Goal: Communication & Community: Share content

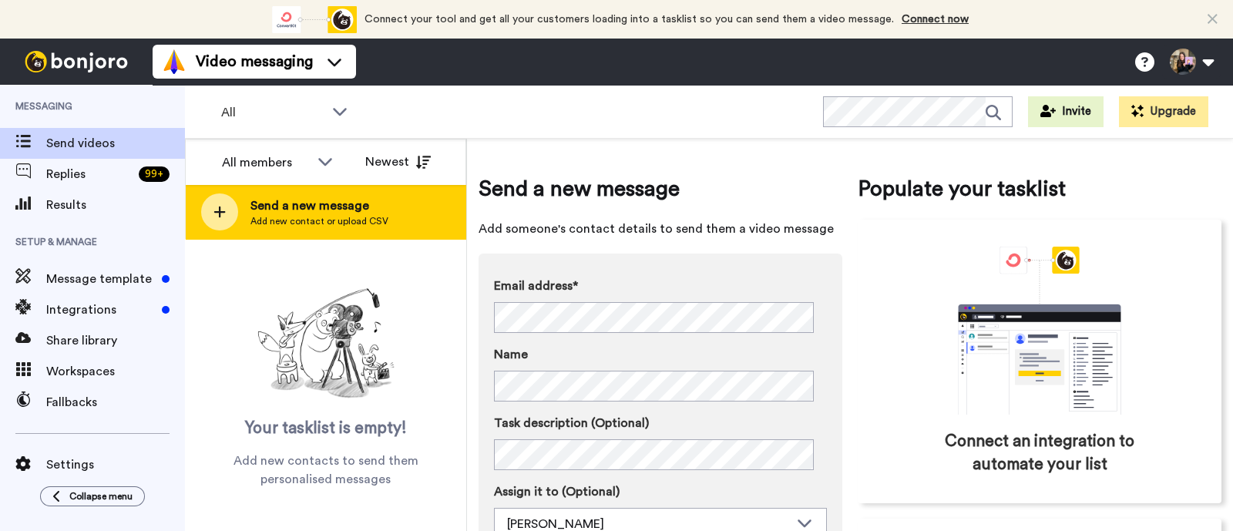
click at [281, 198] on span "Send a new message" at bounding box center [319, 205] width 138 height 18
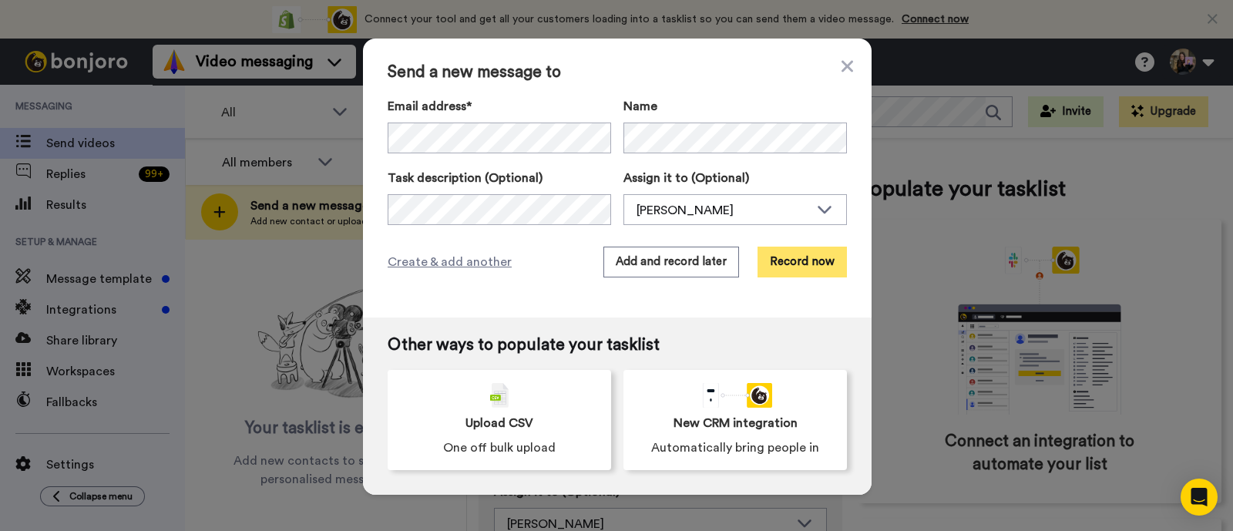
click at [810, 261] on button "Record now" at bounding box center [801, 262] width 89 height 31
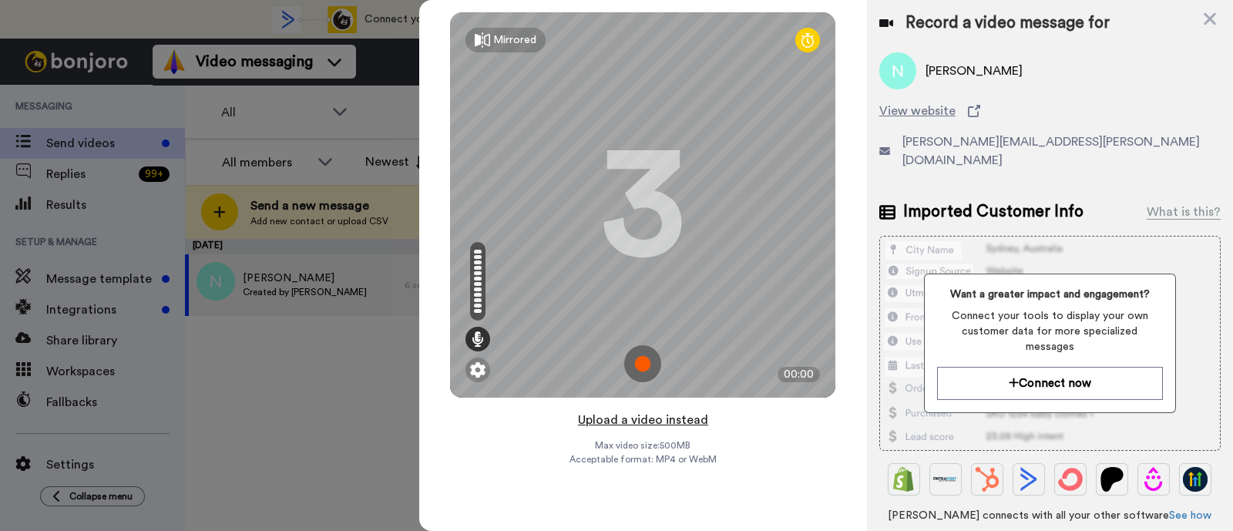
click at [649, 424] on button "Upload a video instead" at bounding box center [642, 420] width 139 height 20
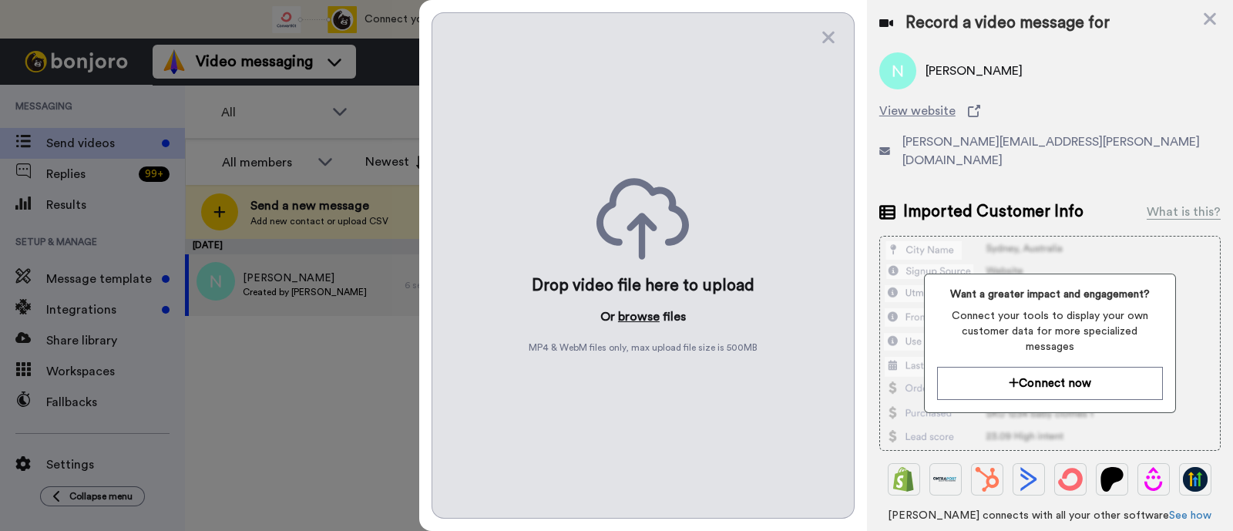
click at [646, 321] on button "browse" at bounding box center [639, 316] width 42 height 18
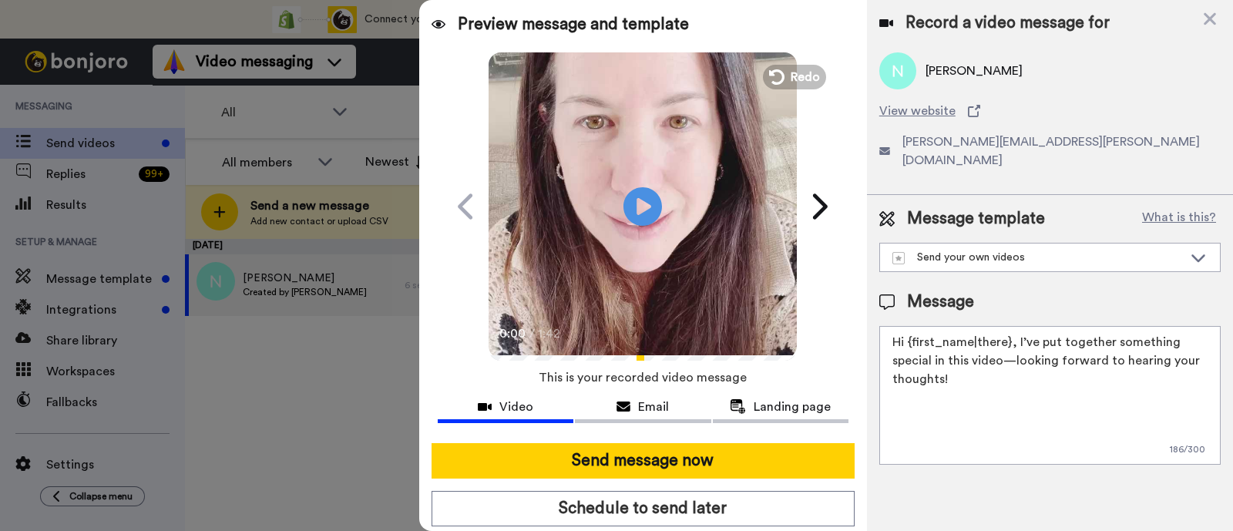
drag, startPoint x: 1017, startPoint y: 376, endPoint x: 1015, endPoint y: 330, distance: 45.5
click at [1015, 330] on textarea "Hi {first_name|there}, I’ve put together something special in this video—lookin…" at bounding box center [1049, 395] width 341 height 139
paste textarea "welcome to SLP Elevate! I created a video welcome for you! Feel free to click r…"
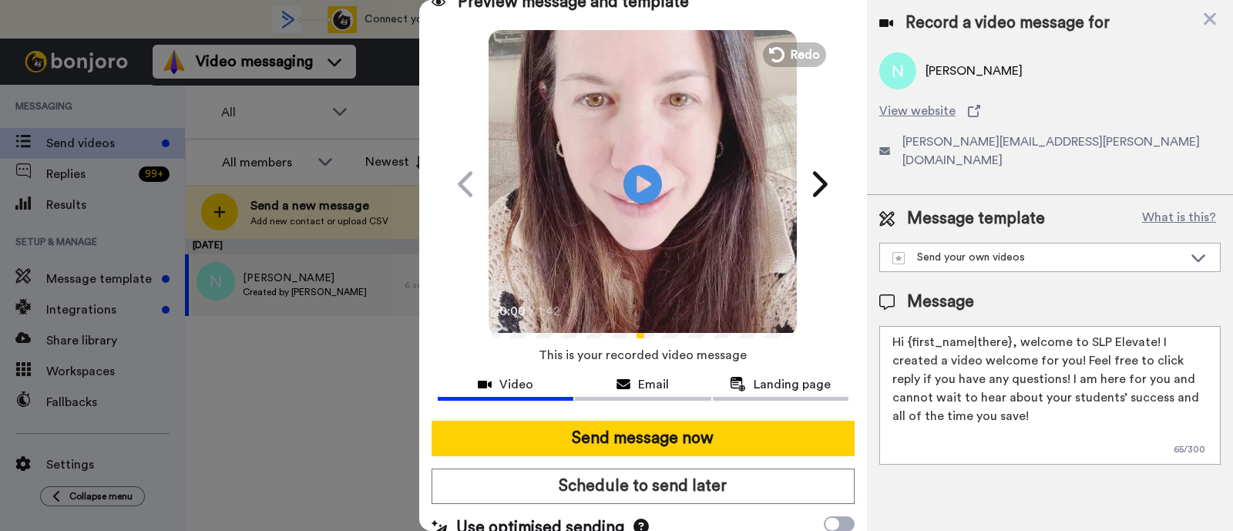
scroll to position [42, 0]
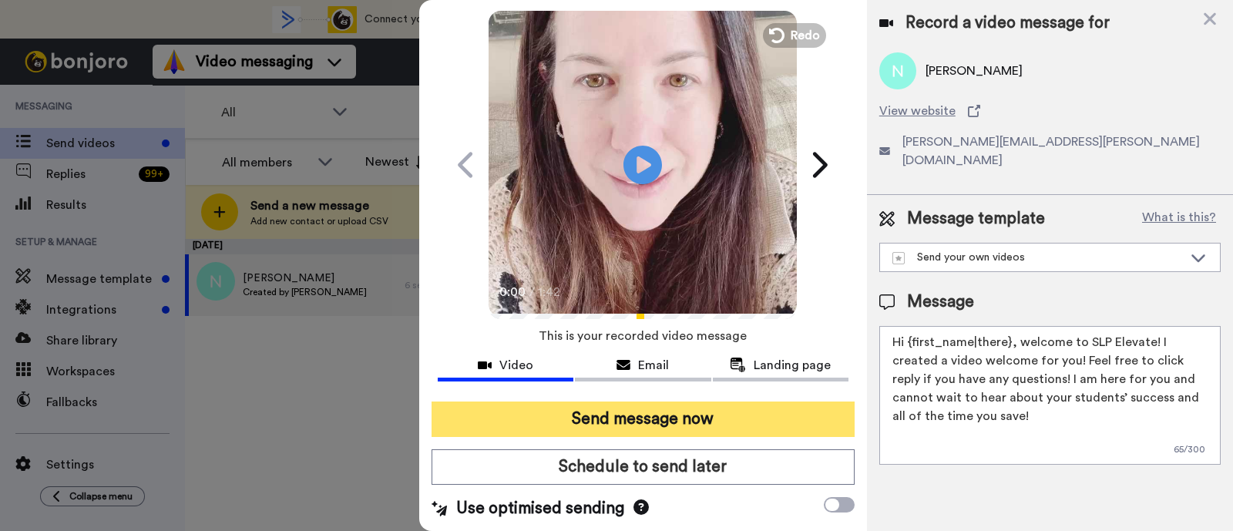
type textarea "Hi {first_name|there}, welcome to SLP Elevate! I created a video welcome for yo…"
click at [697, 423] on button "Send message now" at bounding box center [642, 418] width 423 height 35
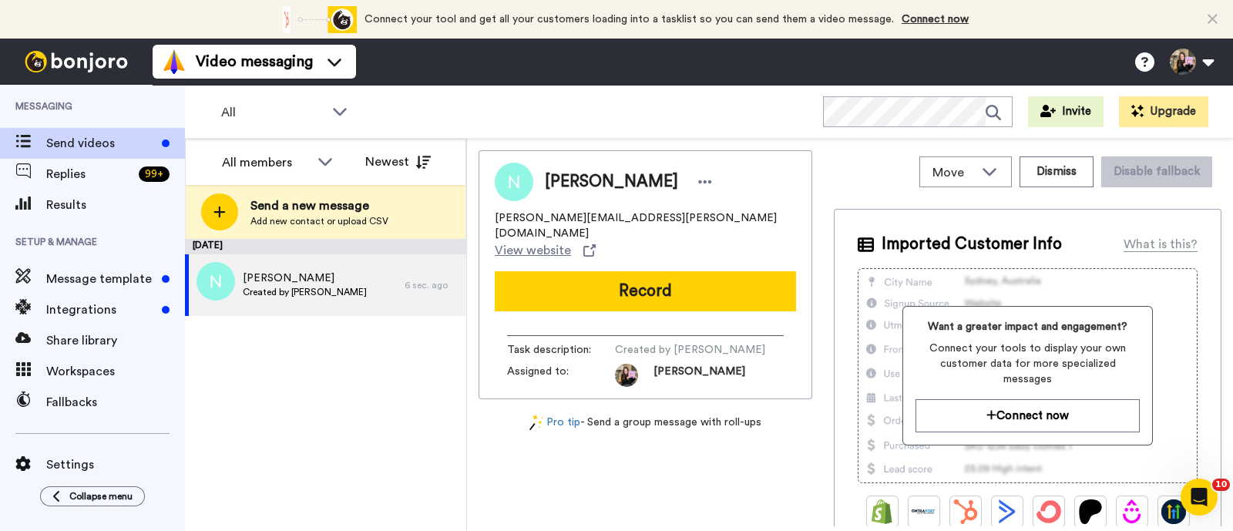
scroll to position [0, 0]
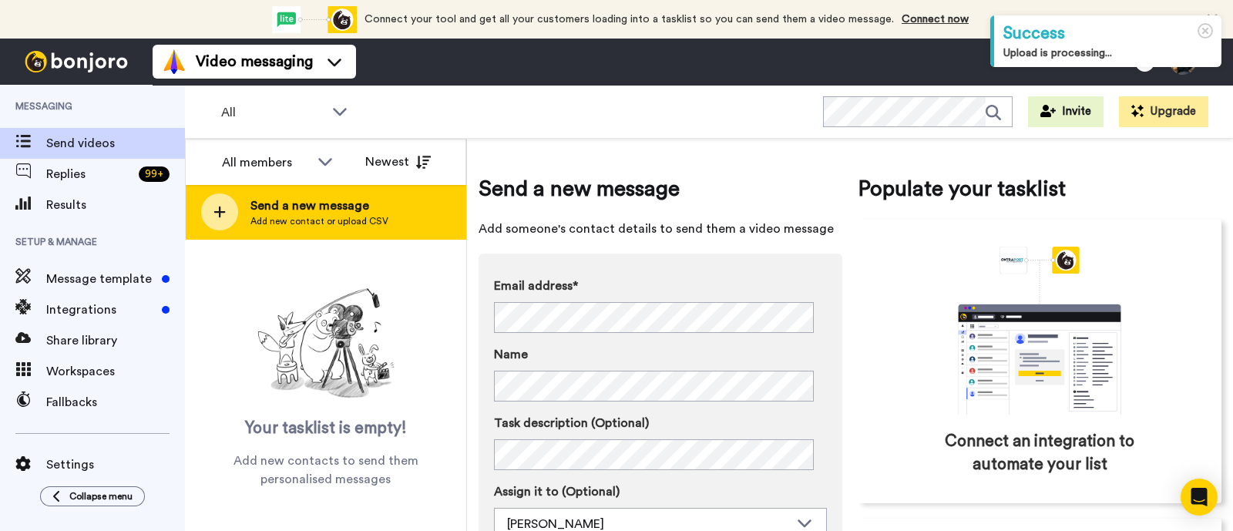
click at [364, 206] on span "Send a new message" at bounding box center [319, 205] width 138 height 18
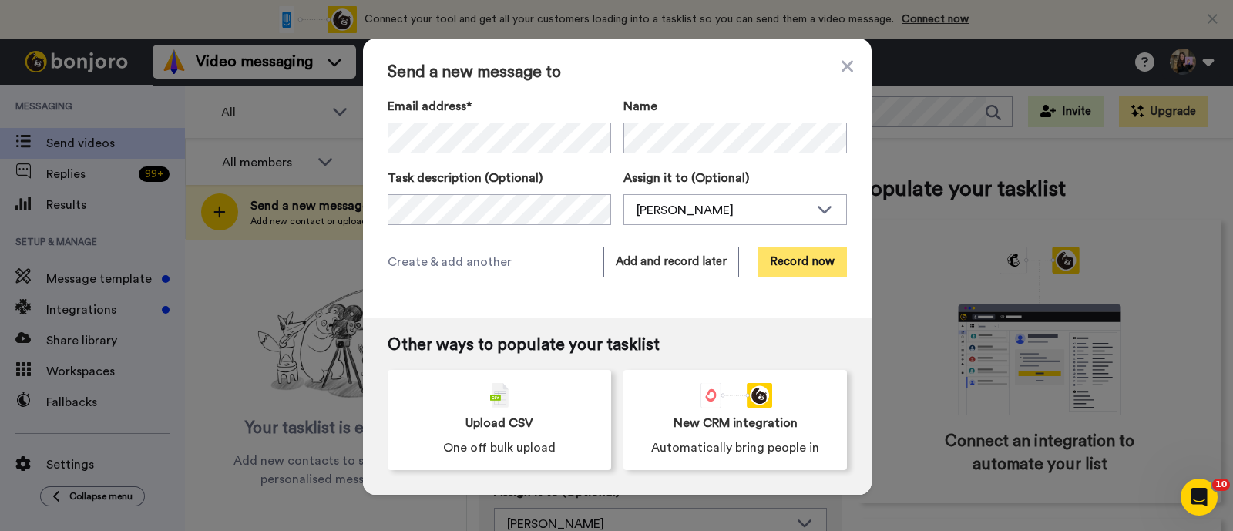
click at [771, 254] on button "Record now" at bounding box center [801, 262] width 89 height 31
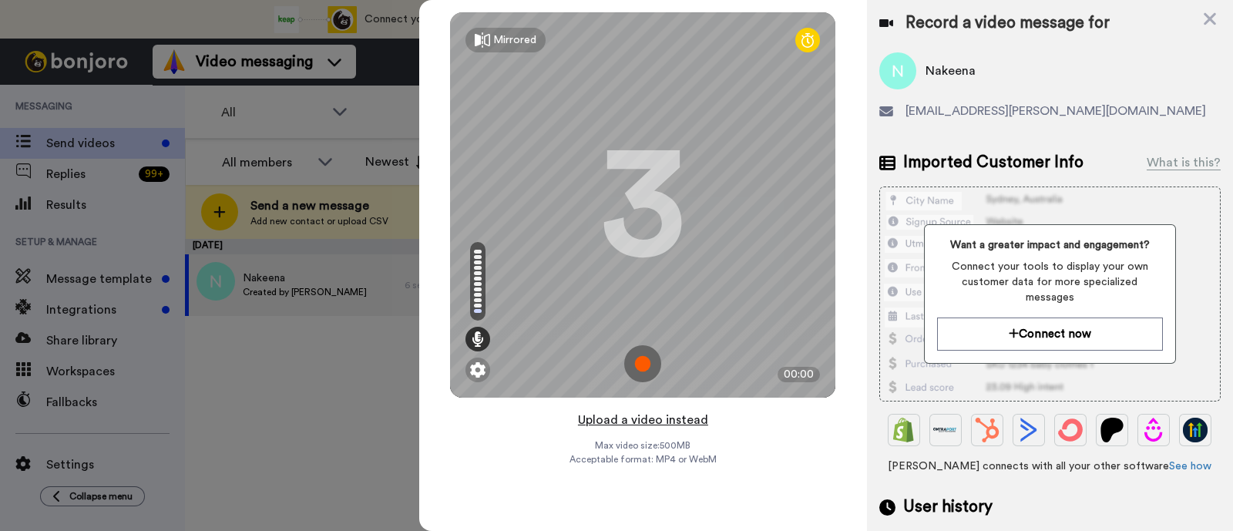
click at [595, 426] on button "Upload a video instead" at bounding box center [642, 420] width 139 height 20
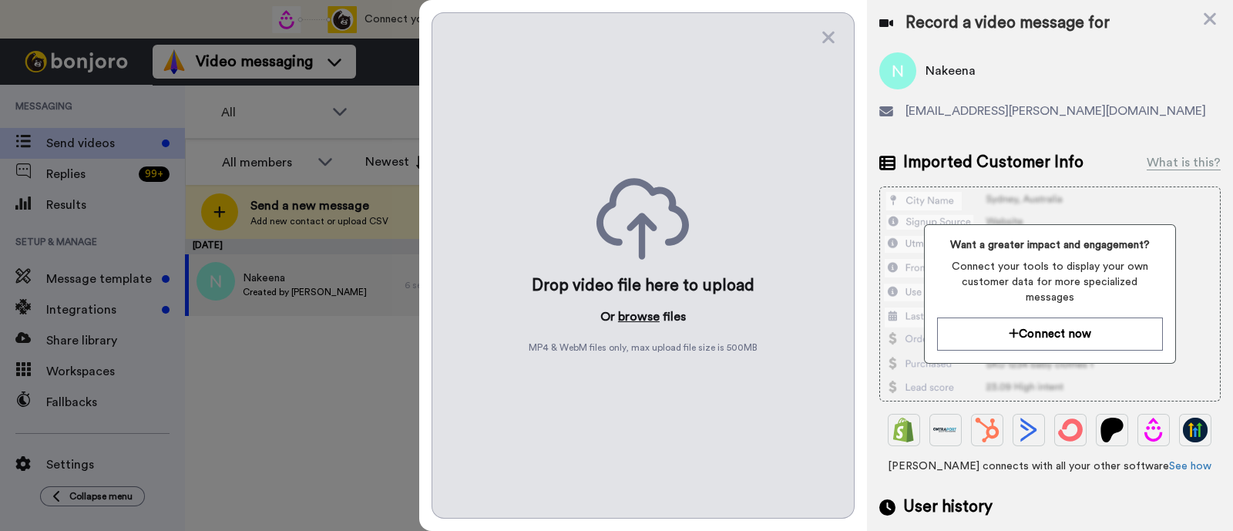
click at [623, 307] on button "browse" at bounding box center [639, 316] width 42 height 18
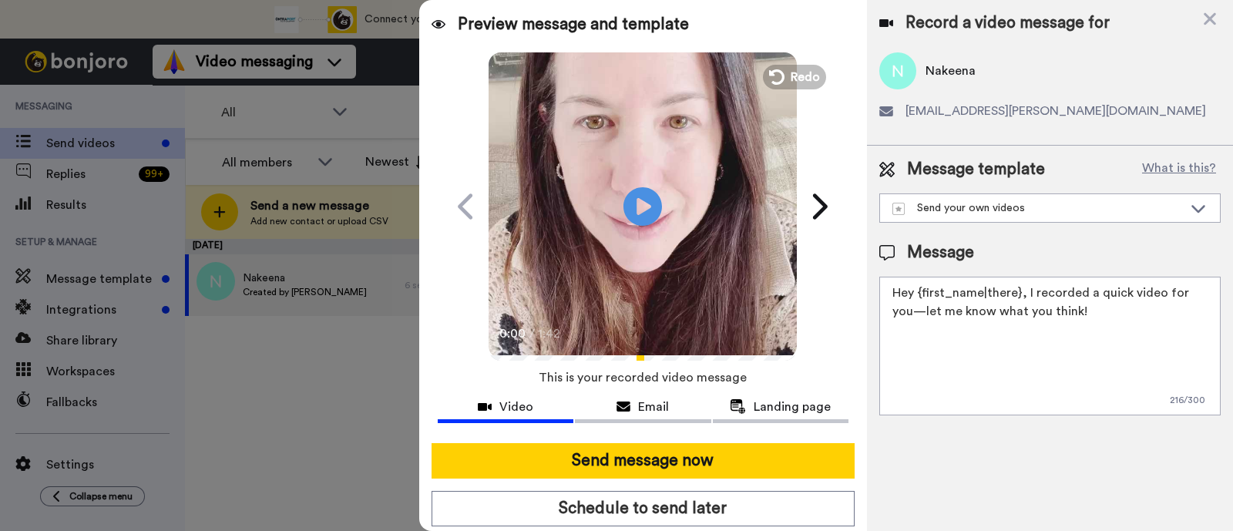
drag, startPoint x: 1073, startPoint y: 317, endPoint x: 1024, endPoint y: 293, distance: 54.8
click at [1024, 293] on textarea "Hey {first_name|there}, I recorded a quick video for you—let me know what you t…" at bounding box center [1049, 346] width 341 height 139
paste textarea "welcome to SLP Elevate! I created a video welcome for you! Feel free to click r…"
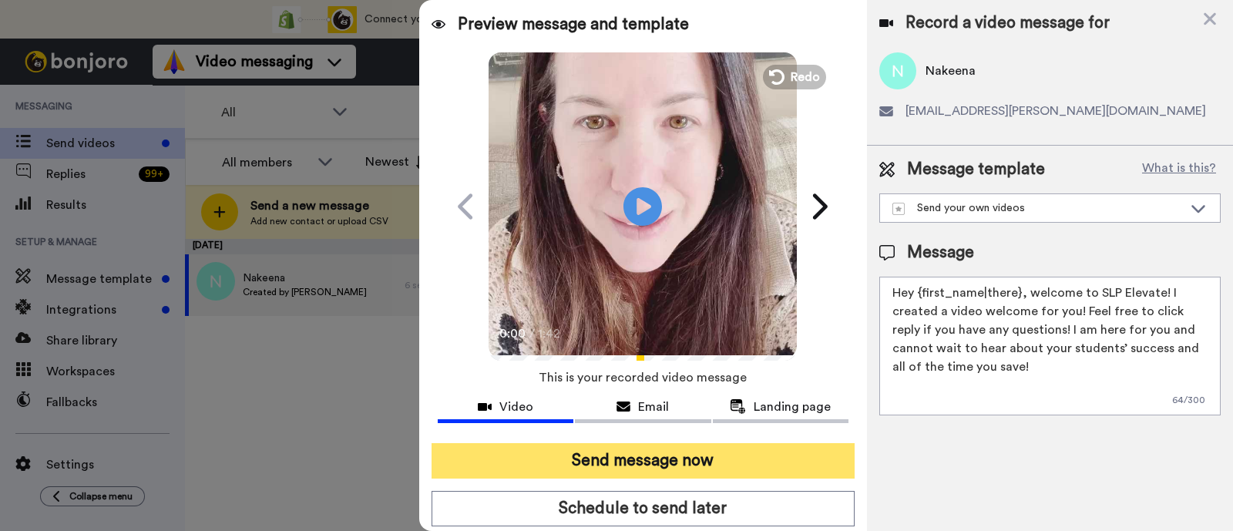
type textarea "Hey {first_name|there}, welcome to SLP Elevate! I created a video welcome for y…"
click at [746, 443] on button "Send message now" at bounding box center [642, 460] width 423 height 35
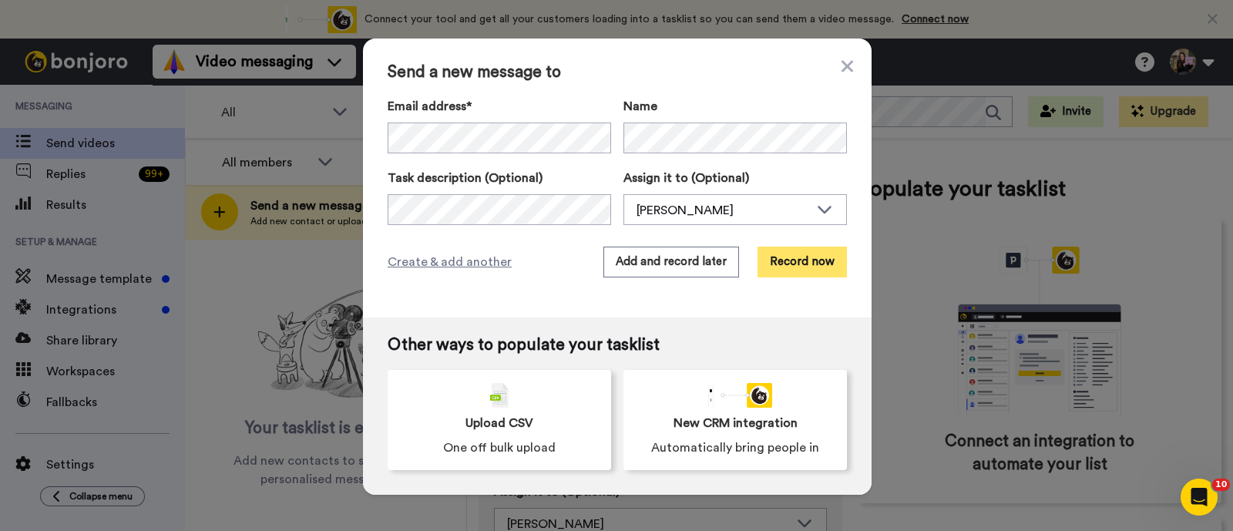
click at [769, 252] on button "Record now" at bounding box center [801, 262] width 89 height 31
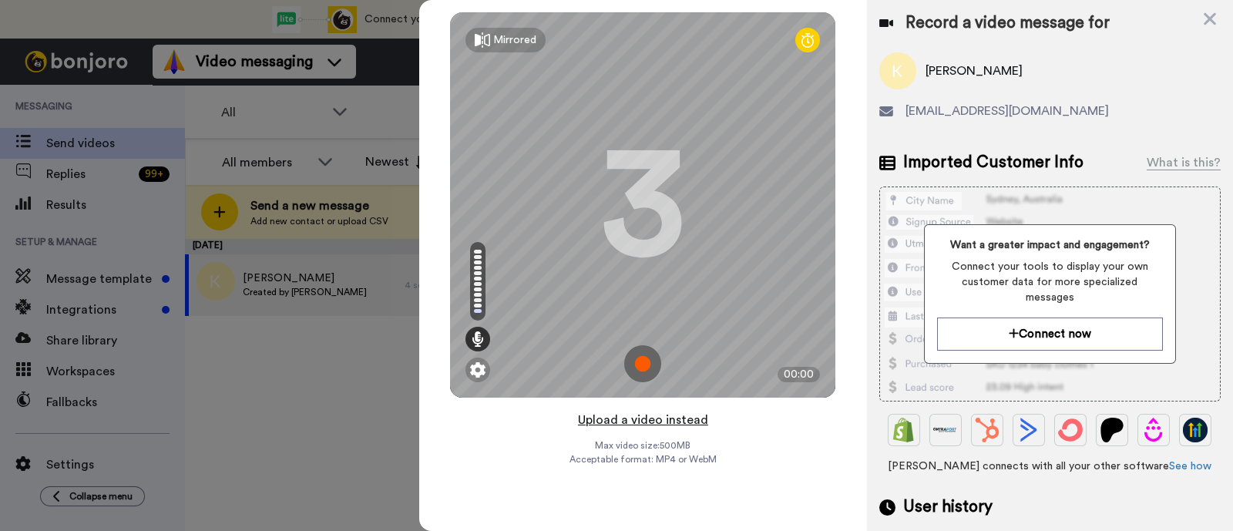
click at [695, 421] on button "Upload a video instead" at bounding box center [642, 420] width 139 height 20
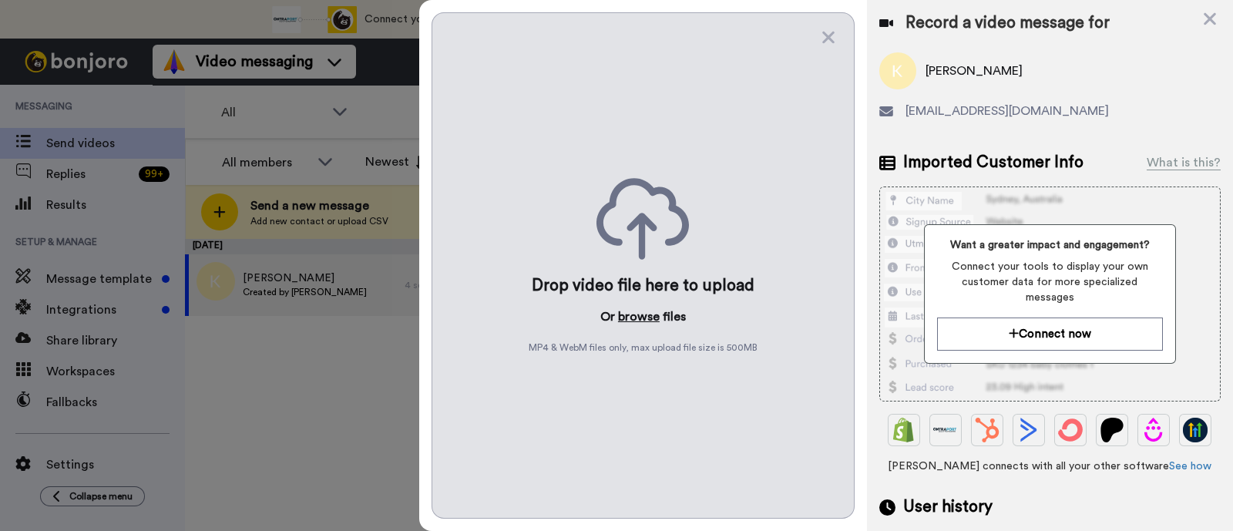
click at [654, 318] on button "browse" at bounding box center [639, 316] width 42 height 18
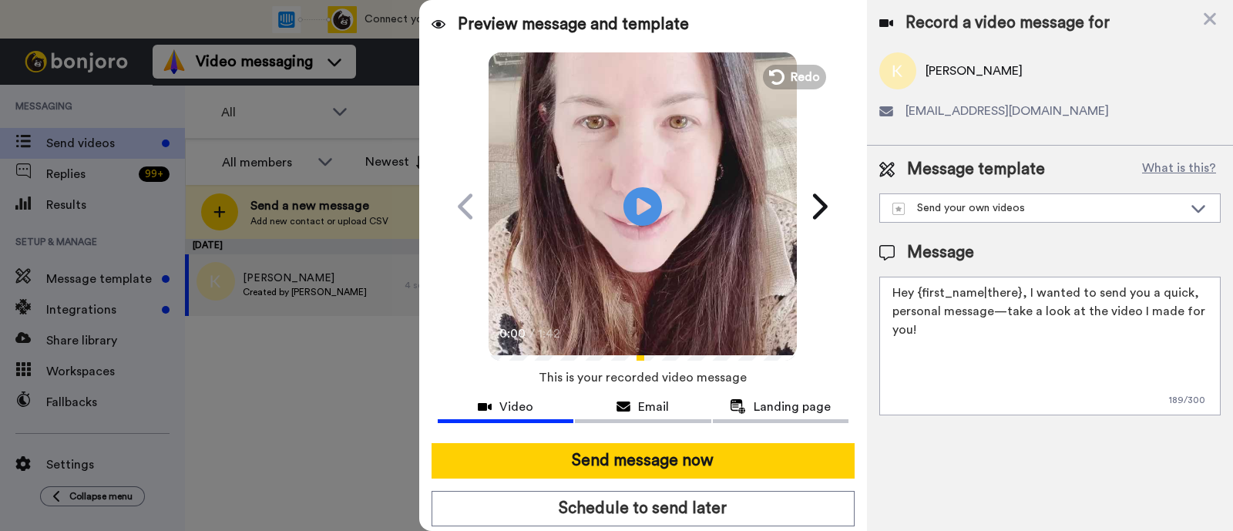
drag, startPoint x: 1024, startPoint y: 327, endPoint x: 1025, endPoint y: 286, distance: 41.6
click at [1025, 286] on textarea "Hey {first_name|there}, I wanted to send you a quick, personal message—take a l…" at bounding box center [1049, 346] width 341 height 139
paste textarea "welcome to SLP Elevate! I created a video welcome for you! Feel free to click r…"
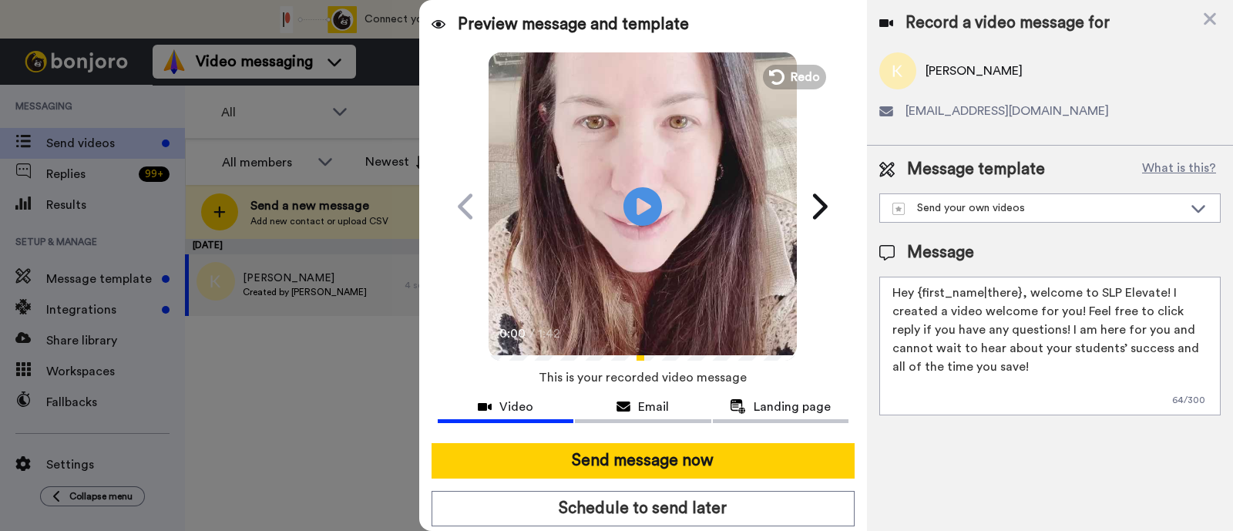
scroll to position [42, 0]
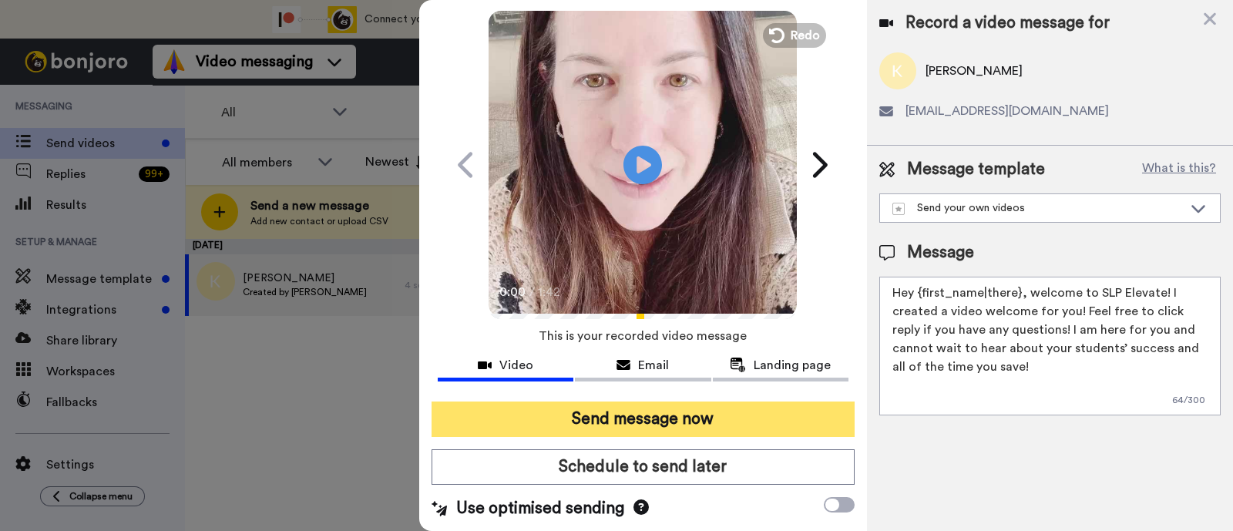
type textarea "Hey {first_name|there}, welcome to SLP Elevate! I created a video welcome for y…"
click at [743, 407] on button "Send message now" at bounding box center [642, 418] width 423 height 35
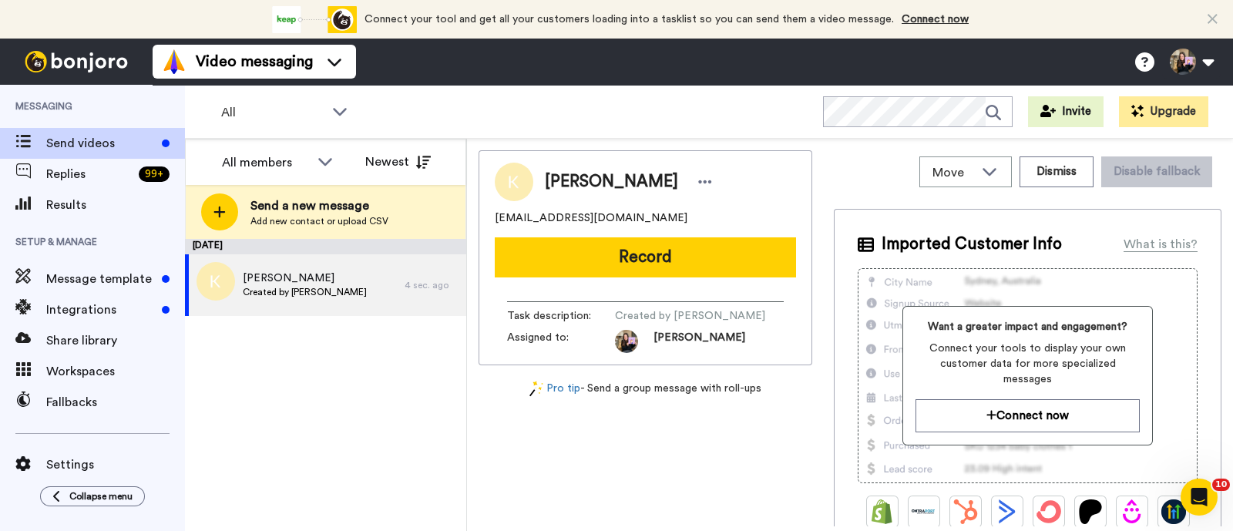
scroll to position [0, 0]
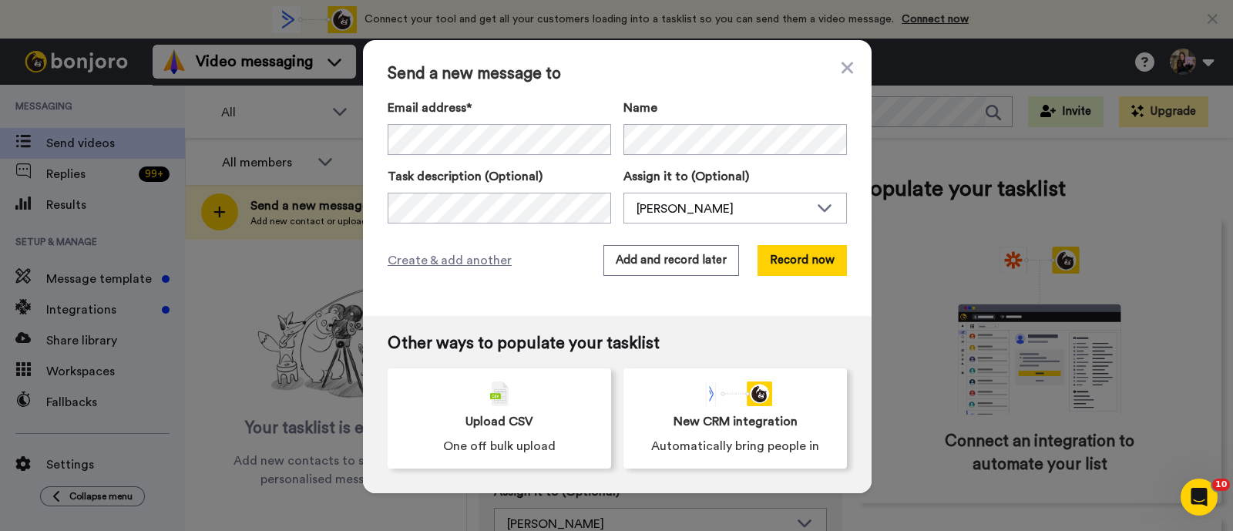
click at [682, 119] on div "Name" at bounding box center [734, 127] width 223 height 56
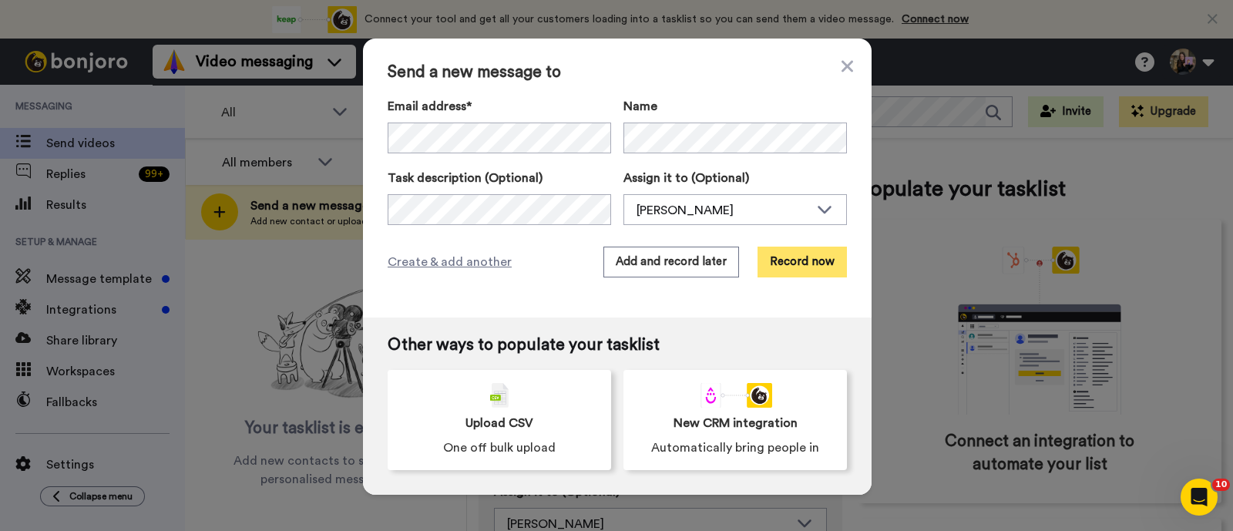
click at [803, 260] on button "Record now" at bounding box center [801, 262] width 89 height 31
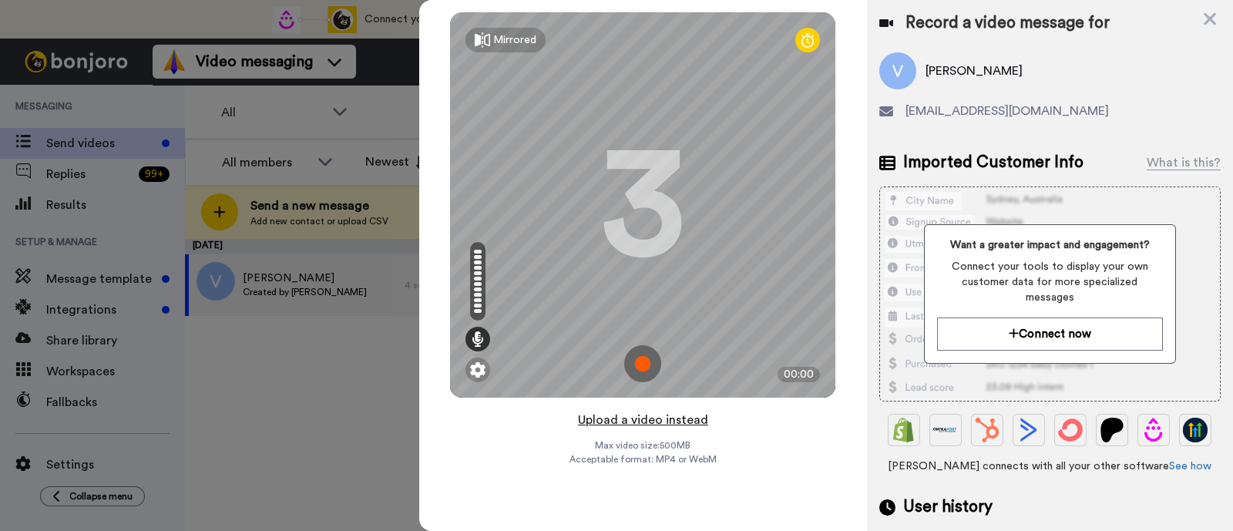
click at [691, 421] on button "Upload a video instead" at bounding box center [642, 420] width 139 height 20
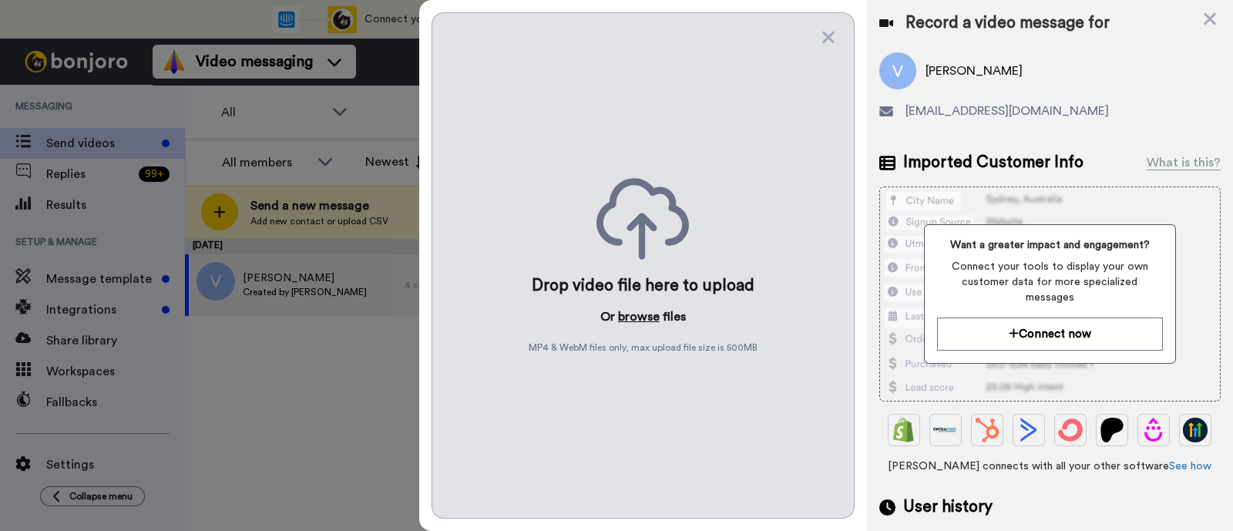
click at [642, 309] on button "browse" at bounding box center [639, 316] width 42 height 18
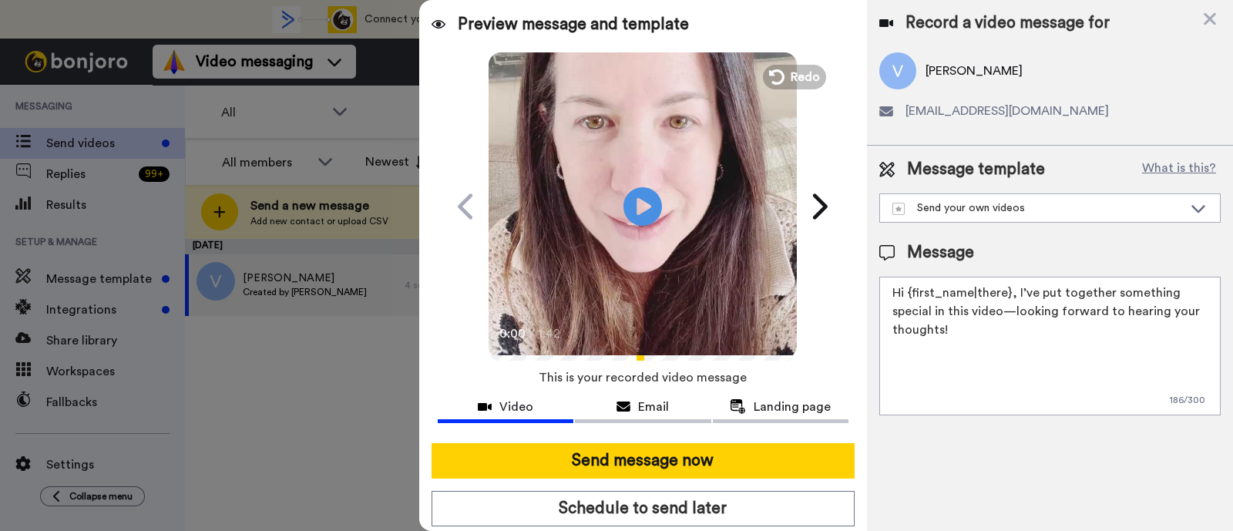
drag, startPoint x: 1083, startPoint y: 354, endPoint x: 1066, endPoint y: 375, distance: 27.4
click at [1011, 288] on textarea "Hi {first_name|there}, I’ve put together something special in this video—lookin…" at bounding box center [1049, 346] width 341 height 139
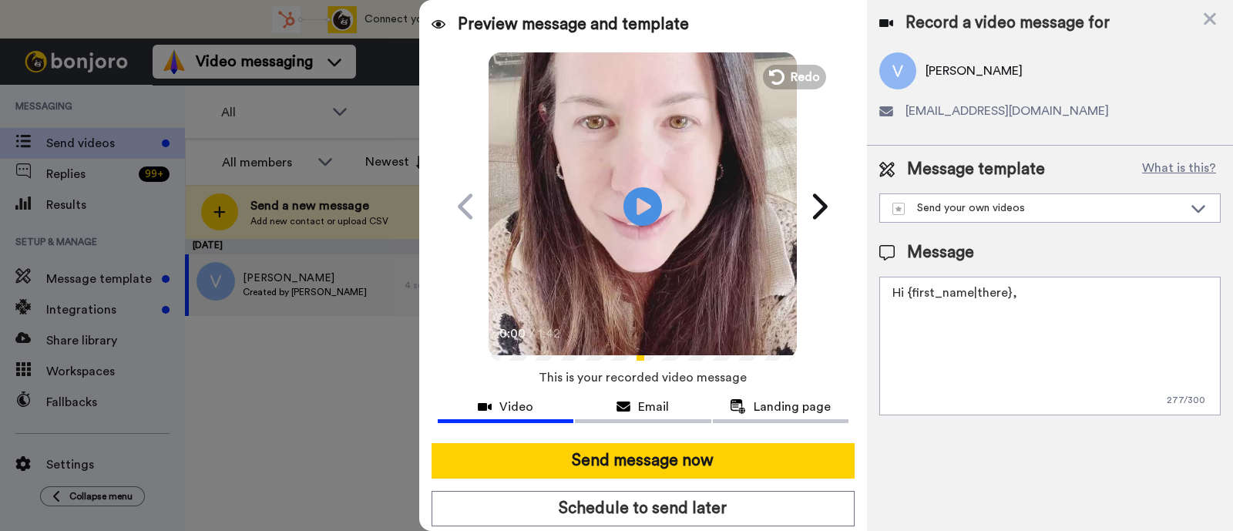
paste textarea "welcome to SLP Elevate! I created a video welcome for you! Feel free to click r…"
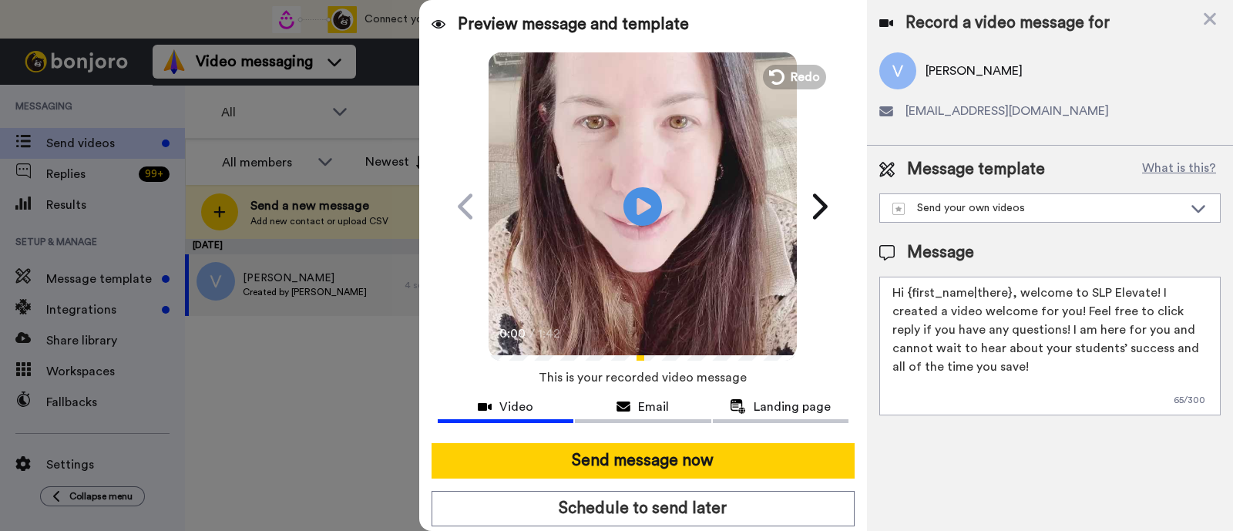
scroll to position [42, 0]
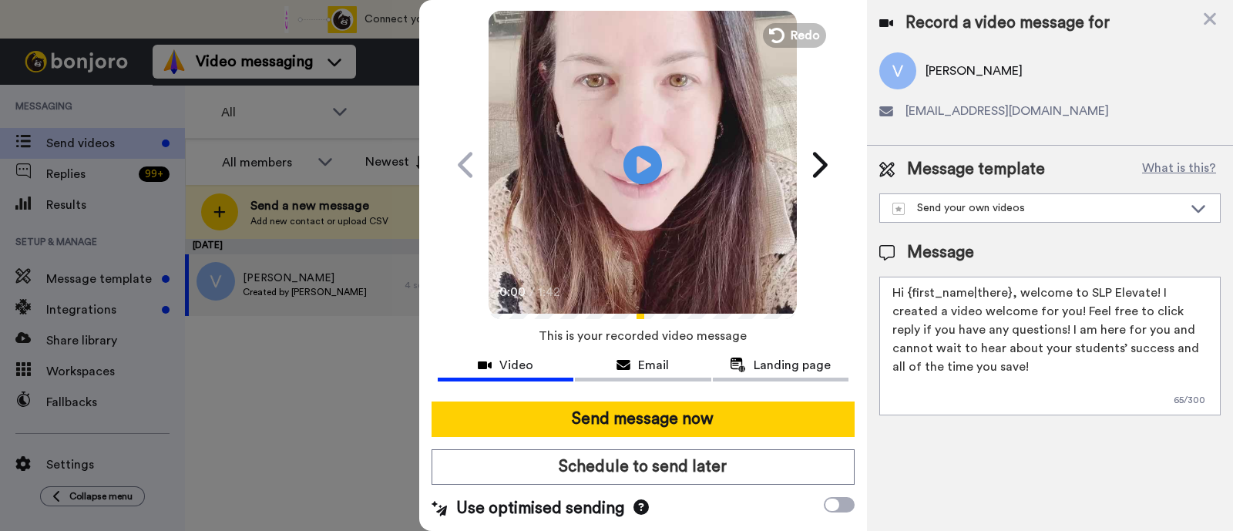
type textarea "Hi {first_name|there}, welcome to SLP Elevate! I created a video welcome for yo…"
click at [745, 423] on button "Send message now" at bounding box center [642, 418] width 423 height 35
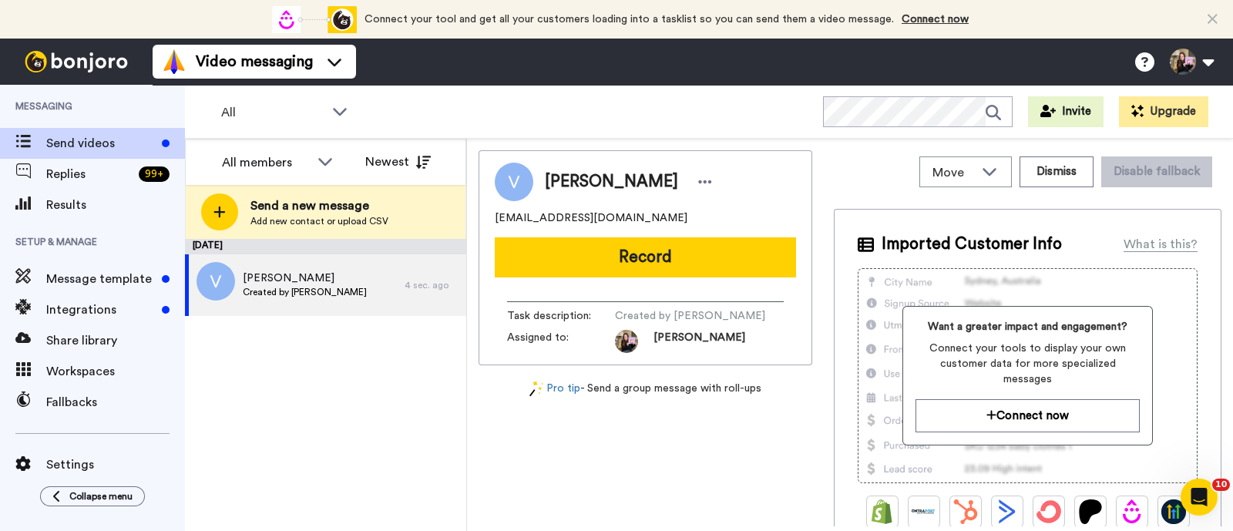
scroll to position [0, 0]
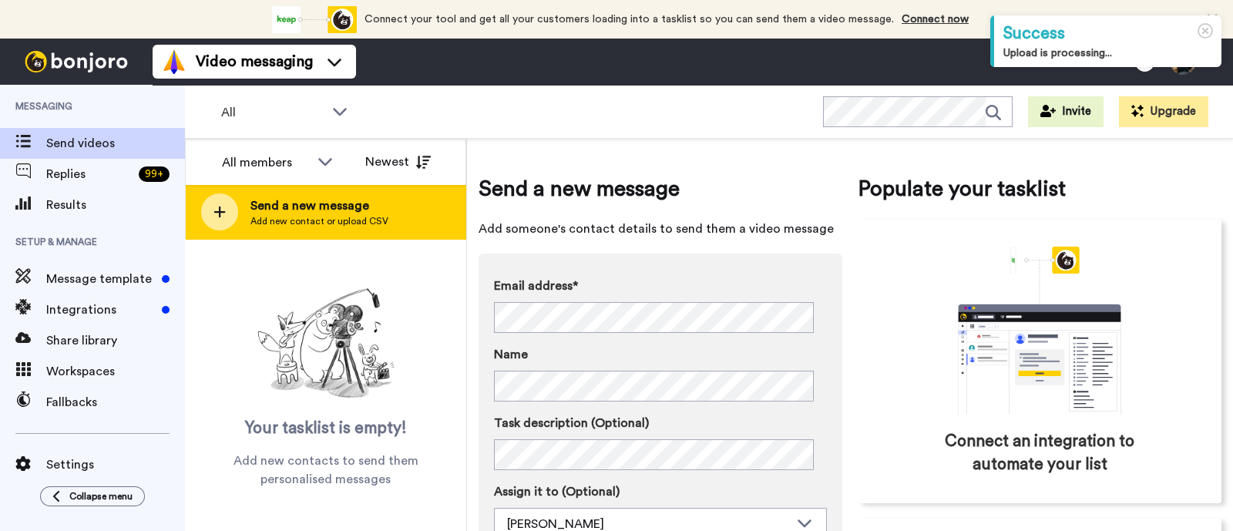
click at [351, 206] on span "Send a new message" at bounding box center [319, 205] width 138 height 18
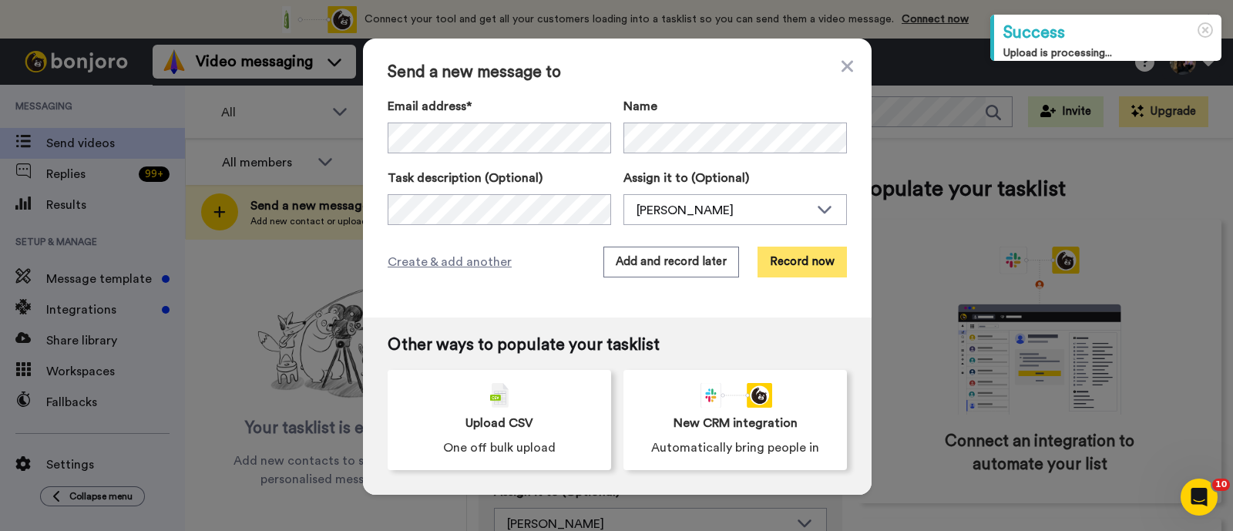
click at [792, 260] on button "Record now" at bounding box center [801, 262] width 89 height 31
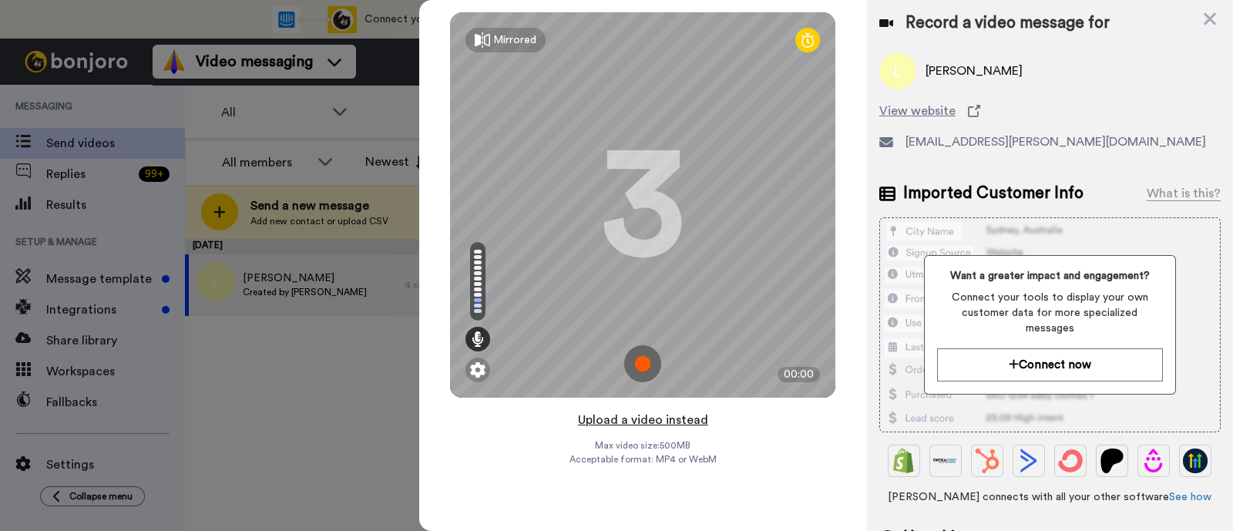
click at [682, 414] on button "Upload a video instead" at bounding box center [642, 420] width 139 height 20
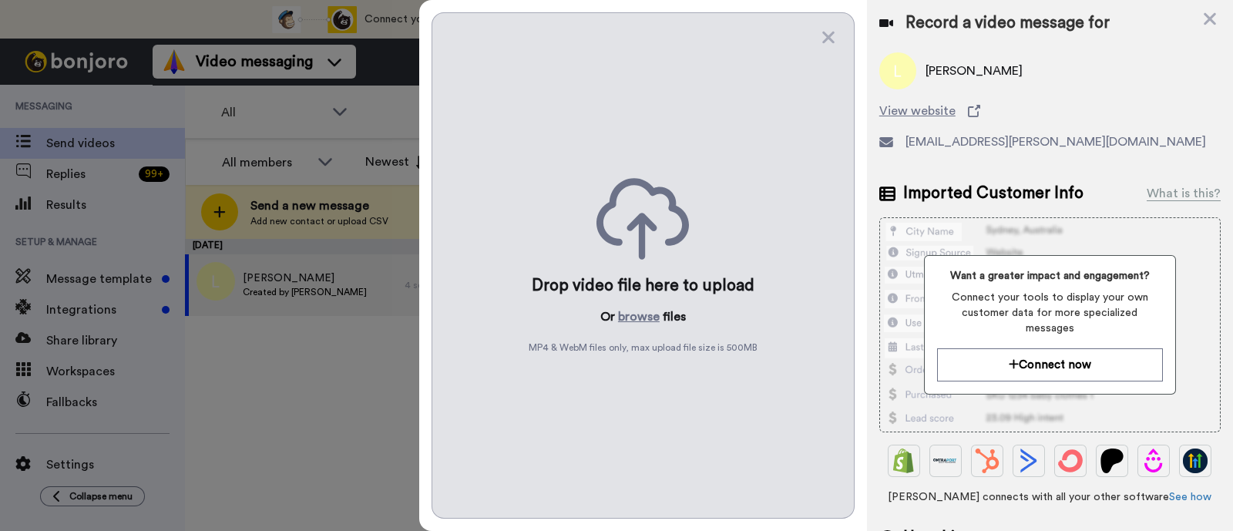
click at [625, 300] on div "Drop video file here to upload Or browse files MP4 & WebM files only, max uploa…" at bounding box center [642, 265] width 423 height 506
click at [622, 316] on button "browse" at bounding box center [639, 316] width 42 height 18
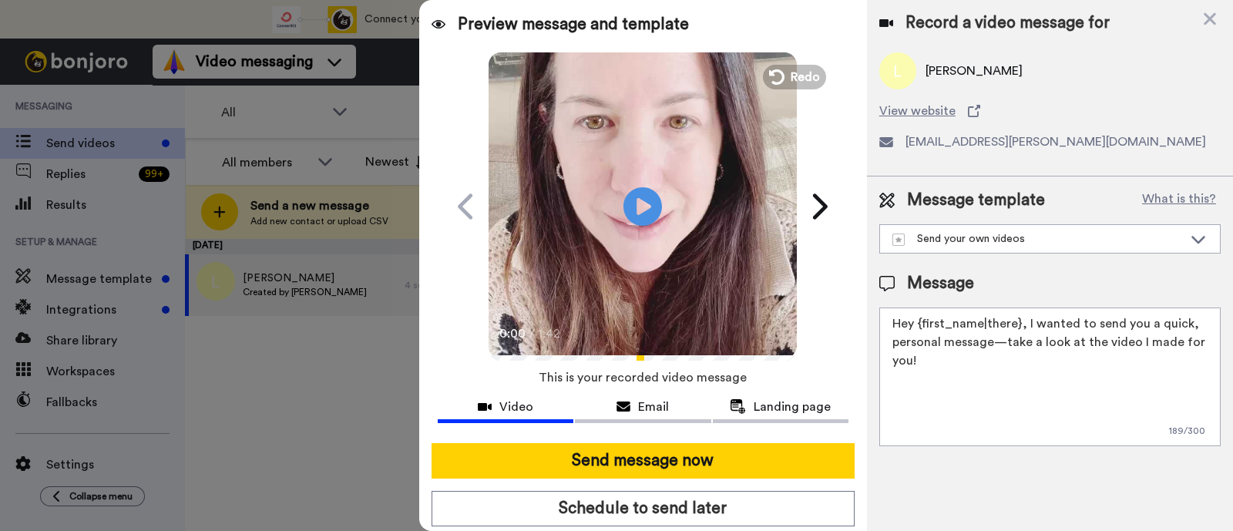
drag, startPoint x: 1115, startPoint y: 373, endPoint x: 1023, endPoint y: 320, distance: 106.2
click at [1023, 320] on textarea "Hey {first_name|there}, I wanted to send you a quick, personal message—take a l…" at bounding box center [1049, 376] width 341 height 139
paste textarea "welcome to SLP Elevate! I created a video welcome for you! Feel free to click r…"
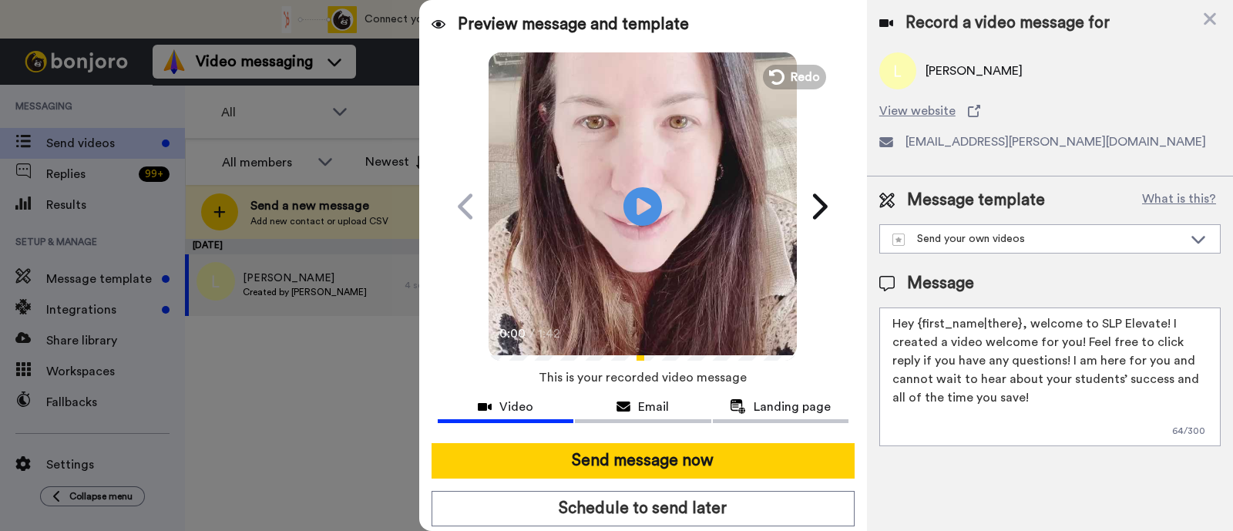
scroll to position [42, 0]
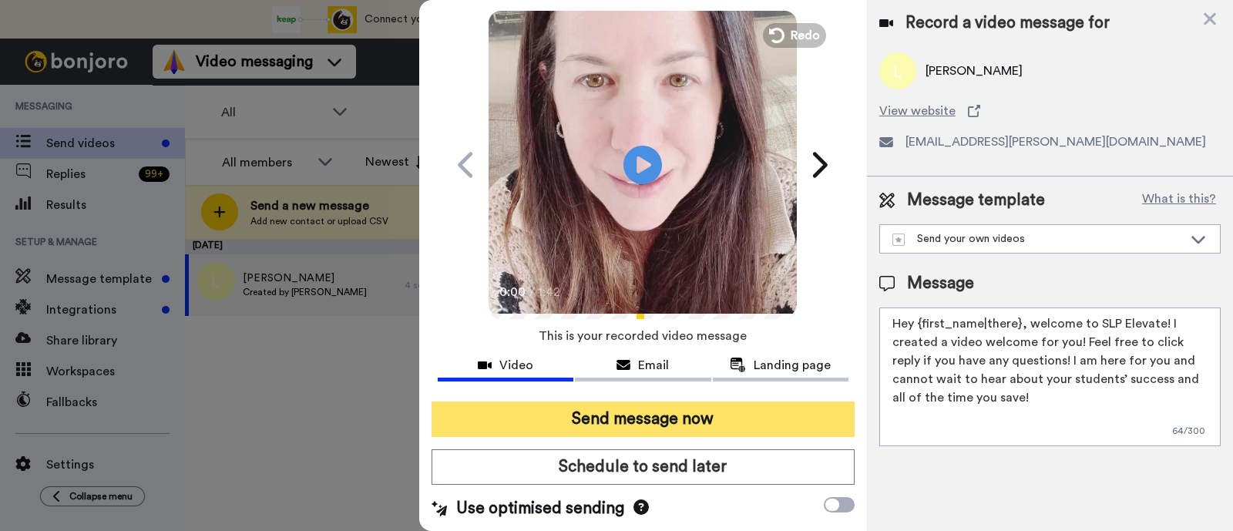
type textarea "Hey {first_name|there}, welcome to SLP Elevate! I created a video welcome for y…"
click at [658, 420] on button "Send message now" at bounding box center [642, 418] width 423 height 35
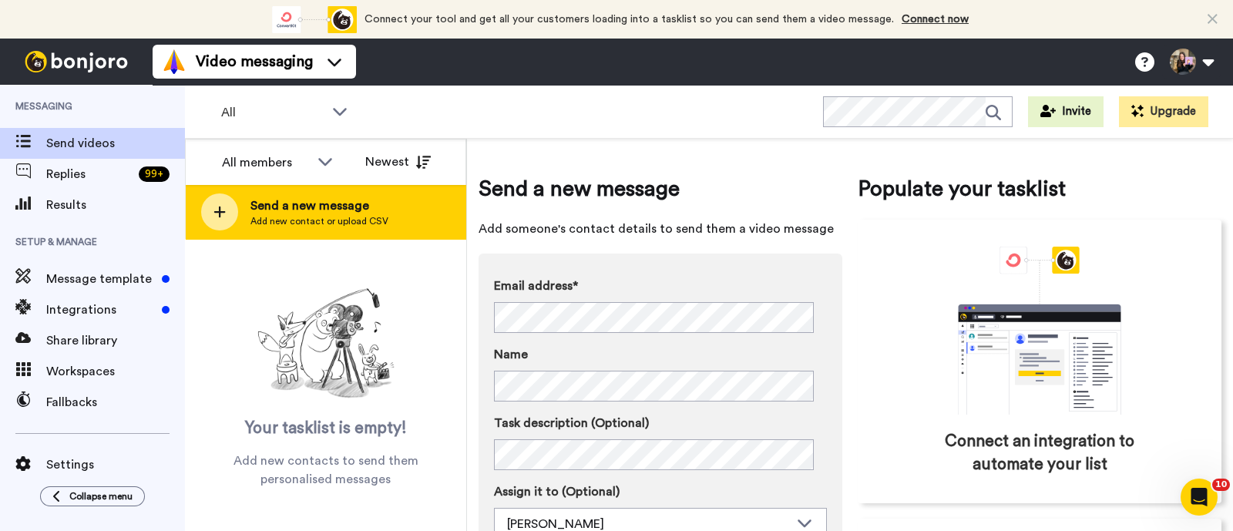
click at [322, 208] on span "Send a new message" at bounding box center [319, 205] width 138 height 18
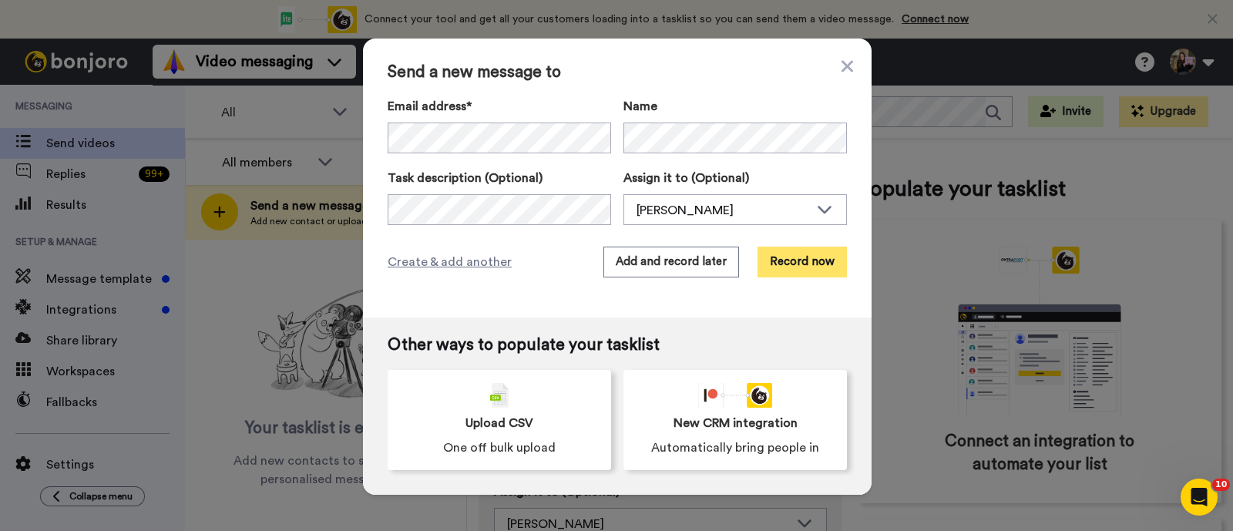
click at [784, 267] on button "Record now" at bounding box center [801, 262] width 89 height 31
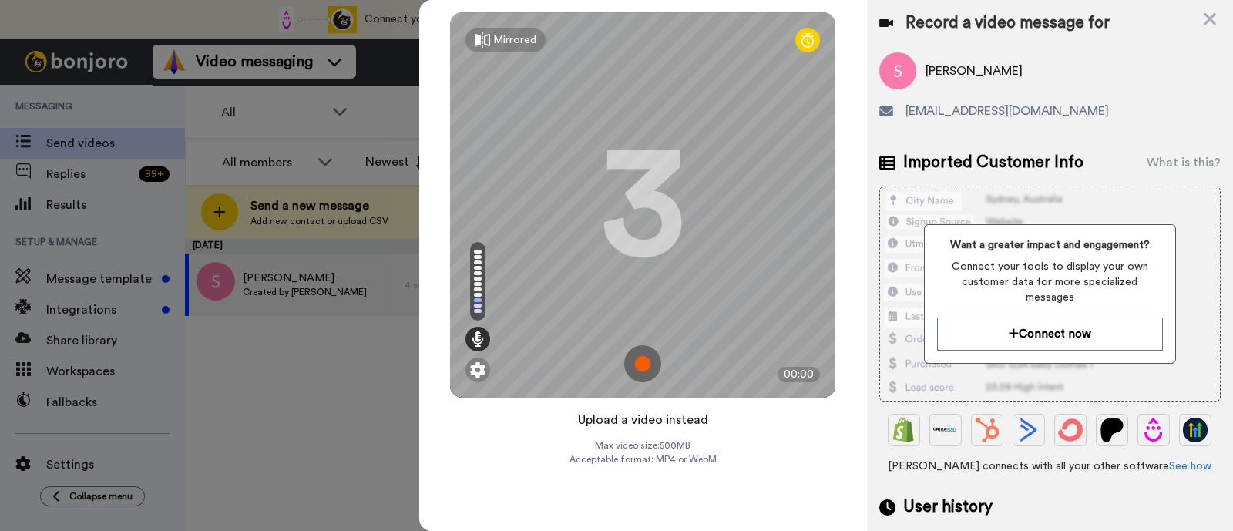
click at [683, 421] on button "Upload a video instead" at bounding box center [642, 420] width 139 height 20
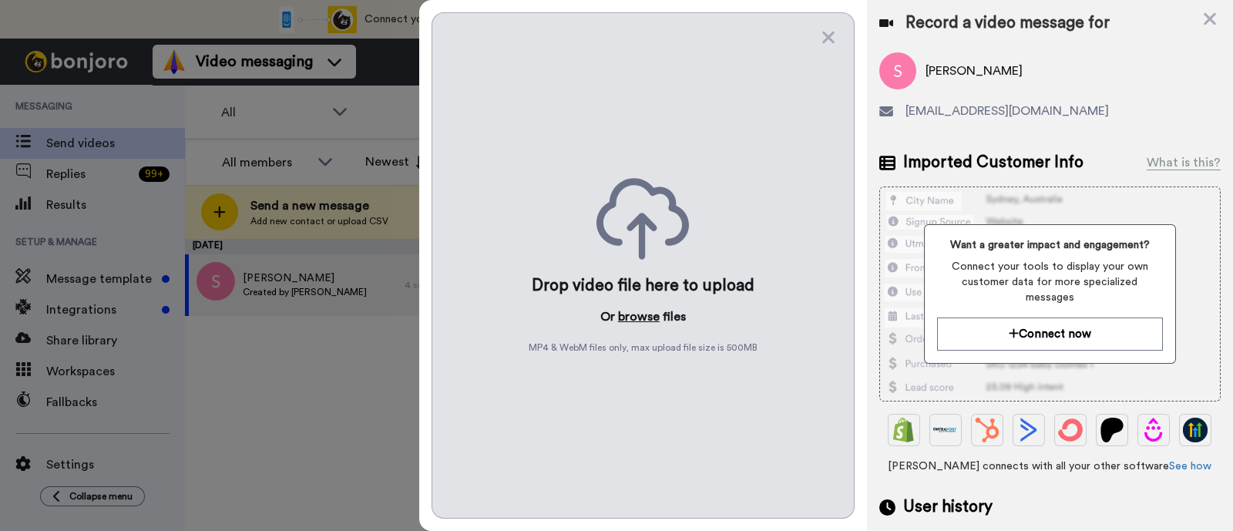
click at [628, 319] on button "browse" at bounding box center [639, 316] width 42 height 18
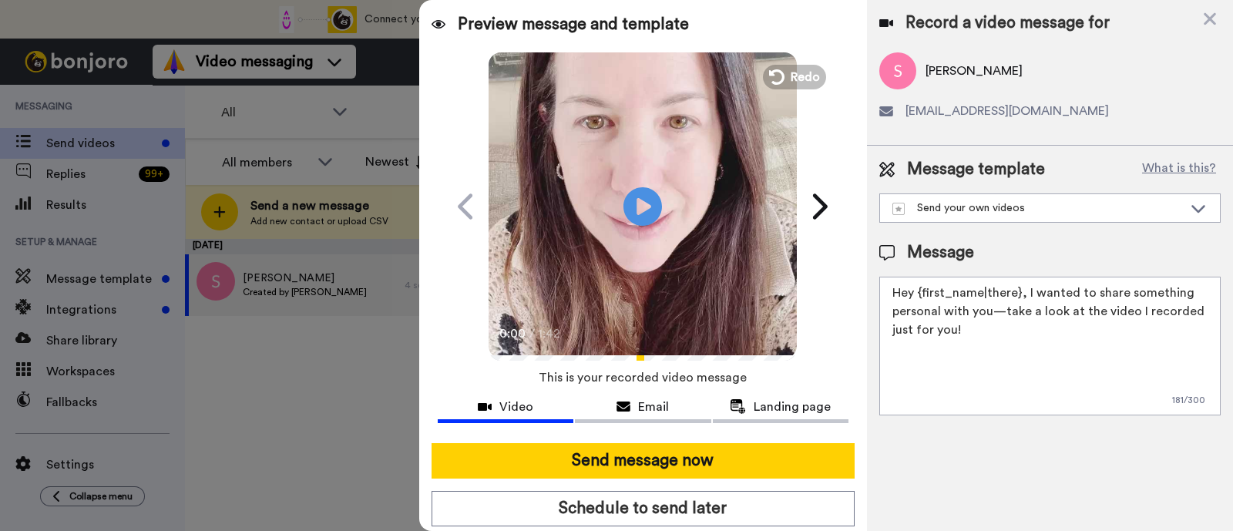
drag, startPoint x: 1085, startPoint y: 333, endPoint x: 1023, endPoint y: 299, distance: 71.0
click at [1023, 299] on textarea "Hey {first_name|there}, I wanted to share something personal with you—take a lo…" at bounding box center [1049, 346] width 341 height 139
paste textarea "welcome to SLP Elevate! I created a video welcome for you! Feel free to click r…"
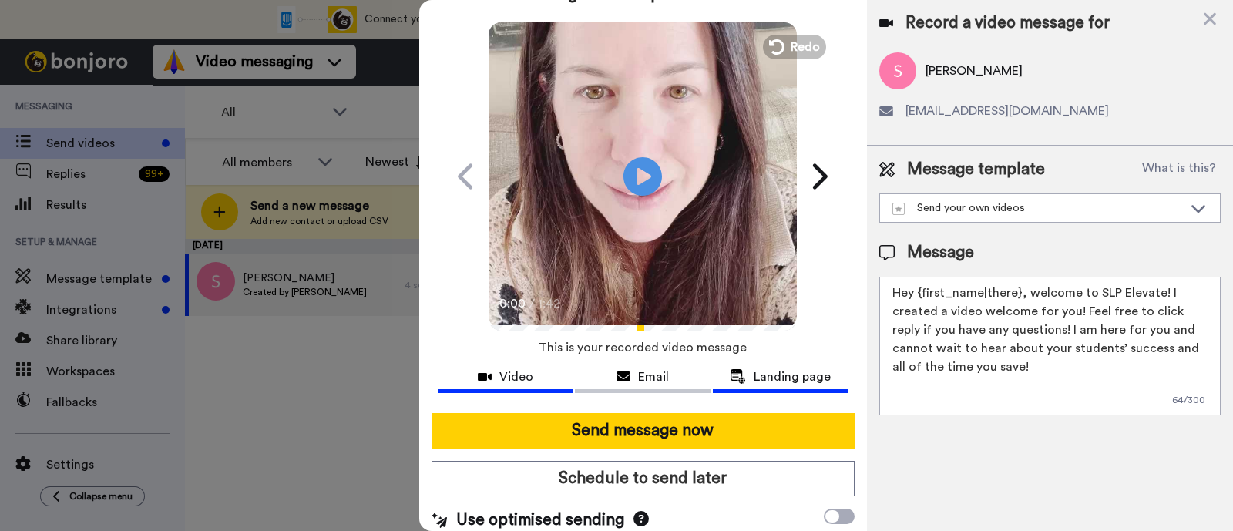
scroll to position [42, 0]
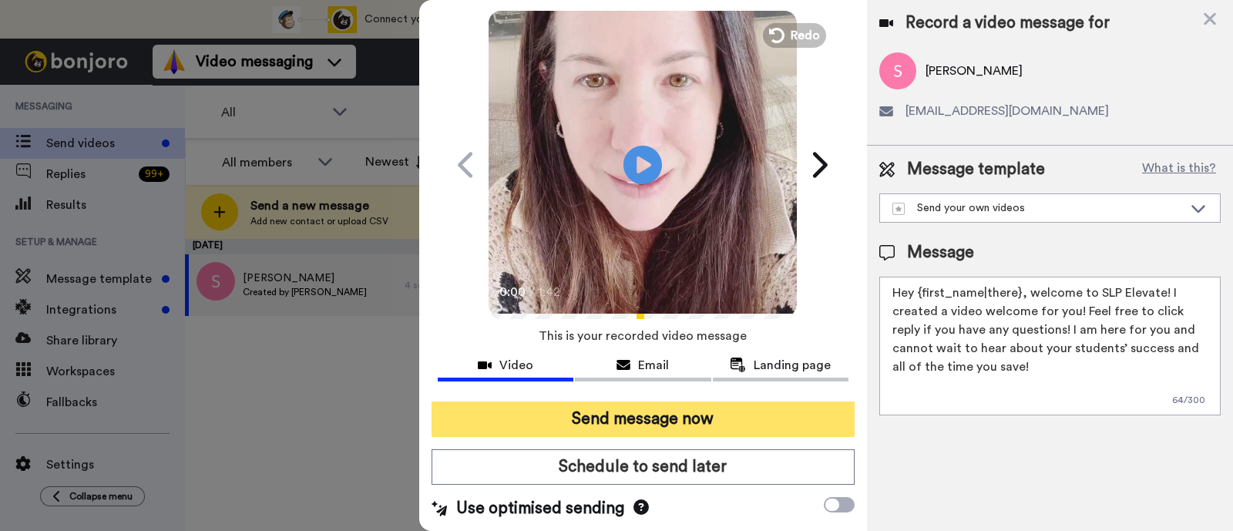
type textarea "Hey {first_name|there}, welcome to SLP Elevate! I created a video welcome for y…"
click at [778, 419] on button "Send message now" at bounding box center [642, 418] width 423 height 35
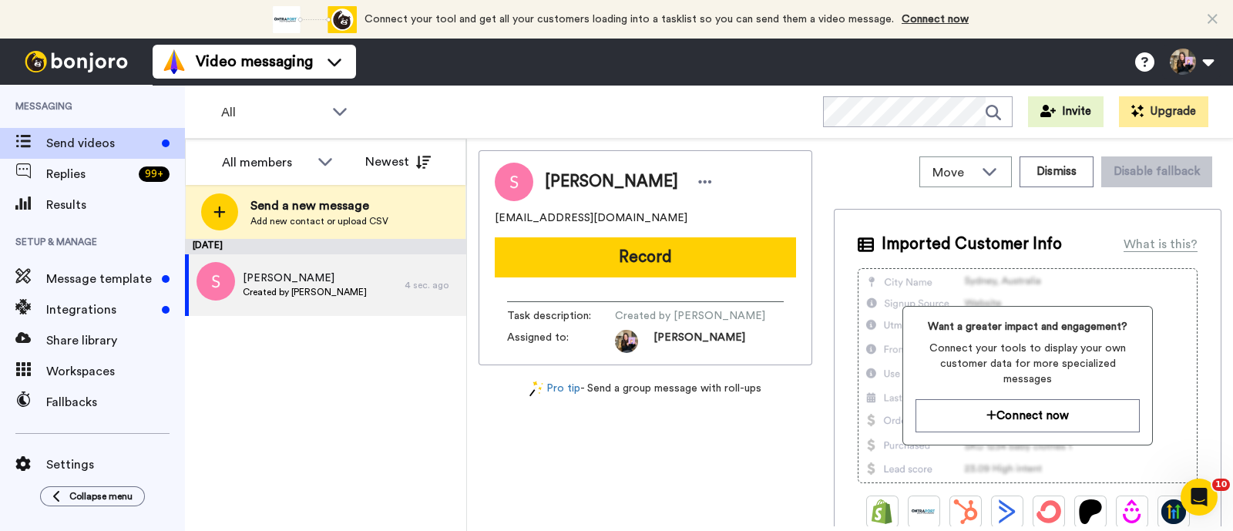
scroll to position [0, 0]
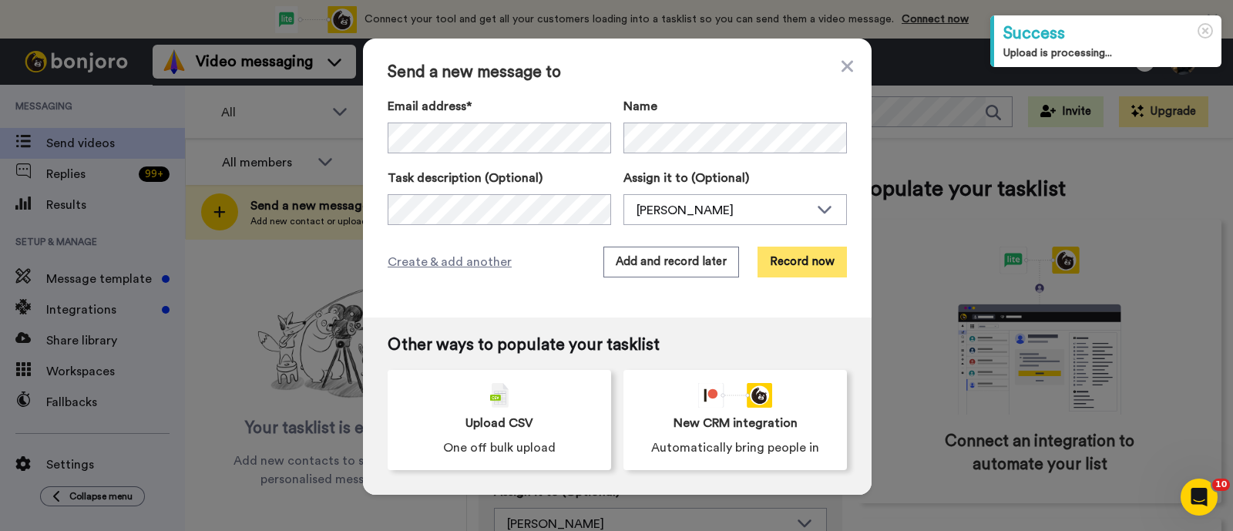
click at [786, 255] on button "Record now" at bounding box center [801, 262] width 89 height 31
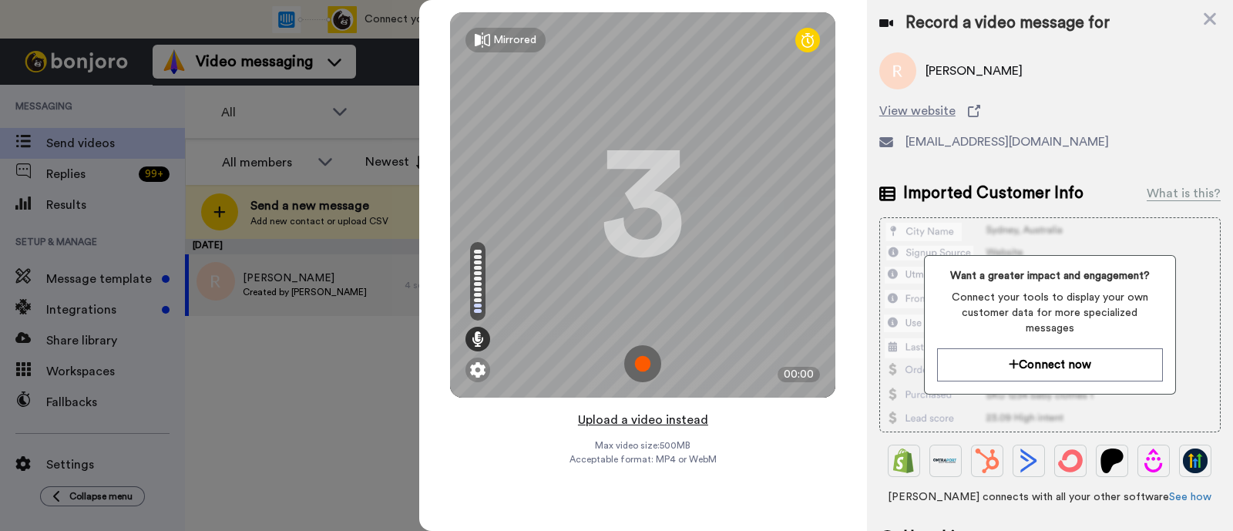
click at [644, 425] on button "Upload a video instead" at bounding box center [642, 420] width 139 height 20
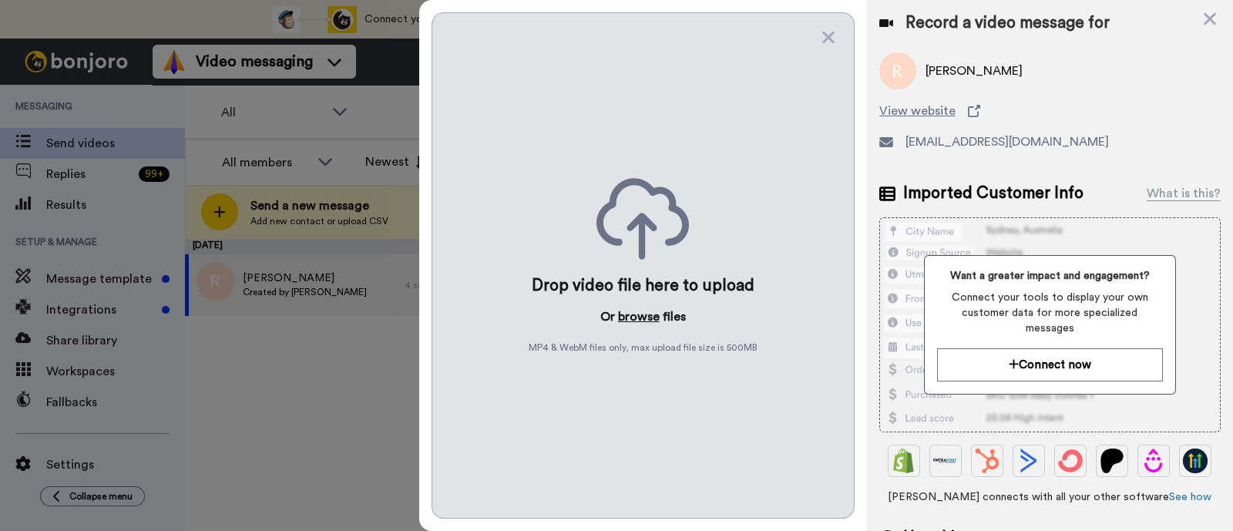
click at [643, 314] on button "browse" at bounding box center [639, 316] width 42 height 18
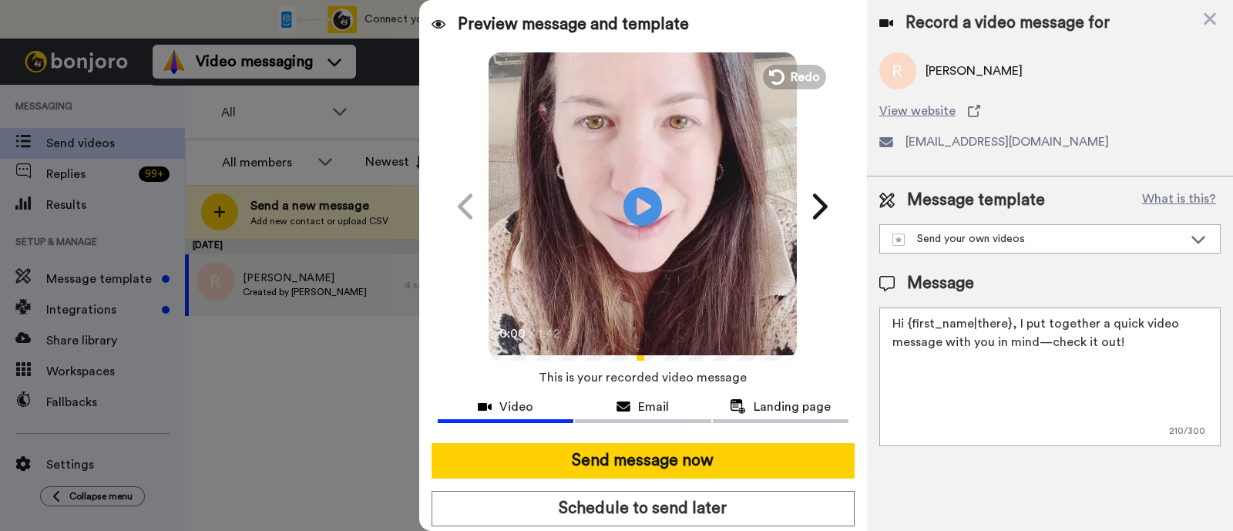
drag, startPoint x: 1122, startPoint y: 342, endPoint x: 1016, endPoint y: 317, distance: 108.4
click at [1016, 317] on textarea "Hi {first_name|there}, I put together a quick video message with you in mind—ch…" at bounding box center [1049, 376] width 341 height 139
paste textarea "welcome to SLP Elevate! I created a video welcome for you! Feel free to click r…"
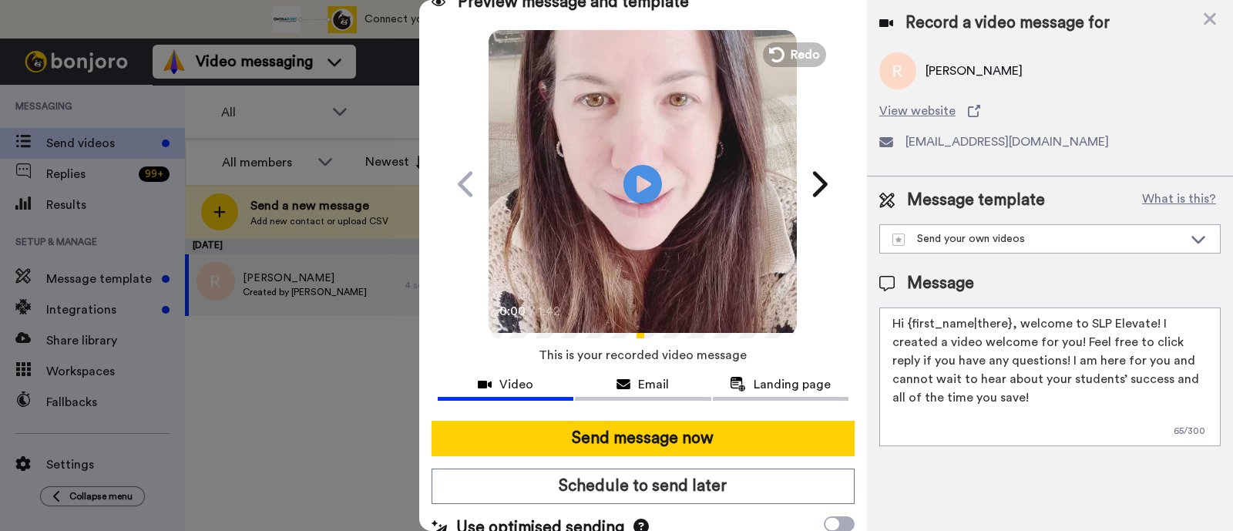
scroll to position [42, 0]
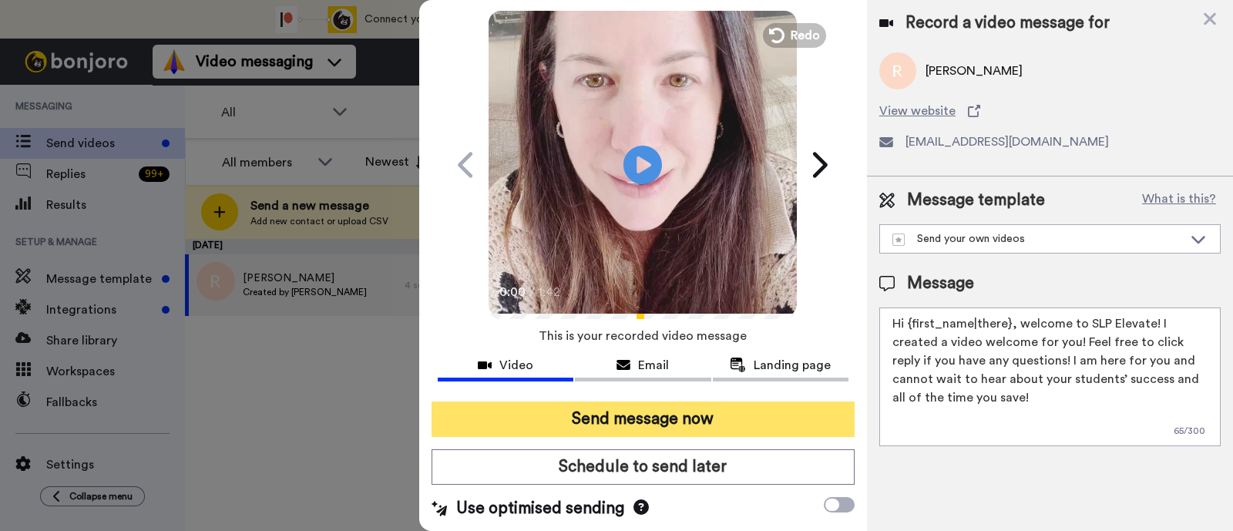
type textarea "Hi {first_name|there}, welcome to SLP Elevate! I created a video welcome for yo…"
click at [786, 413] on button "Send message now" at bounding box center [642, 418] width 423 height 35
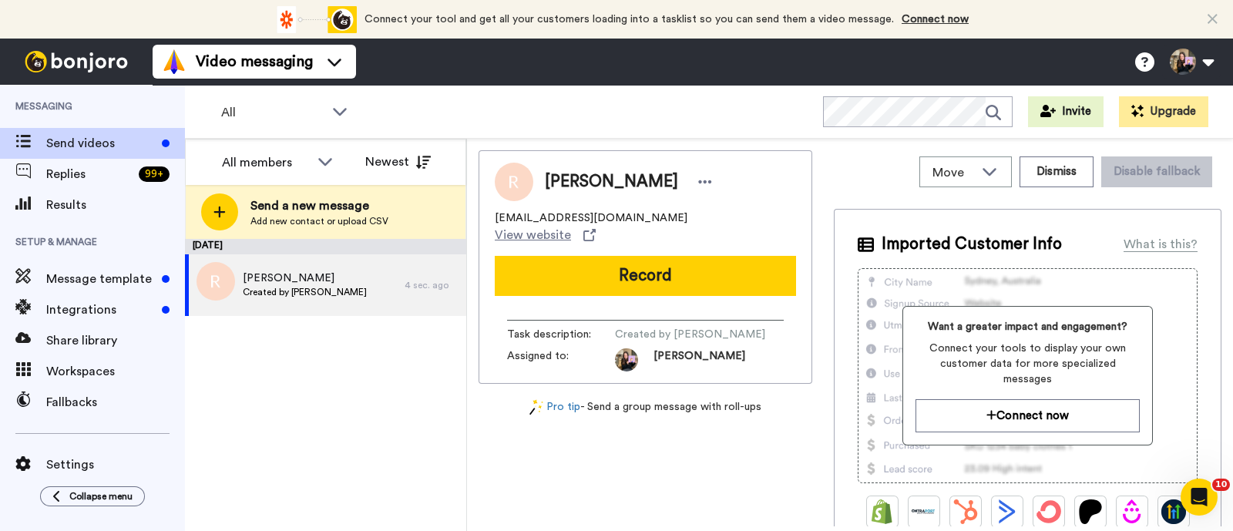
scroll to position [0, 0]
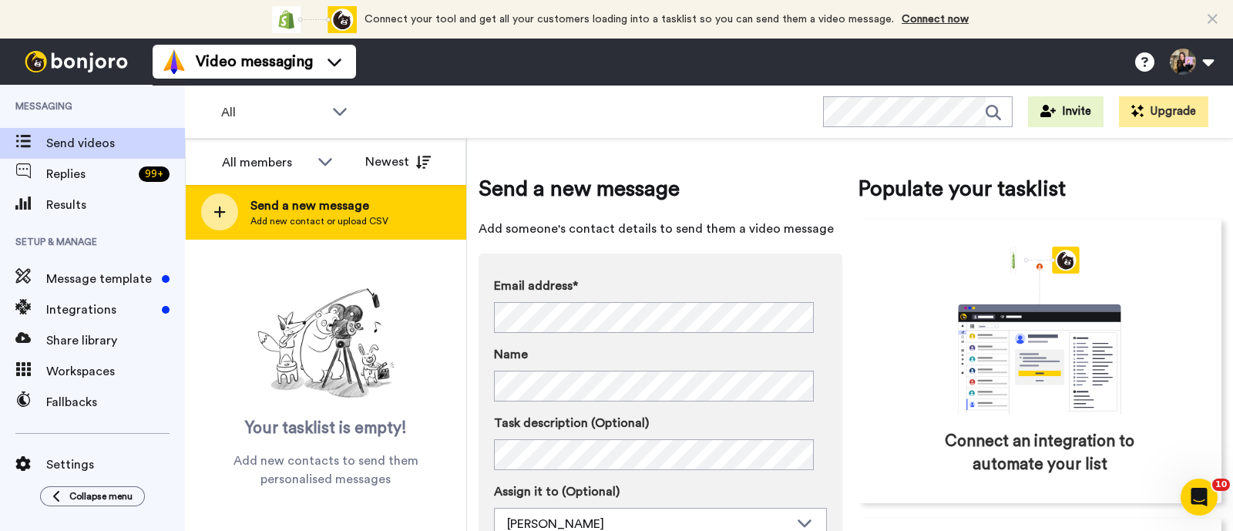
click at [369, 194] on div "Send a new message Add new contact or upload CSV" at bounding box center [326, 212] width 280 height 54
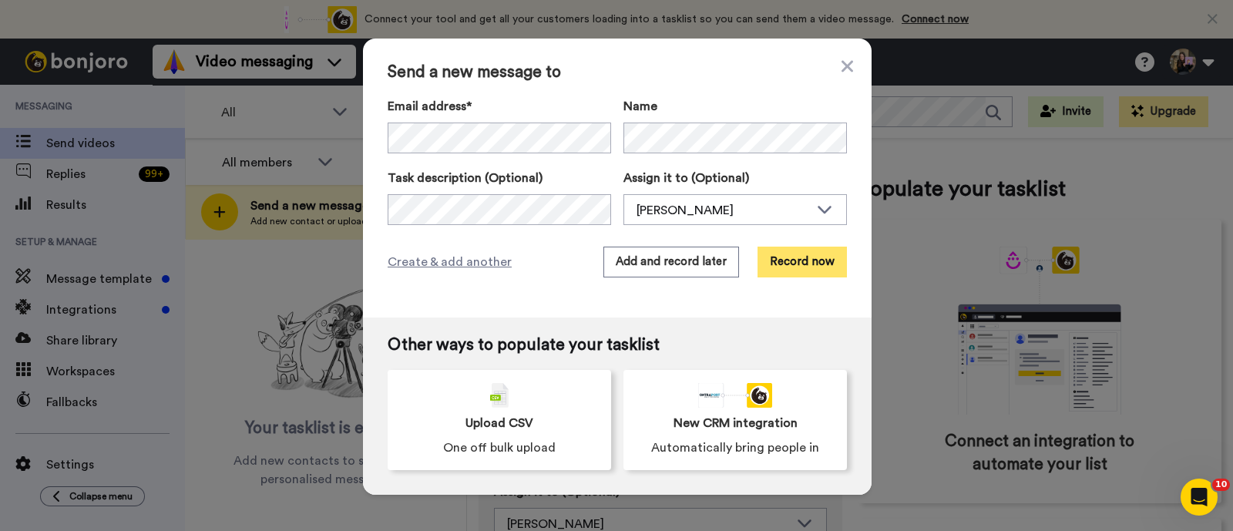
click at [786, 256] on button "Record now" at bounding box center [801, 262] width 89 height 31
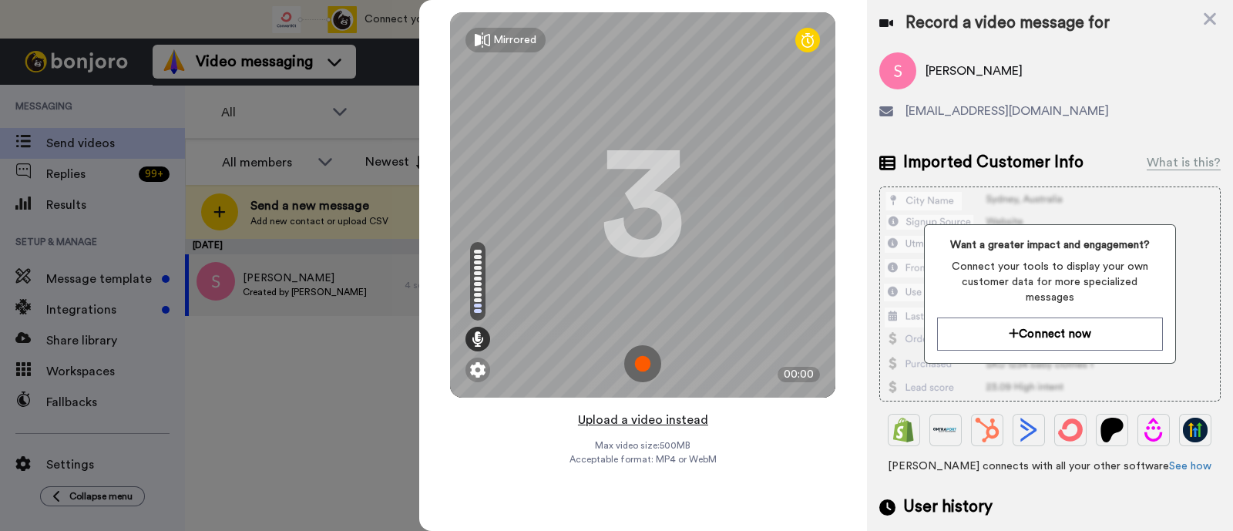
click at [690, 421] on button "Upload a video instead" at bounding box center [642, 420] width 139 height 20
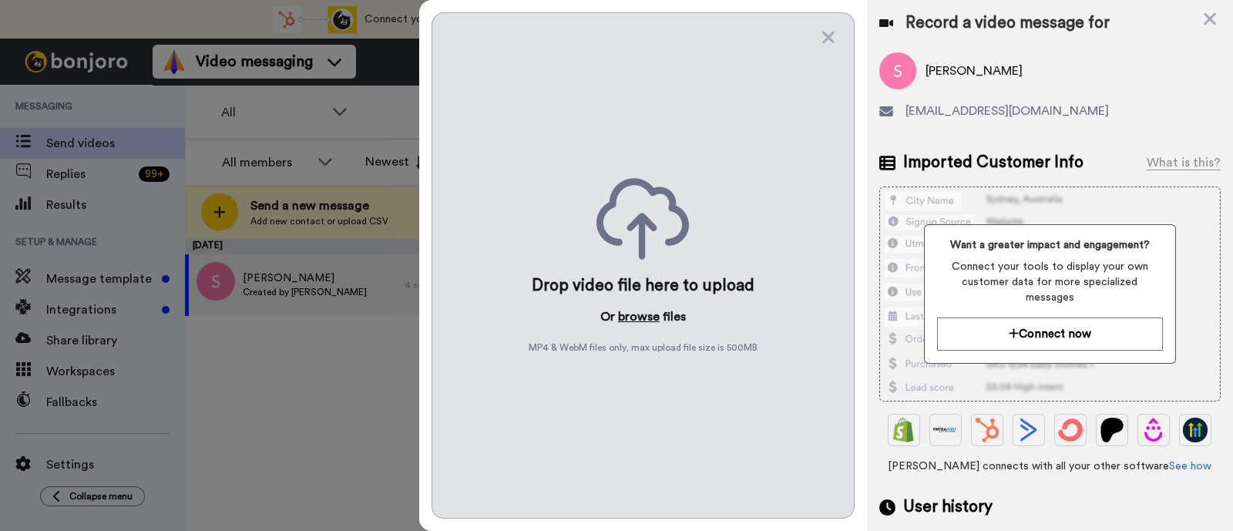
click at [639, 321] on button "browse" at bounding box center [639, 316] width 42 height 18
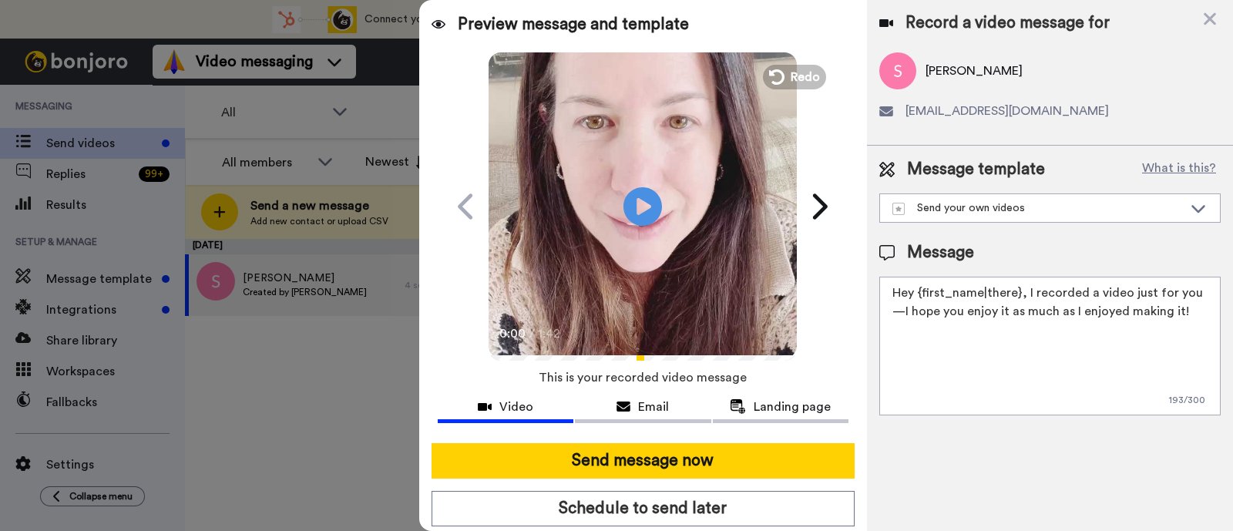
drag, startPoint x: 1167, startPoint y: 317, endPoint x: 1025, endPoint y: 298, distance: 143.8
click at [1025, 298] on textarea "Hey {first_name|there}, I recorded a video just for you—I hope you enjoy it as …" at bounding box center [1049, 346] width 341 height 139
paste textarea "welcome to SLP Elevate! I created a video welcome for you! Feel free to click r…"
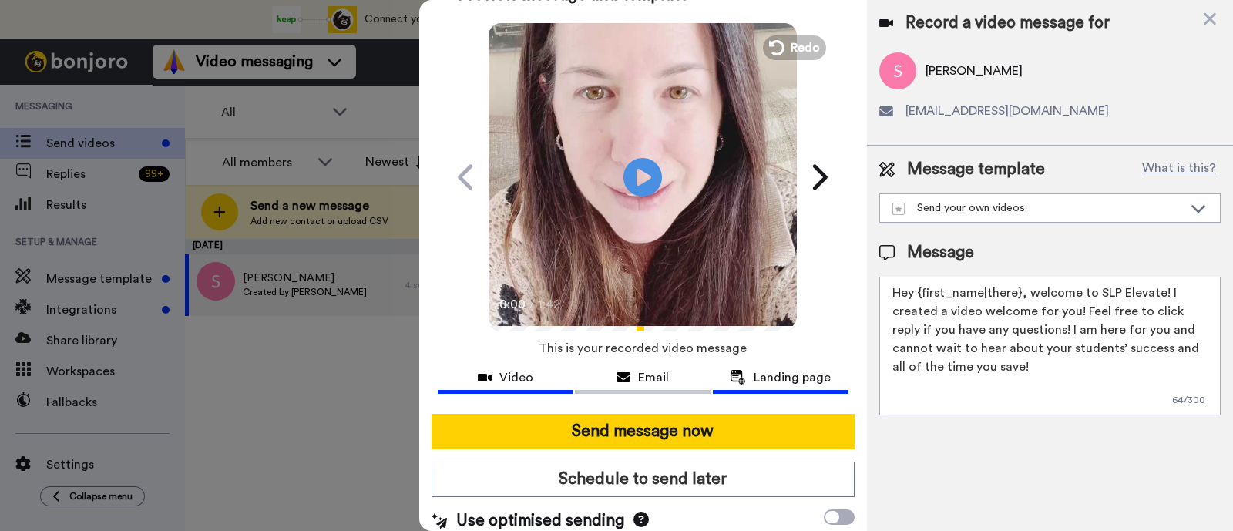
scroll to position [42, 0]
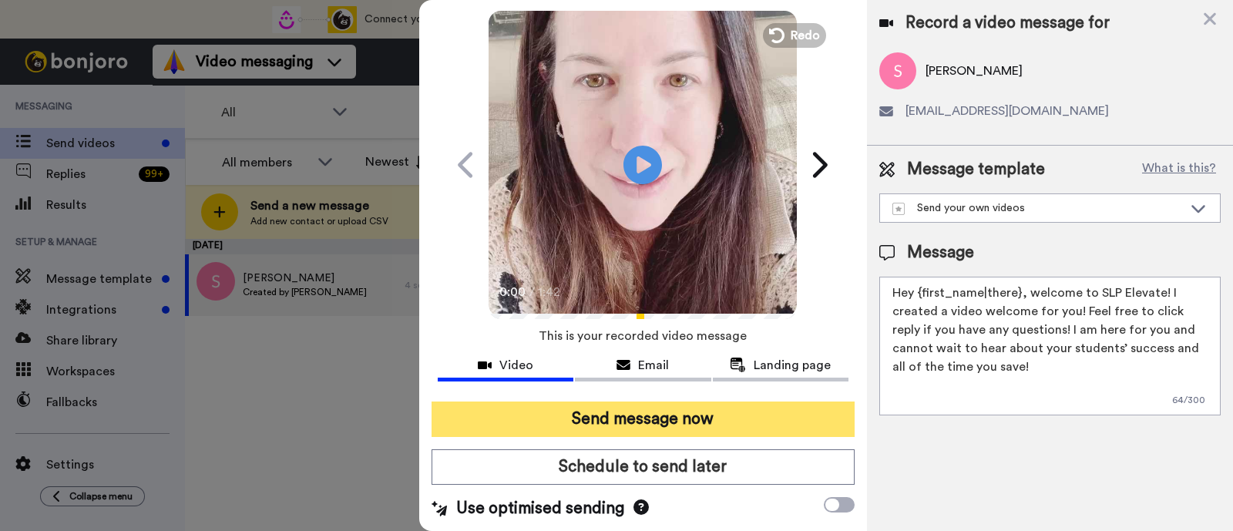
type textarea "Hey {first_name|there}, welcome to SLP Elevate! I created a video welcome for y…"
click at [713, 429] on button "Send message now" at bounding box center [642, 418] width 423 height 35
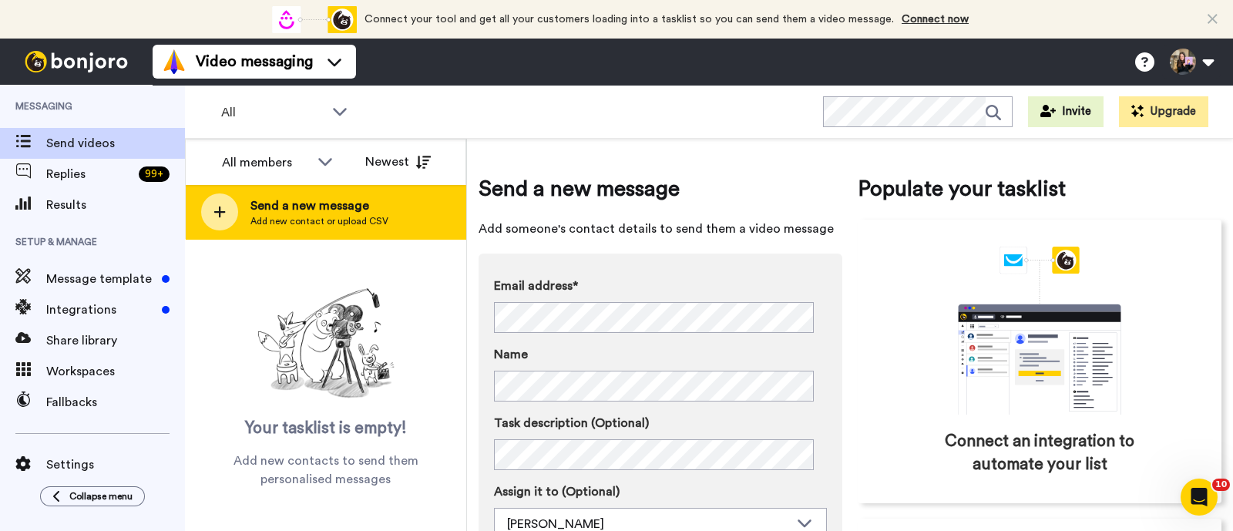
click at [287, 213] on span "Send a new message" at bounding box center [319, 205] width 138 height 18
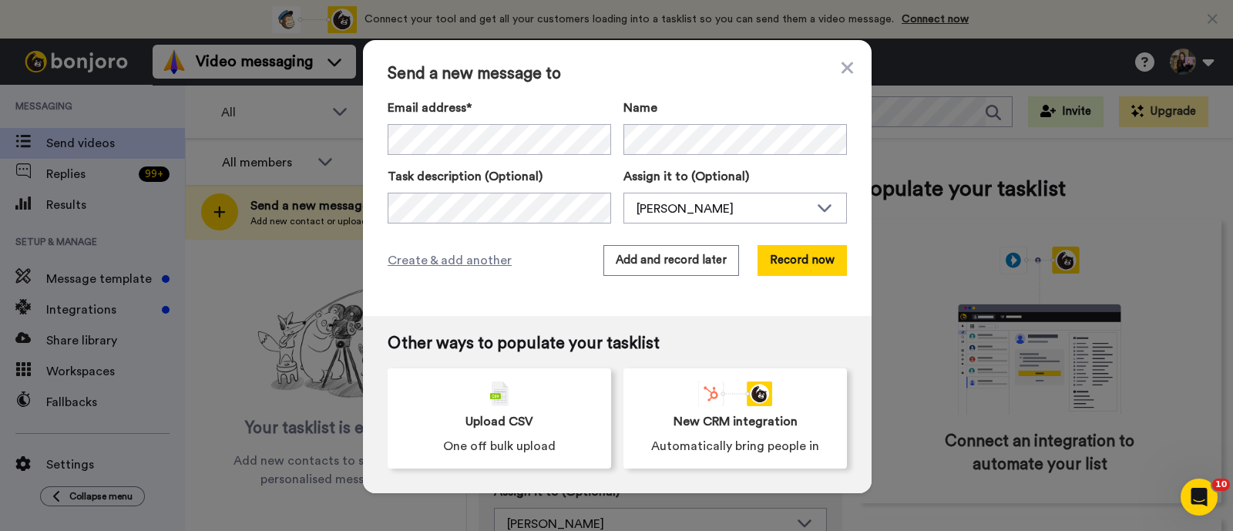
click at [845, 56] on div "Send a new message to Email address* Name Task description (Optional) Assign it…" at bounding box center [617, 178] width 508 height 276
click at [841, 67] on icon at bounding box center [847, 68] width 12 height 12
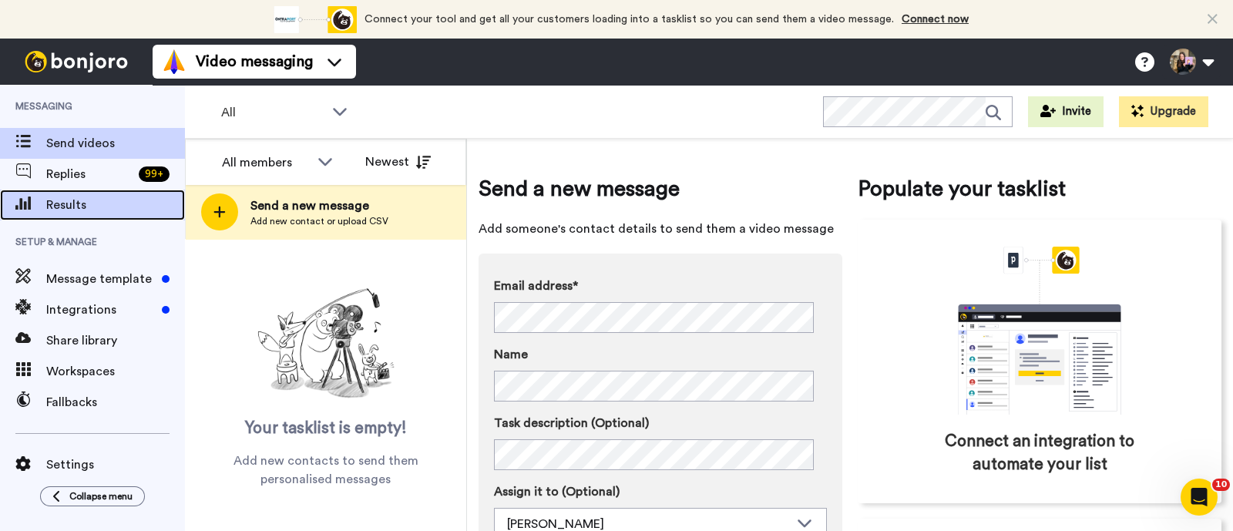
click at [123, 196] on span "Results" at bounding box center [115, 205] width 139 height 18
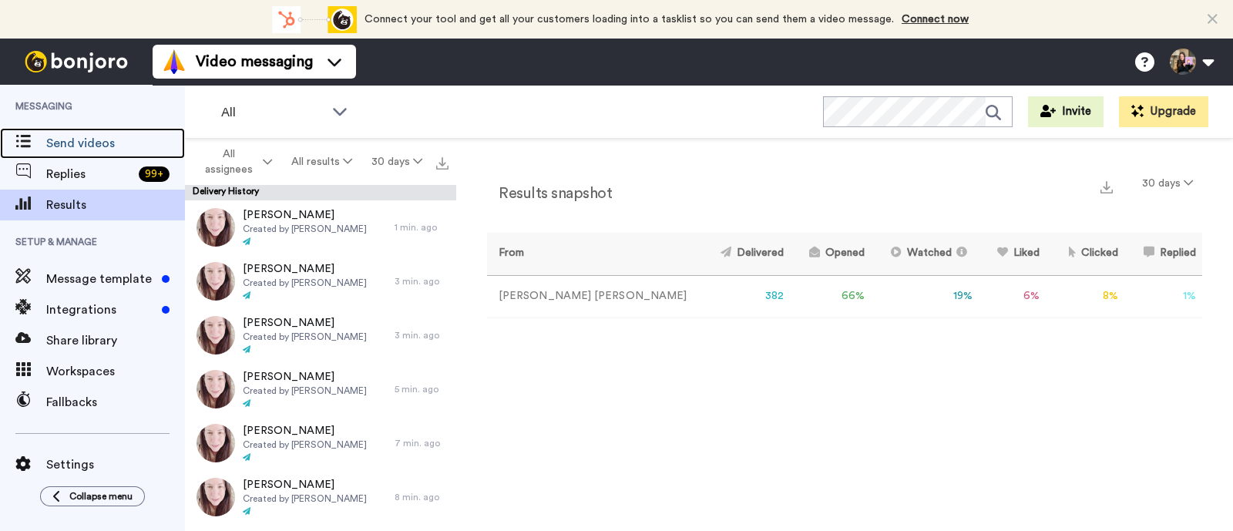
click at [82, 145] on span "Send videos" at bounding box center [115, 143] width 139 height 18
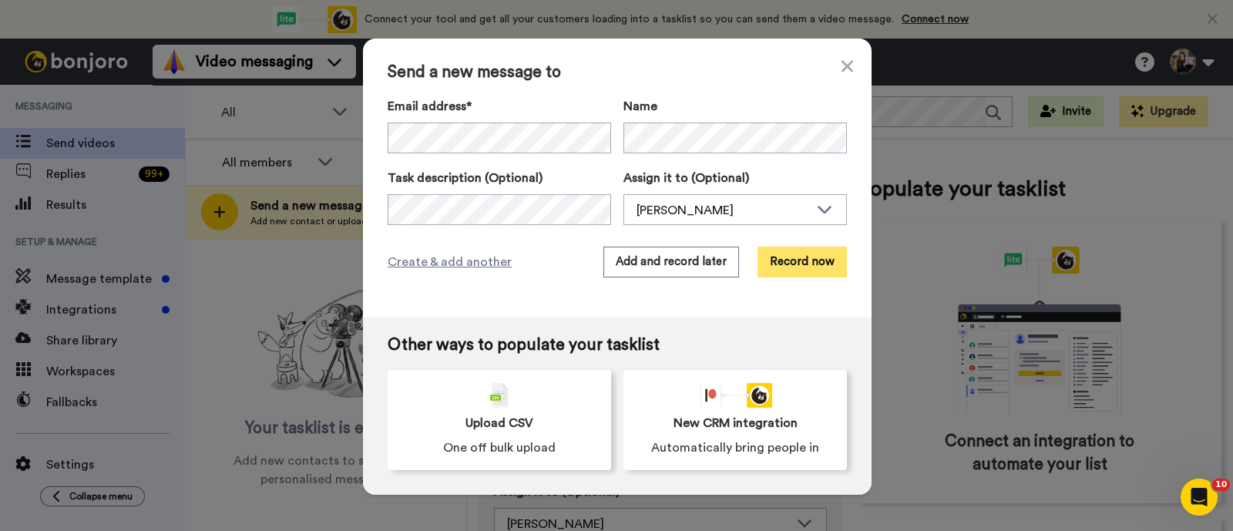
click at [810, 256] on button "Record now" at bounding box center [801, 262] width 89 height 31
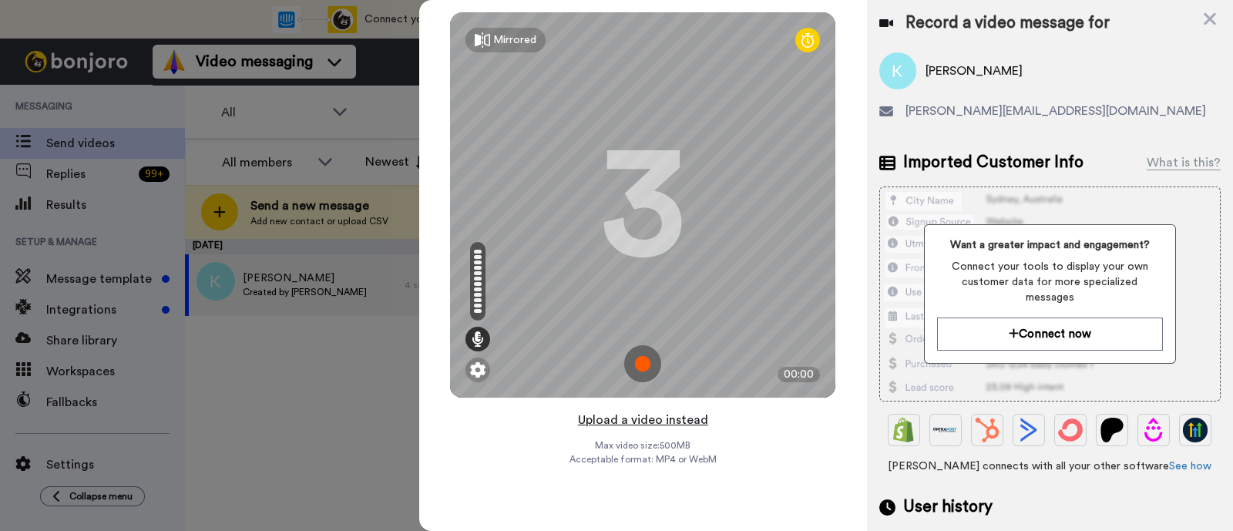
click at [689, 418] on button "Upload a video instead" at bounding box center [642, 420] width 139 height 20
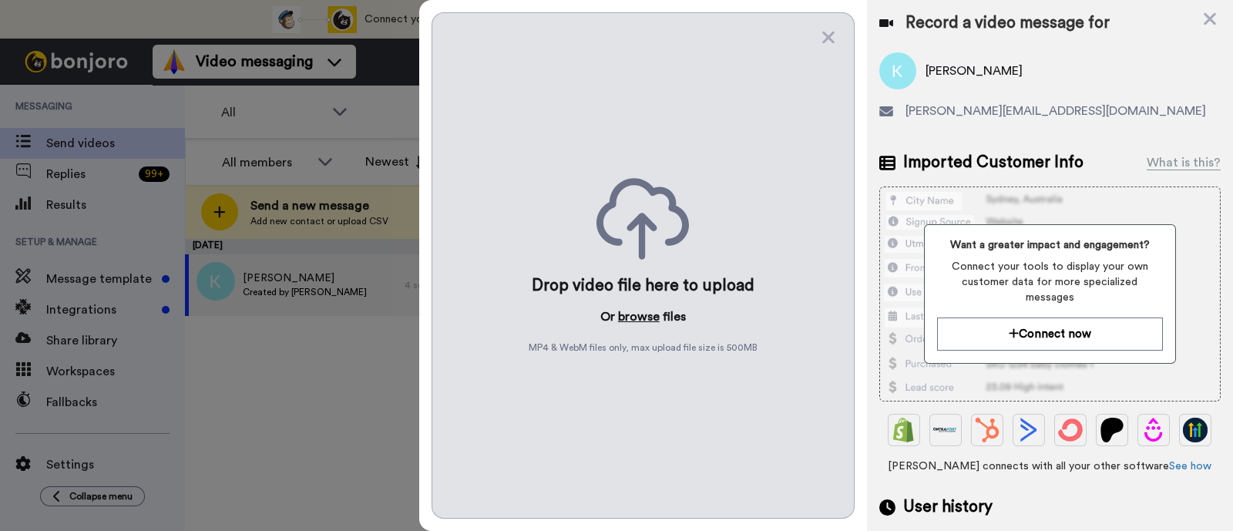
click at [643, 316] on button "browse" at bounding box center [639, 316] width 42 height 18
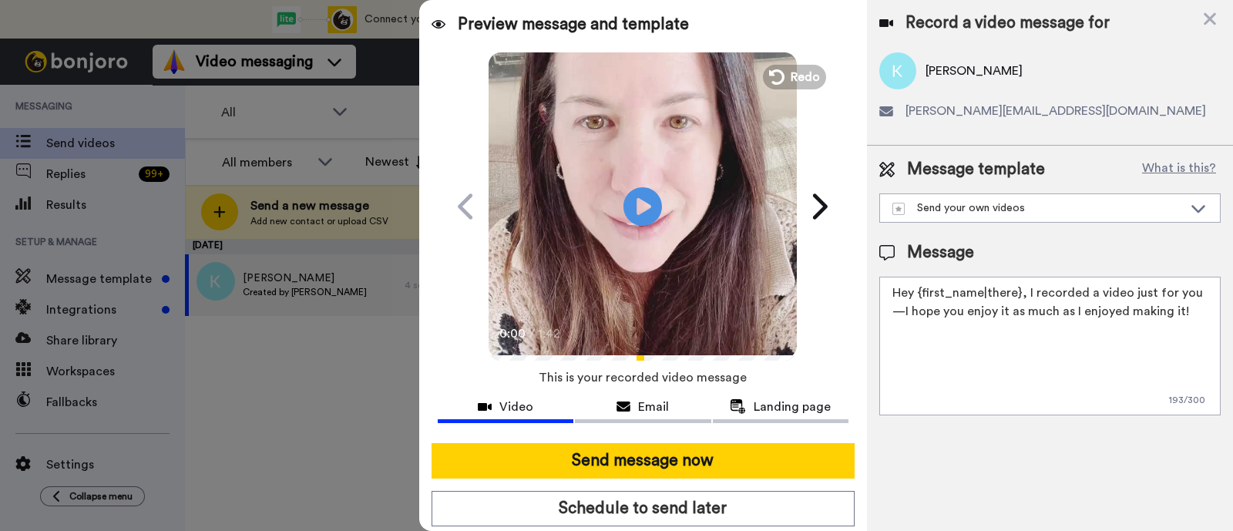
drag, startPoint x: 1174, startPoint y: 317, endPoint x: 1024, endPoint y: 301, distance: 151.0
click at [1024, 301] on textarea "Hey {first_name|there}, I recorded a video just for you—I hope you enjoy it as …" at bounding box center [1049, 346] width 341 height 139
paste textarea "welcome to SLP Elevate! I created a video welcome for you! Feel free to click r…"
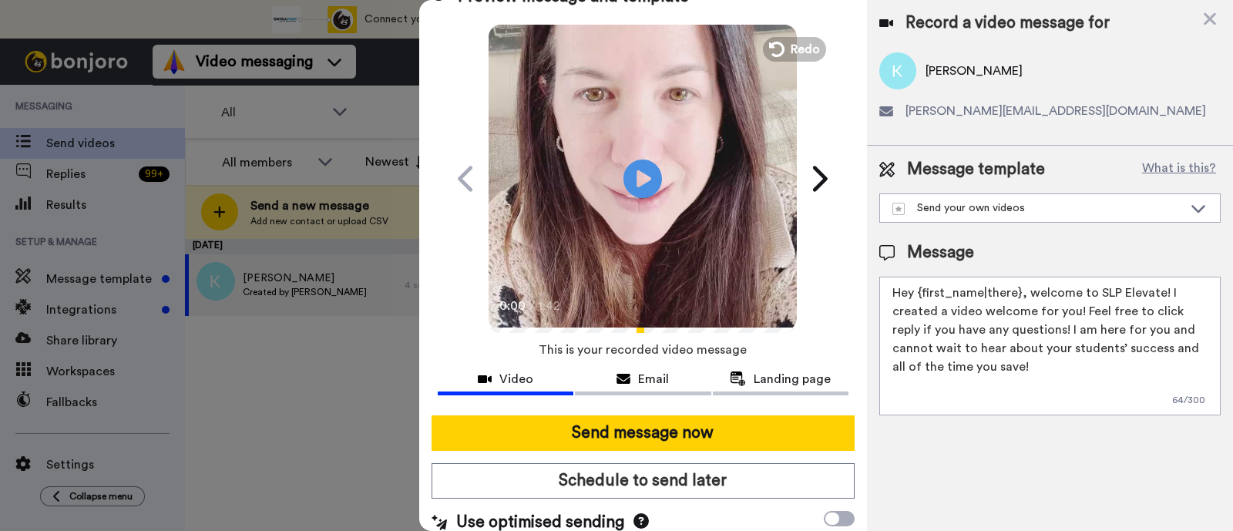
scroll to position [42, 0]
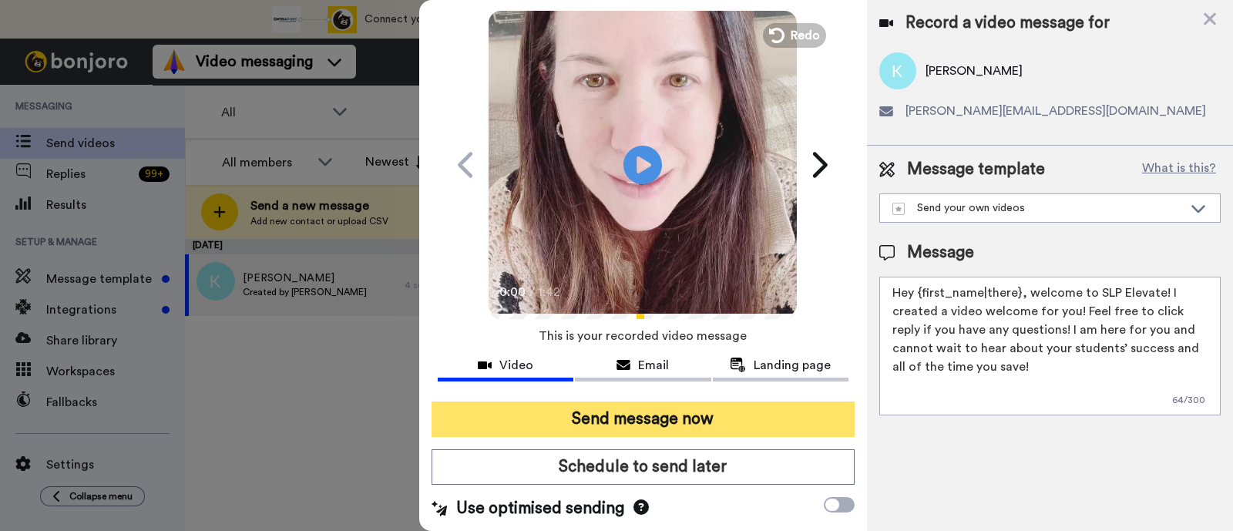
type textarea "Hey {first_name|there}, welcome to SLP Elevate! I created a video welcome for y…"
click at [716, 424] on button "Send message now" at bounding box center [642, 418] width 423 height 35
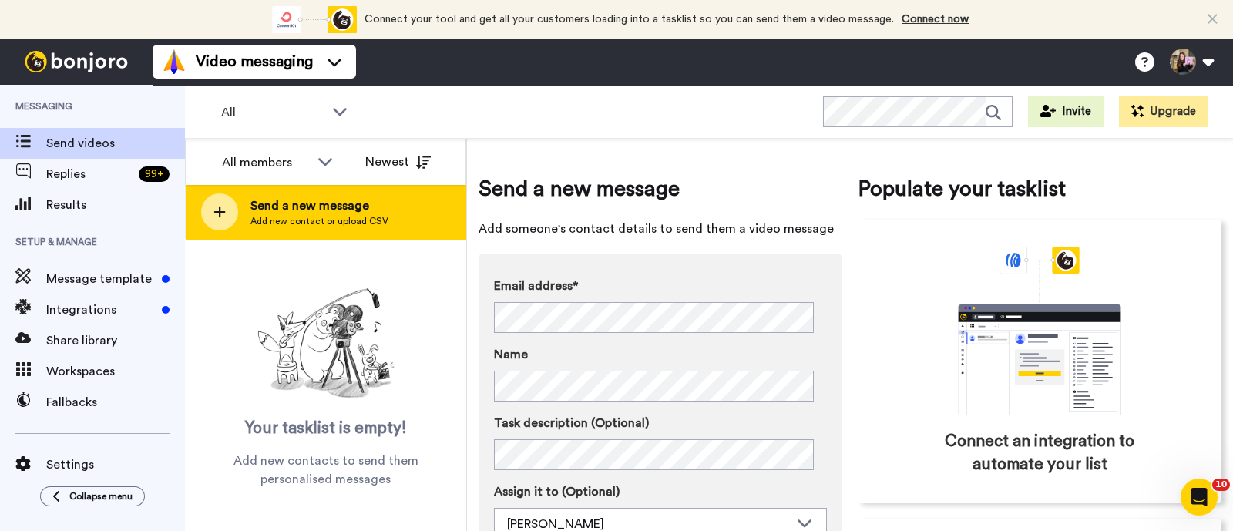
click at [417, 200] on div "Send a new message Add new contact or upload CSV" at bounding box center [326, 212] width 280 height 54
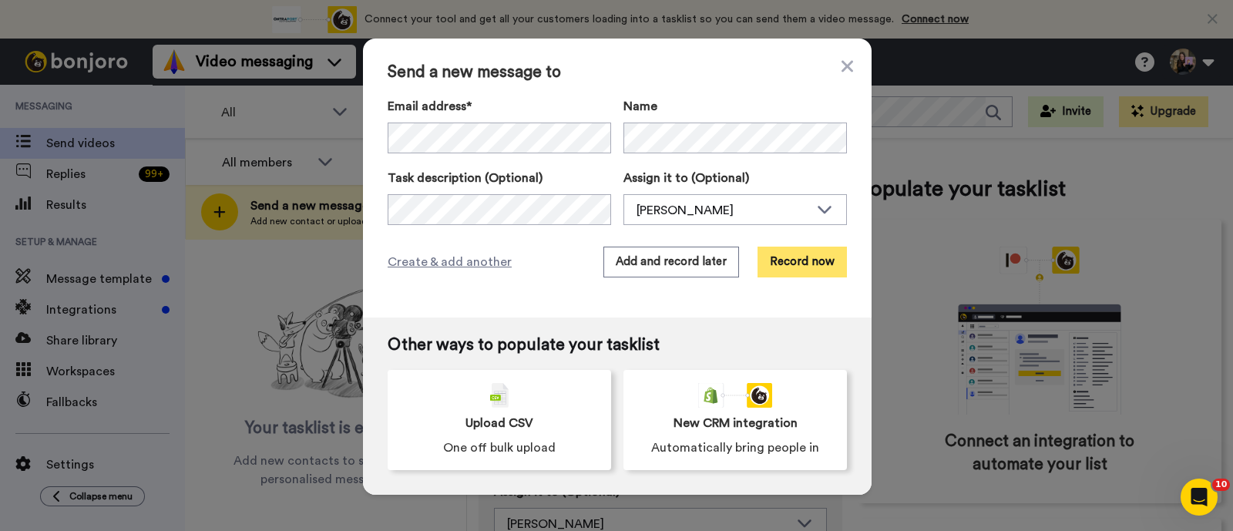
click at [786, 267] on button "Record now" at bounding box center [801, 262] width 89 height 31
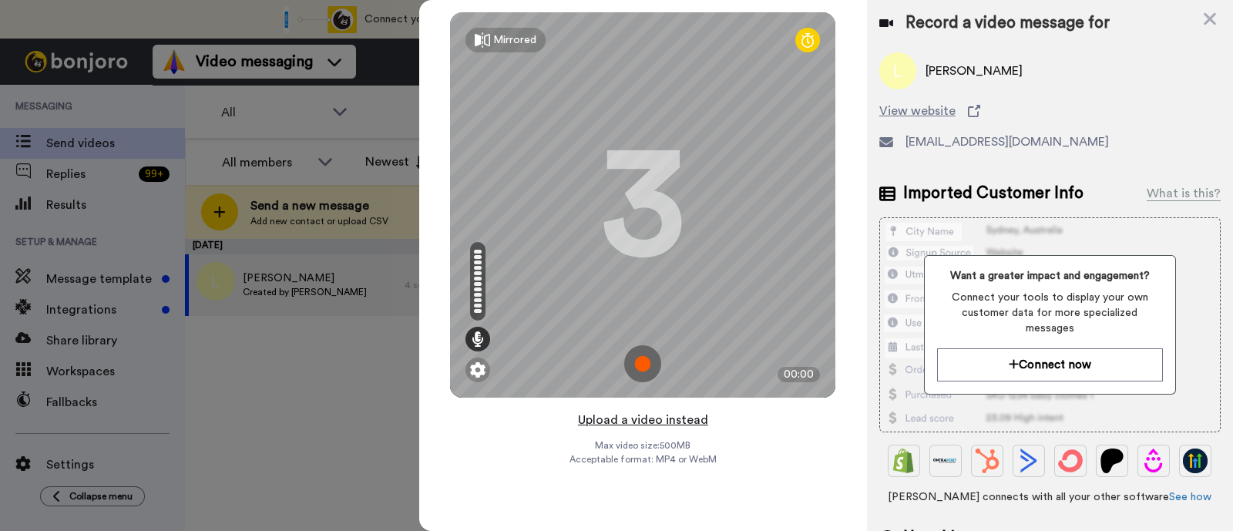
click at [682, 425] on button "Upload a video instead" at bounding box center [642, 420] width 139 height 20
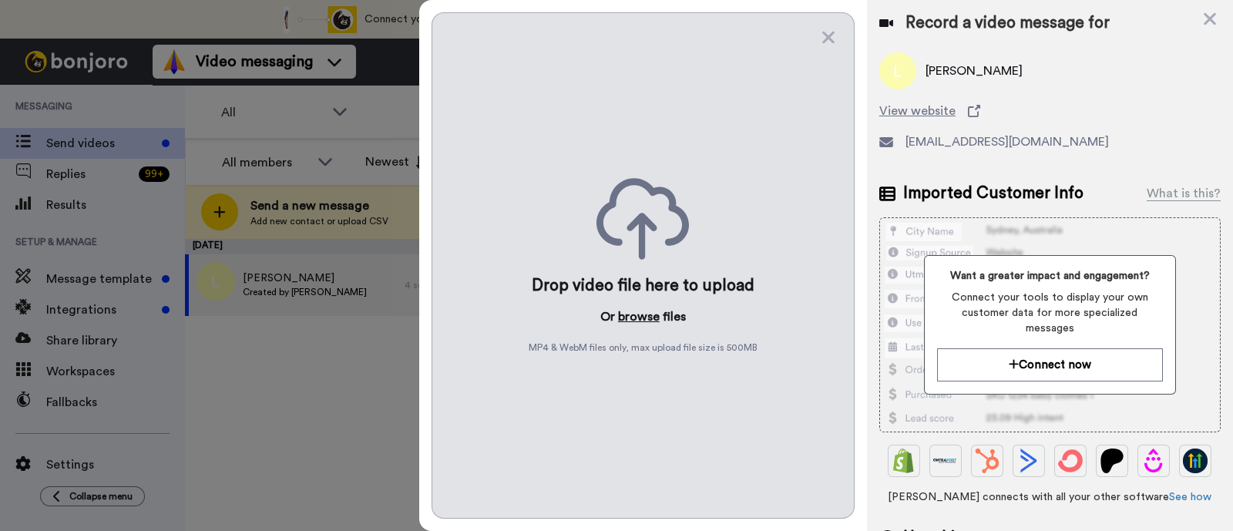
click at [654, 317] on button "browse" at bounding box center [639, 316] width 42 height 18
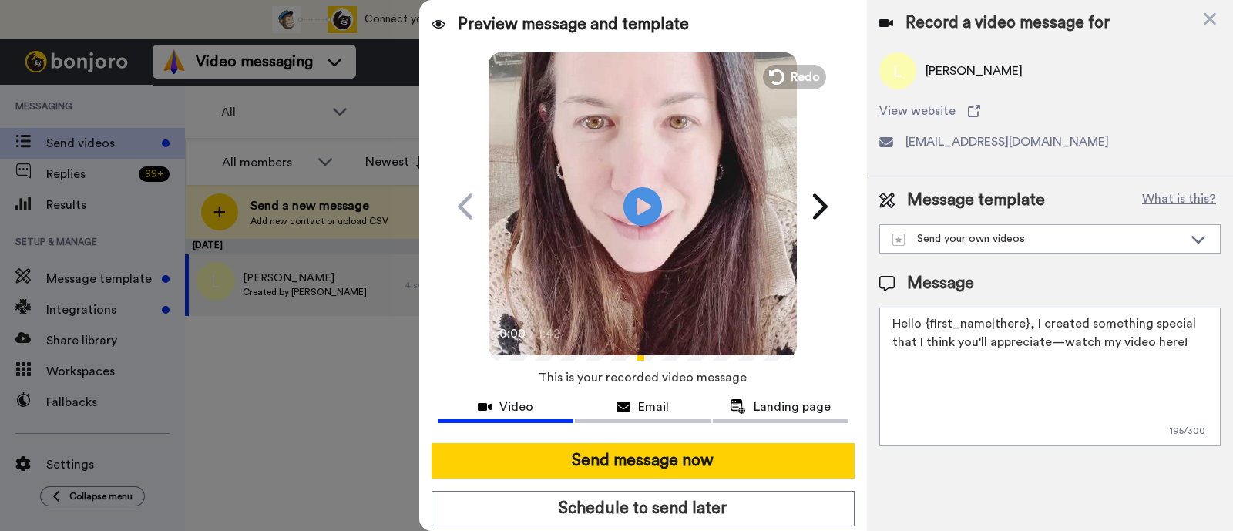
drag, startPoint x: 1170, startPoint y: 342, endPoint x: 1031, endPoint y: 325, distance: 139.7
click at [1031, 325] on textarea "Hello {first_name|there}, I created something special that I think you'll appre…" at bounding box center [1049, 376] width 341 height 139
paste textarea "welcome to SLP Elevate! I created a video welcome for you! Feel free to click r…"
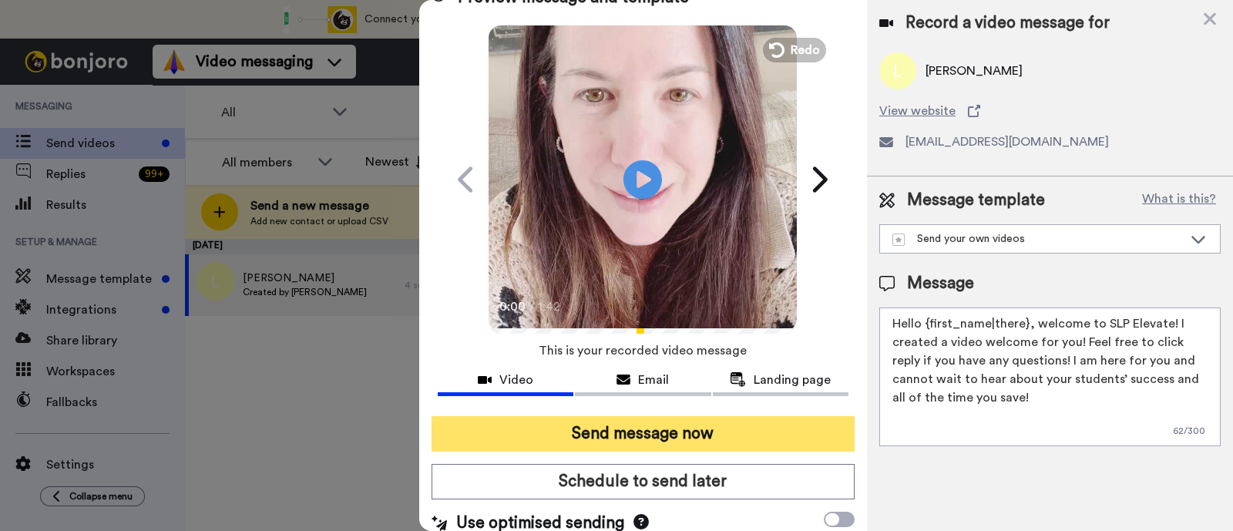
scroll to position [42, 0]
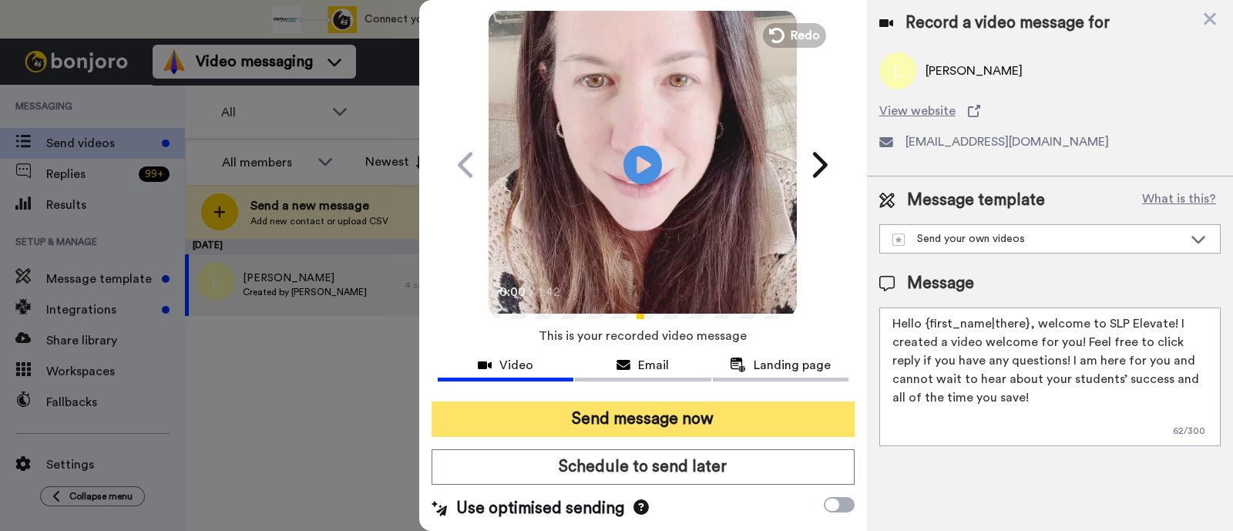
type textarea "Hello {first_name|there}, welcome to SLP Elevate! I created a video welcome for…"
click at [805, 431] on button "Send message now" at bounding box center [642, 418] width 423 height 35
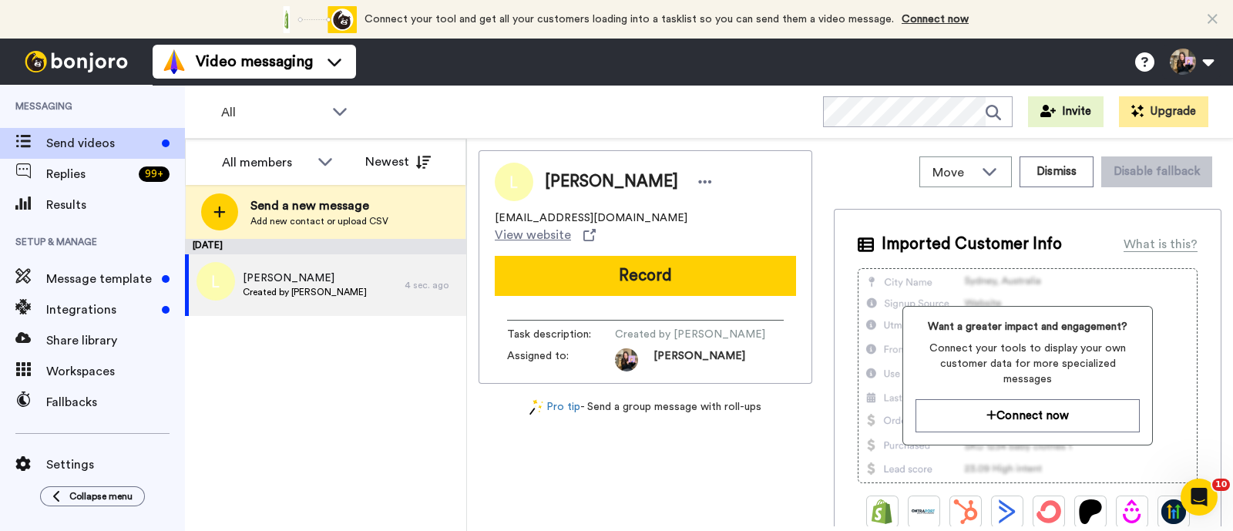
scroll to position [0, 0]
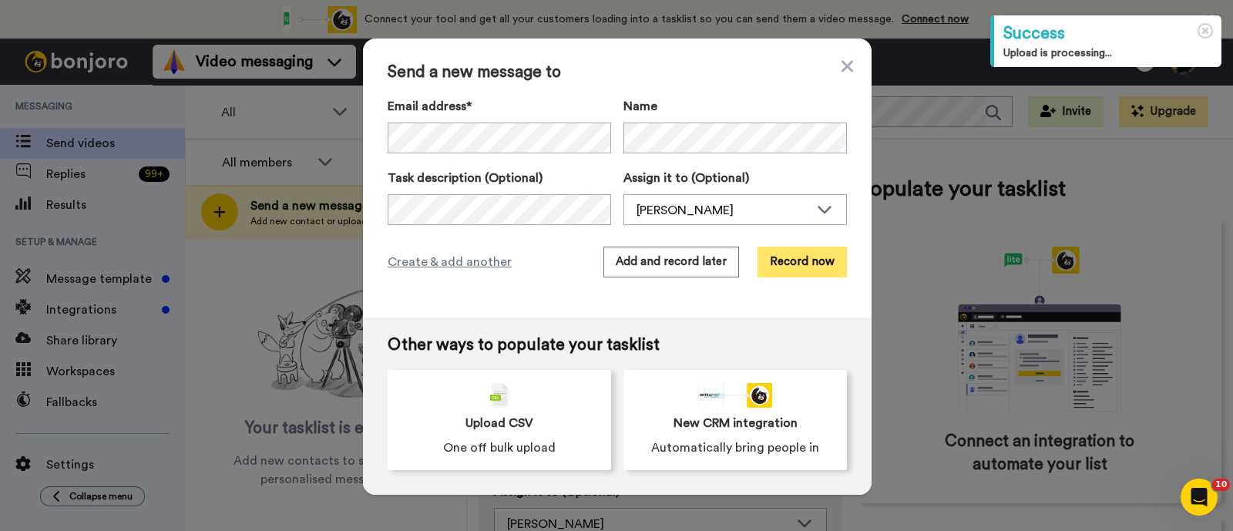
click at [790, 255] on button "Record now" at bounding box center [801, 262] width 89 height 31
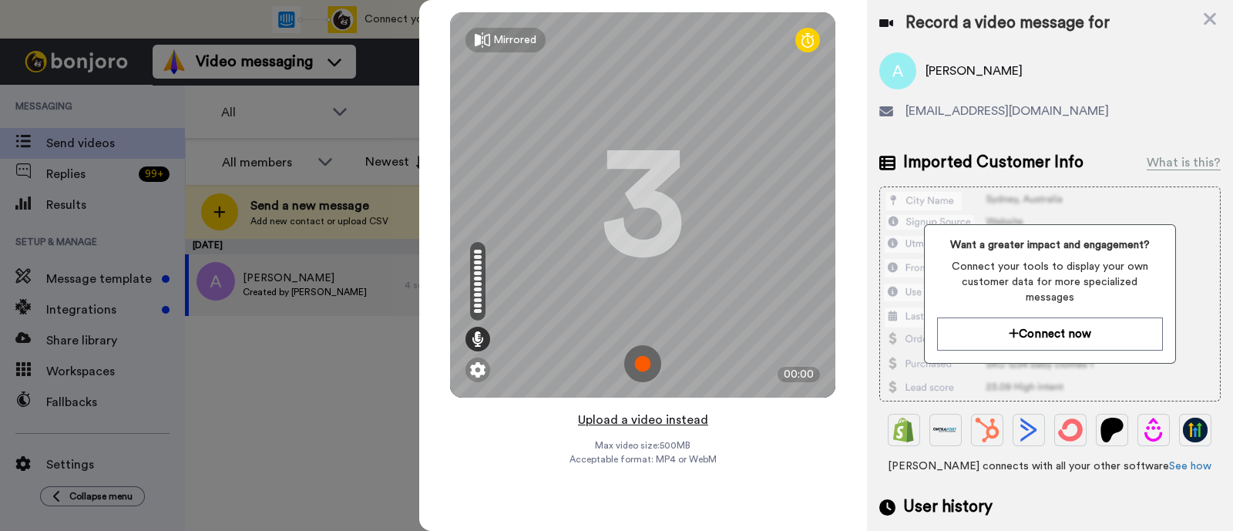
click at [688, 421] on button "Upload a video instead" at bounding box center [642, 420] width 139 height 20
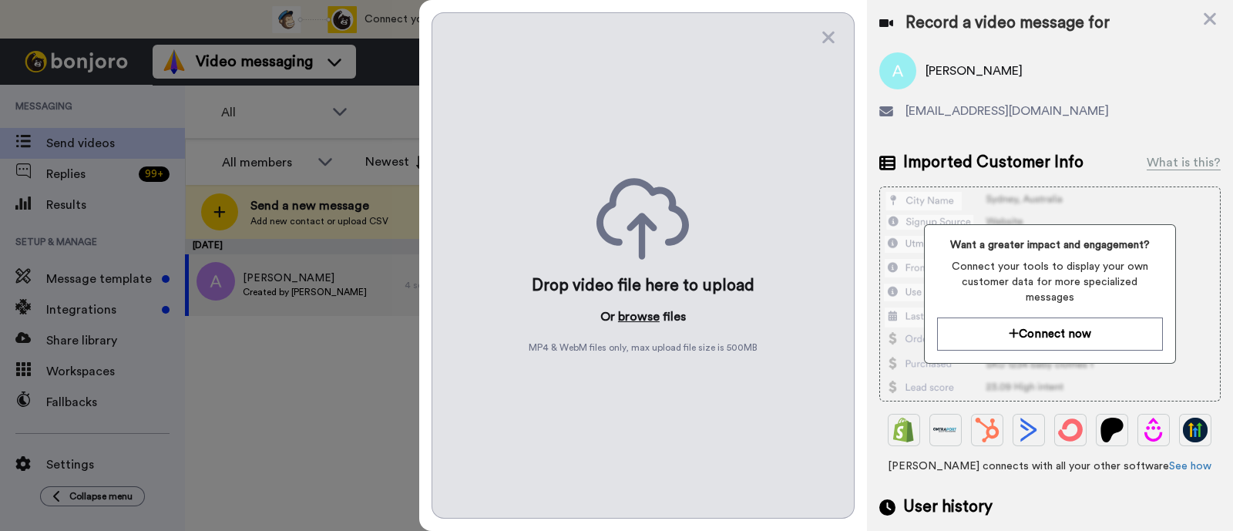
click at [637, 317] on button "browse" at bounding box center [639, 316] width 42 height 18
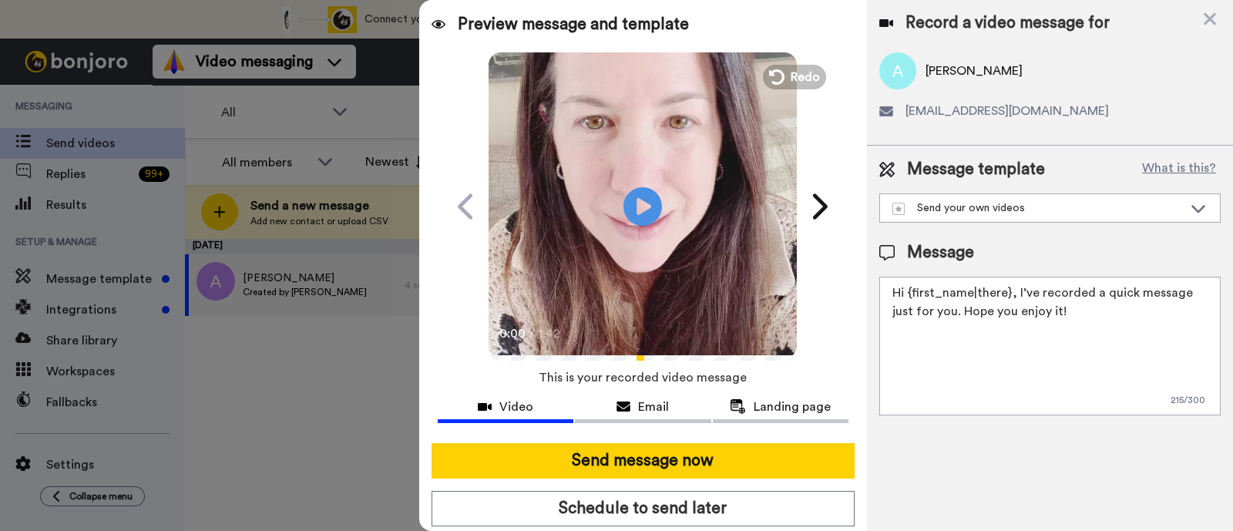
drag, startPoint x: 1052, startPoint y: 318, endPoint x: 1014, endPoint y: 297, distance: 43.8
click at [1014, 297] on textarea "Hi {first_name|there}, I’ve recorded a quick message just for you. Hope you enj…" at bounding box center [1049, 346] width 341 height 139
paste textarea "welcome to SLP Elevate! I created a video welcome for you! Feel free to click r…"
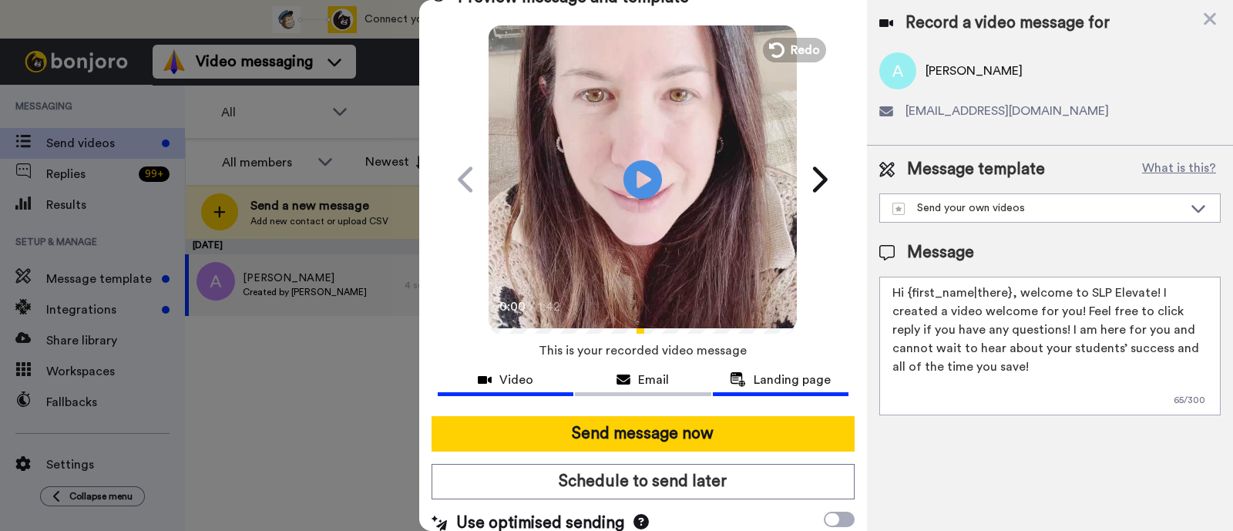
scroll to position [42, 0]
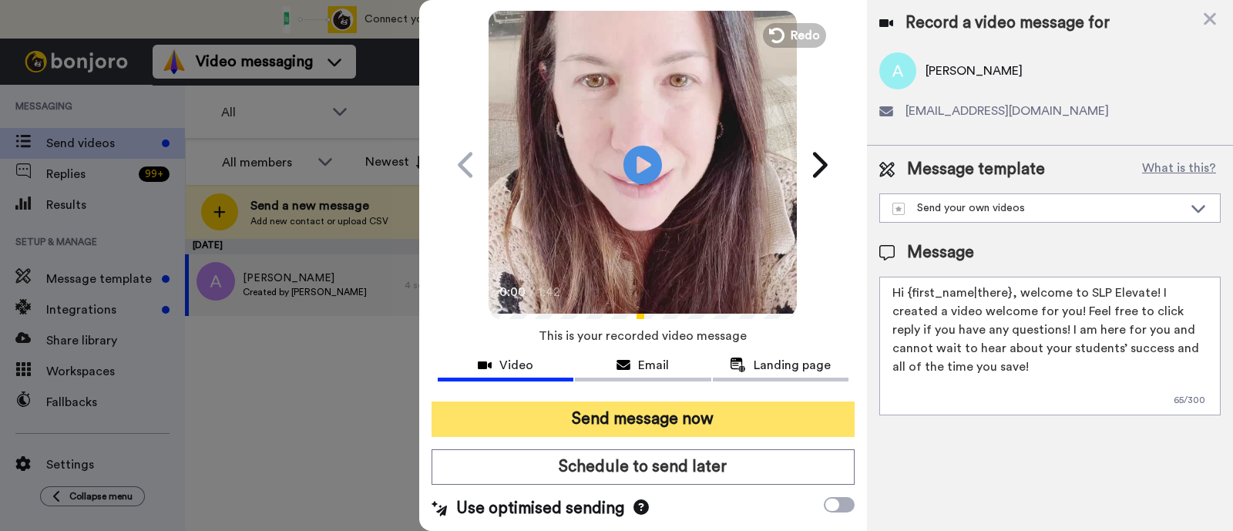
type textarea "Hi {first_name|there}, welcome to SLP Elevate! I created a video welcome for yo…"
click at [788, 427] on button "Send message now" at bounding box center [642, 418] width 423 height 35
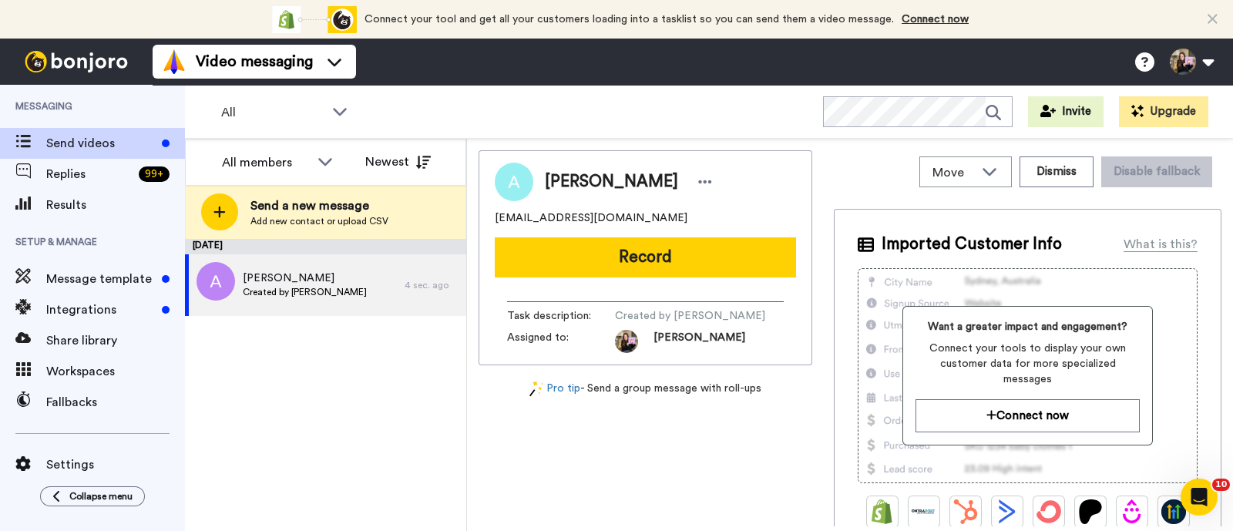
scroll to position [0, 0]
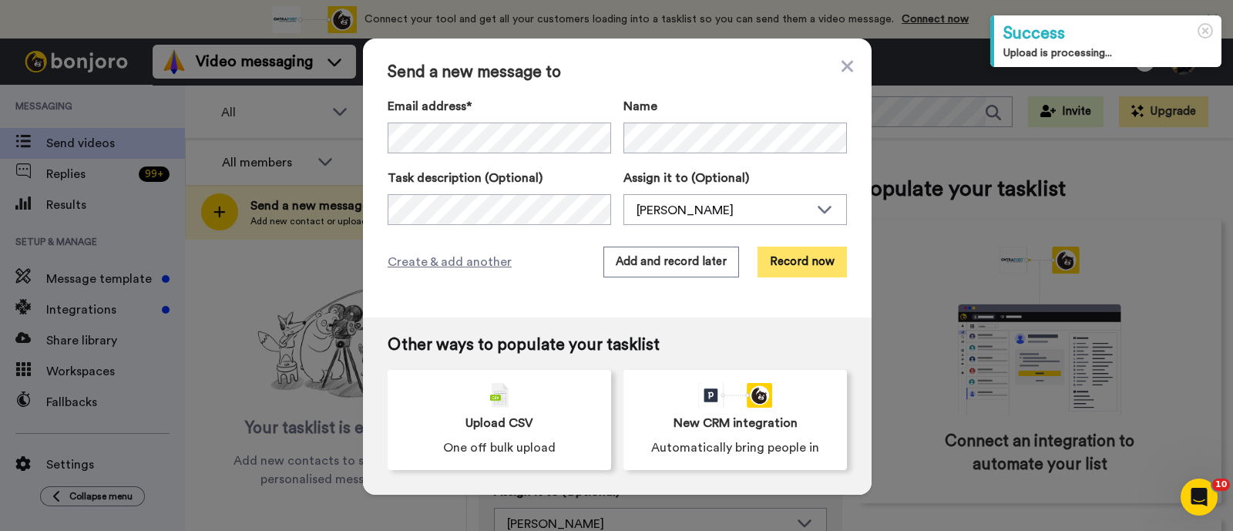
click at [794, 257] on button "Record now" at bounding box center [801, 262] width 89 height 31
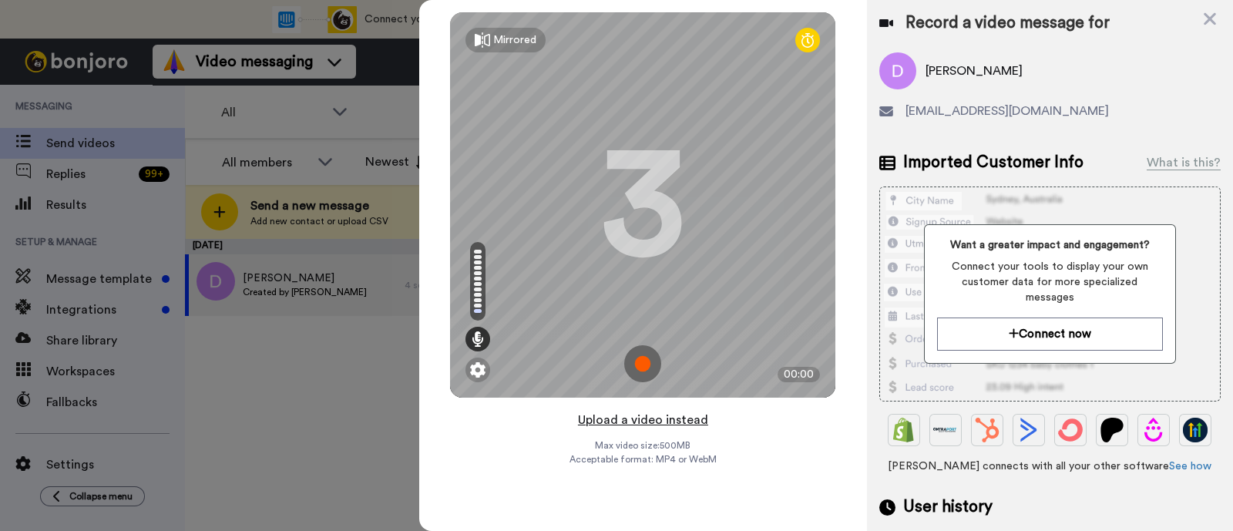
click at [682, 424] on button "Upload a video instead" at bounding box center [642, 420] width 139 height 20
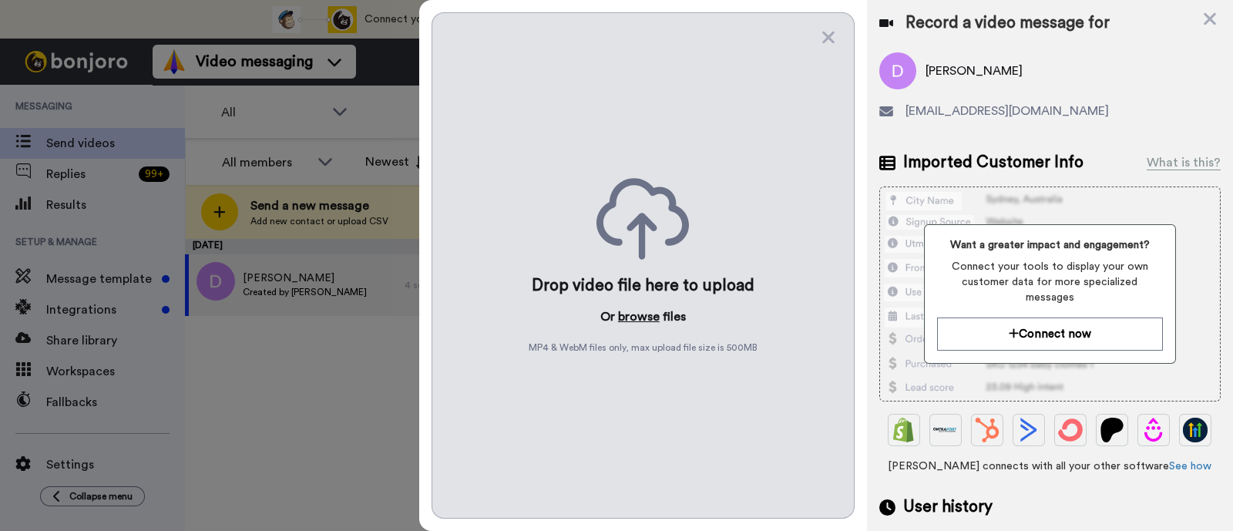
click at [643, 320] on button "browse" at bounding box center [639, 316] width 42 height 18
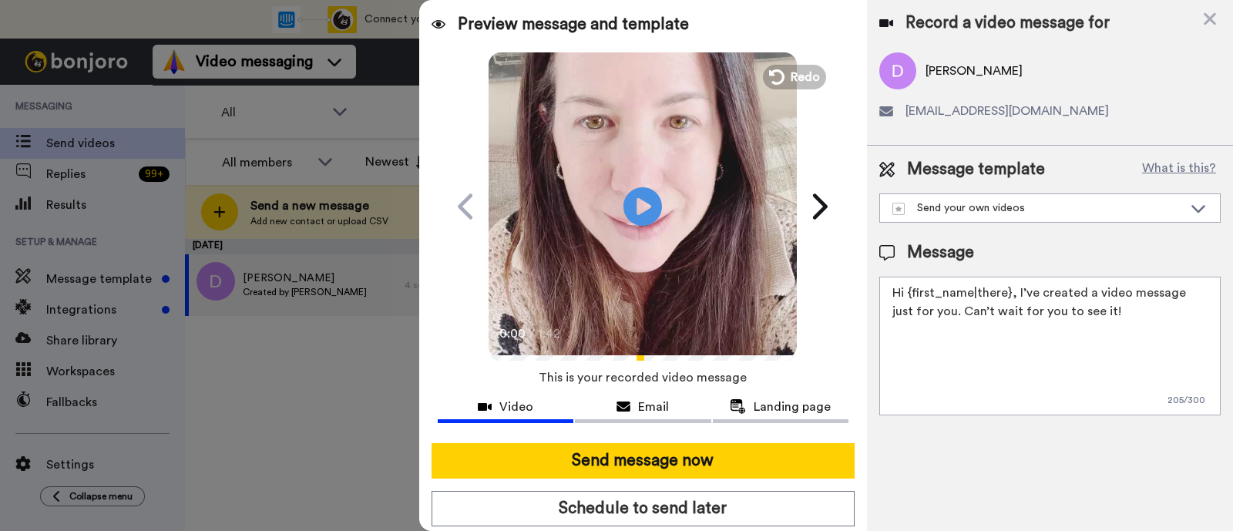
drag, startPoint x: 1094, startPoint y: 317, endPoint x: 1015, endPoint y: 288, distance: 84.3
click at [1015, 288] on textarea "Hi {first_name|there}, I’ve created a video message just for you. Can’t wait fo…" at bounding box center [1049, 346] width 341 height 139
paste textarea "welcome to SLP Elevate! I created a video welcome for you! Feel free to click r…"
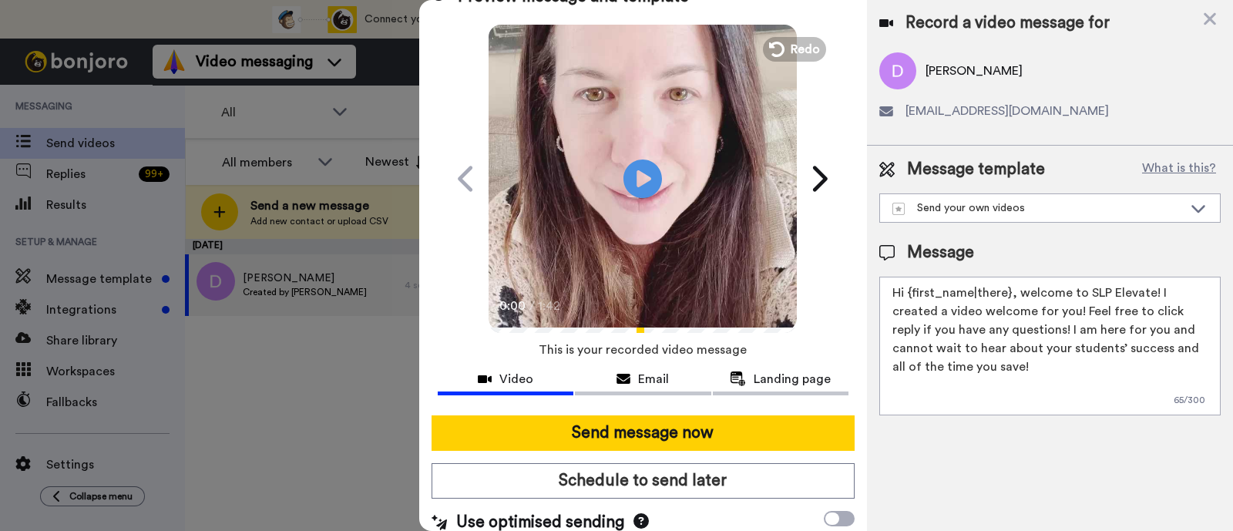
scroll to position [42, 0]
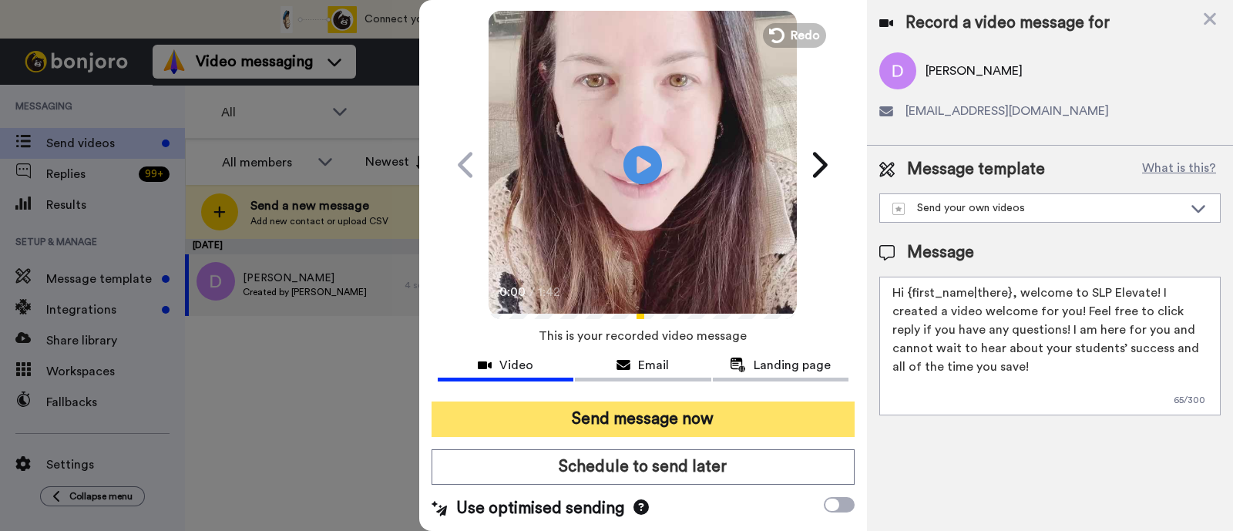
type textarea "Hi {first_name|there}, welcome to SLP Elevate! I created a video welcome for yo…"
click at [789, 421] on button "Send message now" at bounding box center [642, 418] width 423 height 35
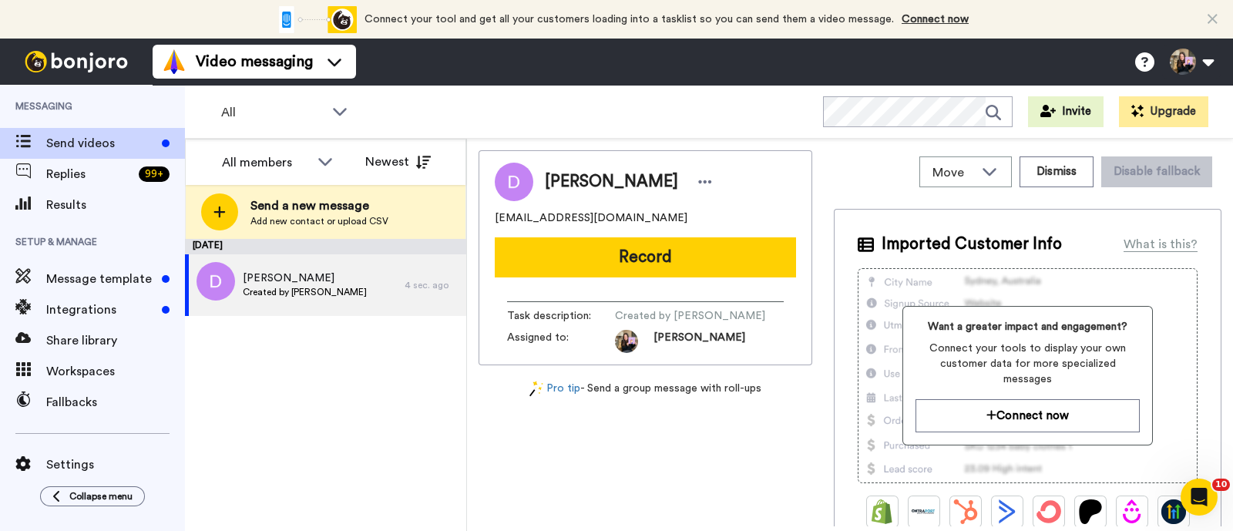
scroll to position [0, 0]
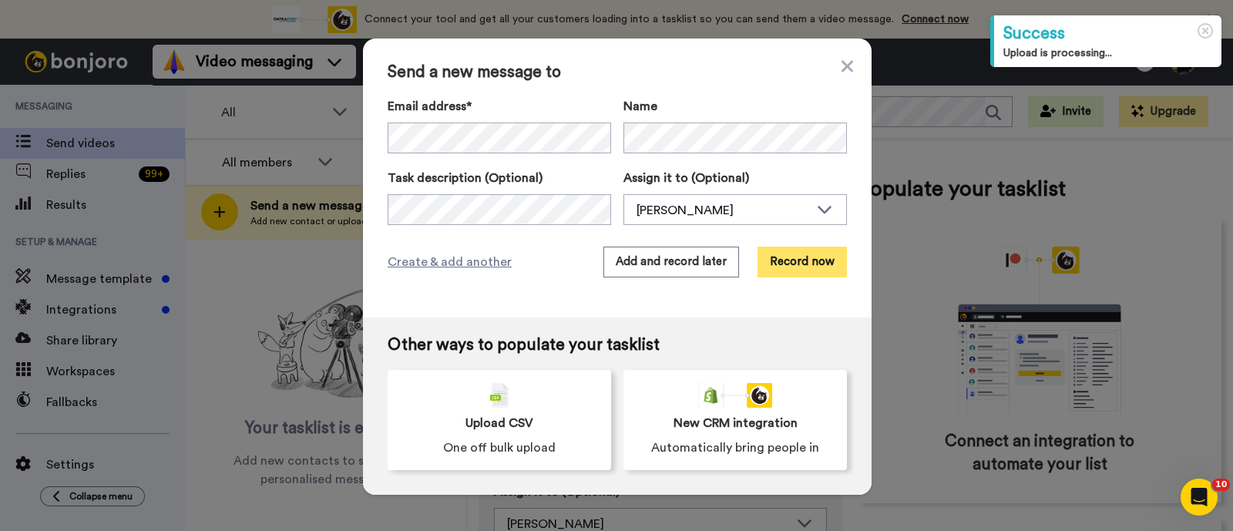
click at [766, 263] on button "Record now" at bounding box center [801, 262] width 89 height 31
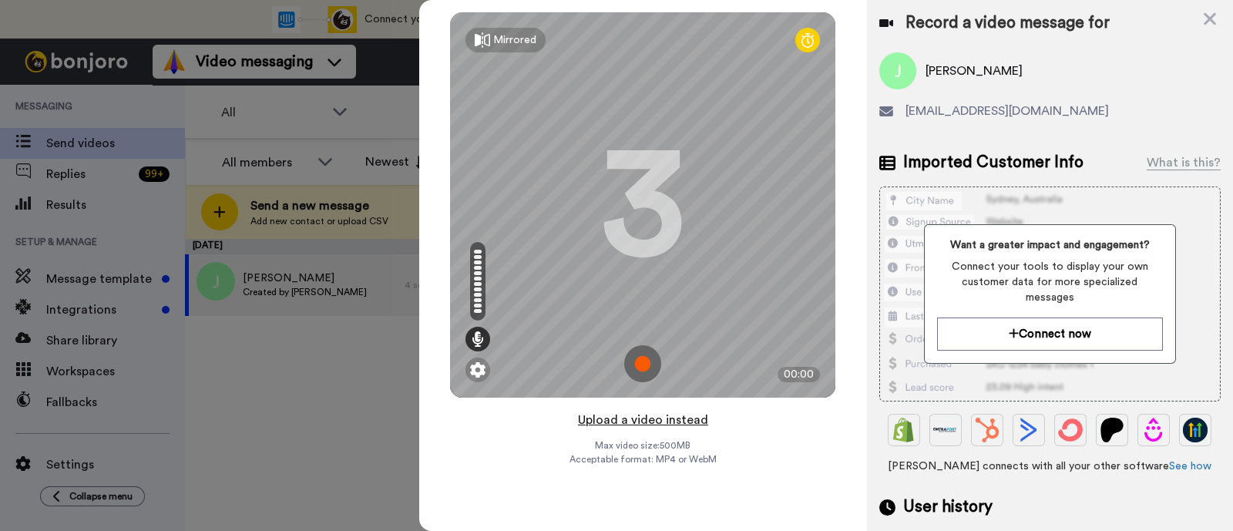
click at [652, 418] on button "Upload a video instead" at bounding box center [642, 420] width 139 height 20
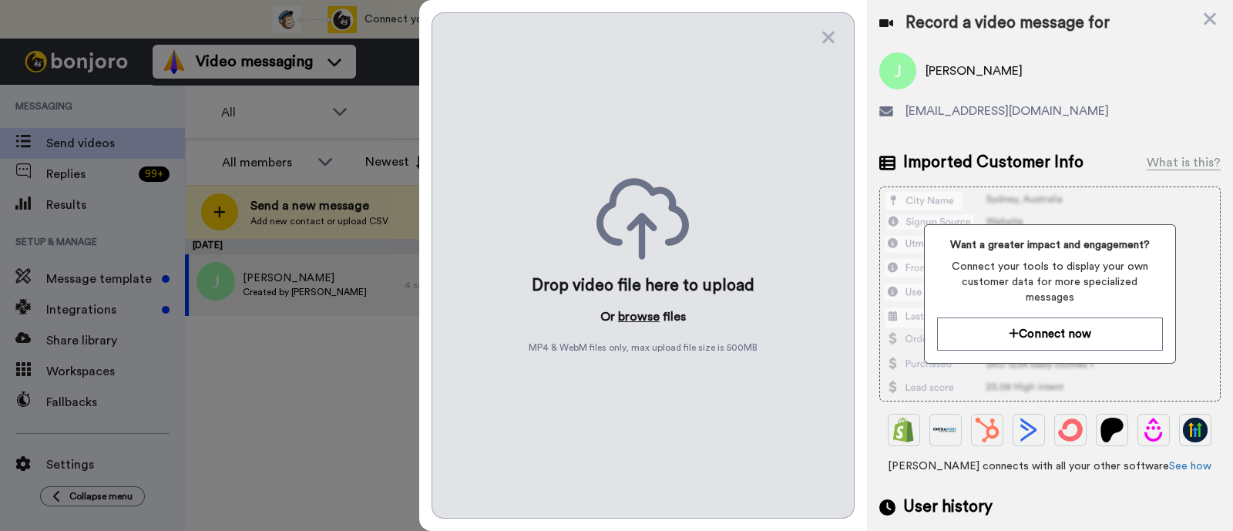
click at [638, 317] on button "browse" at bounding box center [639, 316] width 42 height 18
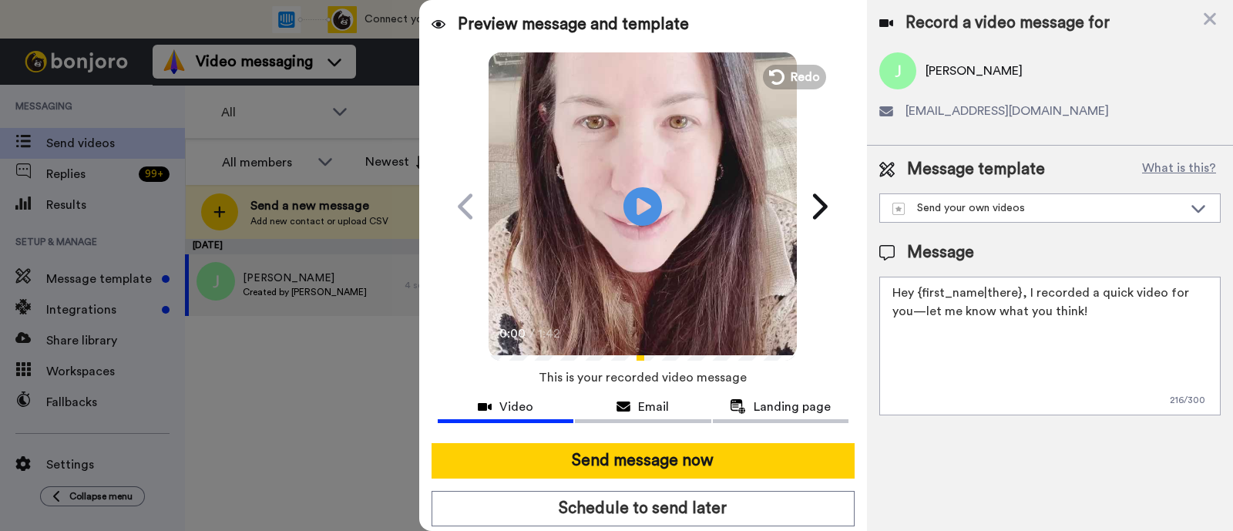
drag, startPoint x: 1102, startPoint y: 324, endPoint x: 1023, endPoint y: 290, distance: 85.3
click at [1023, 290] on textarea "Hey {first_name|there}, I recorded a quick video for you—let me know what you t…" at bounding box center [1049, 346] width 341 height 139
paste textarea "welcome to SLP Elevate! I created a video welcome for you! Feel free to click r…"
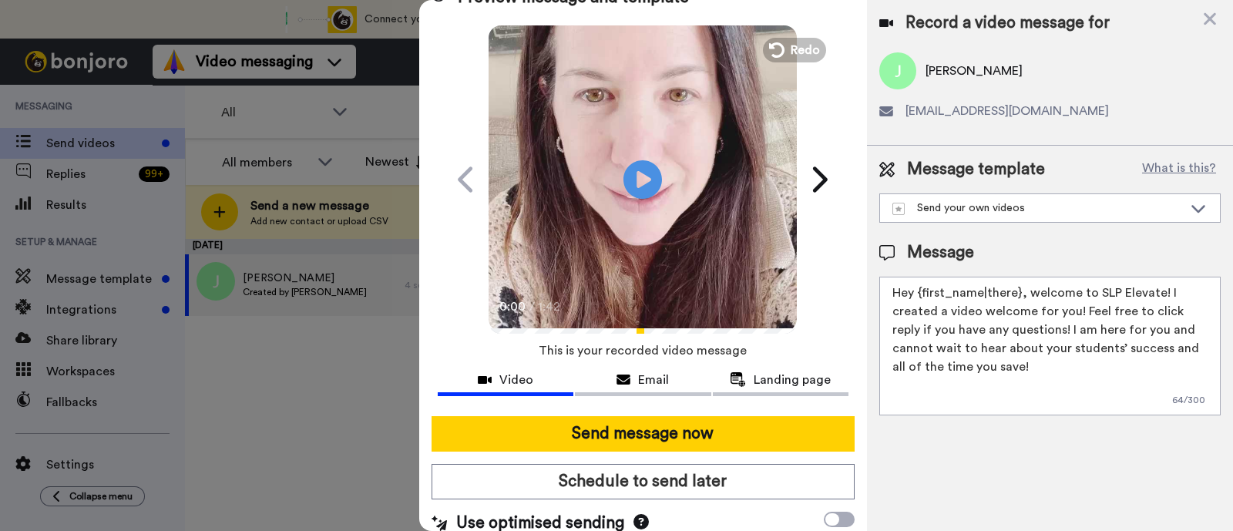
scroll to position [42, 0]
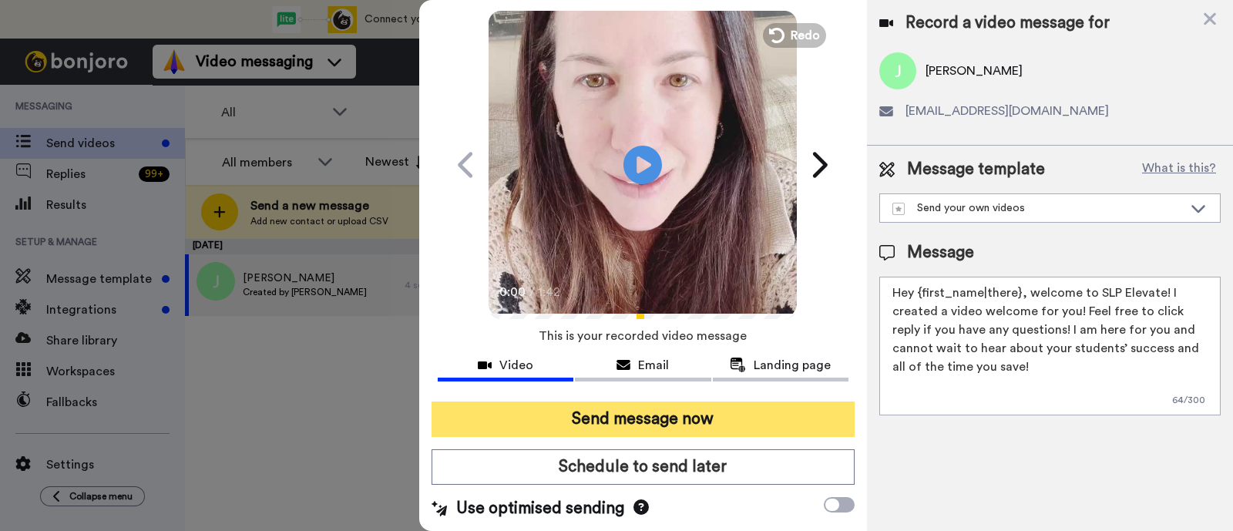
type textarea "Hey {first_name|there}, welcome to SLP Elevate! I created a video welcome for y…"
click at [711, 408] on button "Send message now" at bounding box center [642, 418] width 423 height 35
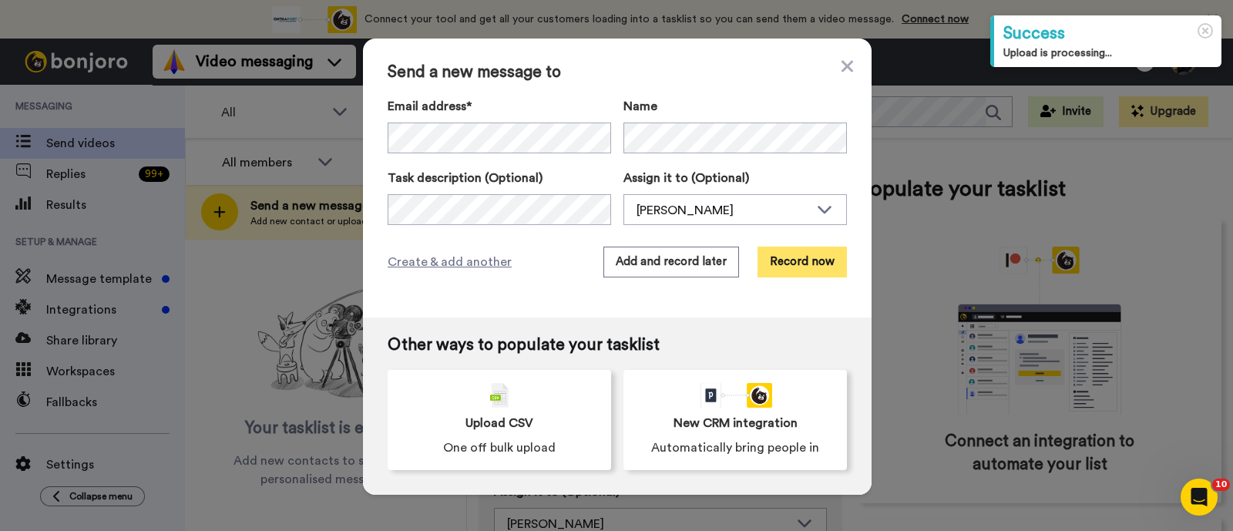
click at [806, 271] on button "Record now" at bounding box center [801, 262] width 89 height 31
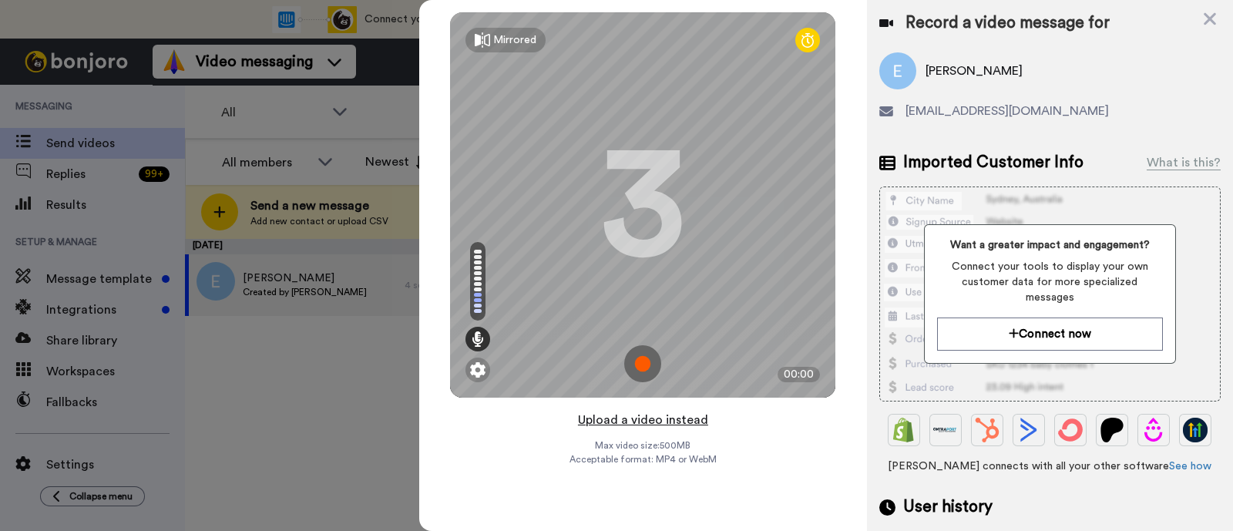
click at [691, 421] on button "Upload a video instead" at bounding box center [642, 420] width 139 height 20
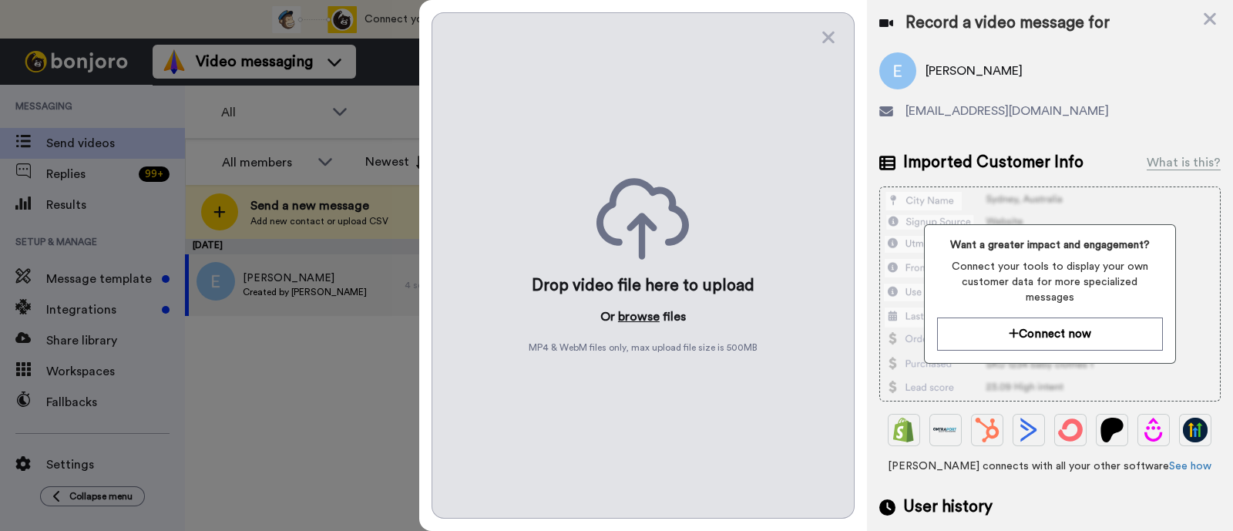
click at [630, 309] on button "browse" at bounding box center [639, 316] width 42 height 18
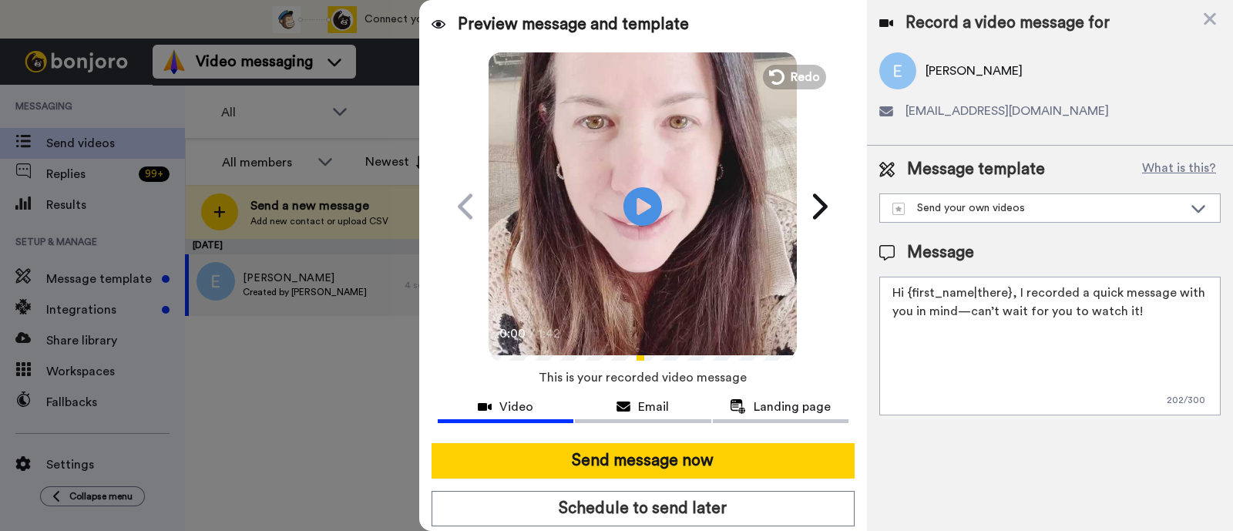
drag, startPoint x: 1151, startPoint y: 311, endPoint x: 1011, endPoint y: 287, distance: 141.6
click at [1011, 287] on textarea "Hi {first_name|there}, I recorded a quick message with you in mind—can’t wait f…" at bounding box center [1049, 346] width 341 height 139
paste textarea "welcome to SLP Elevate! I created a video welcome for you! Feel free to click r…"
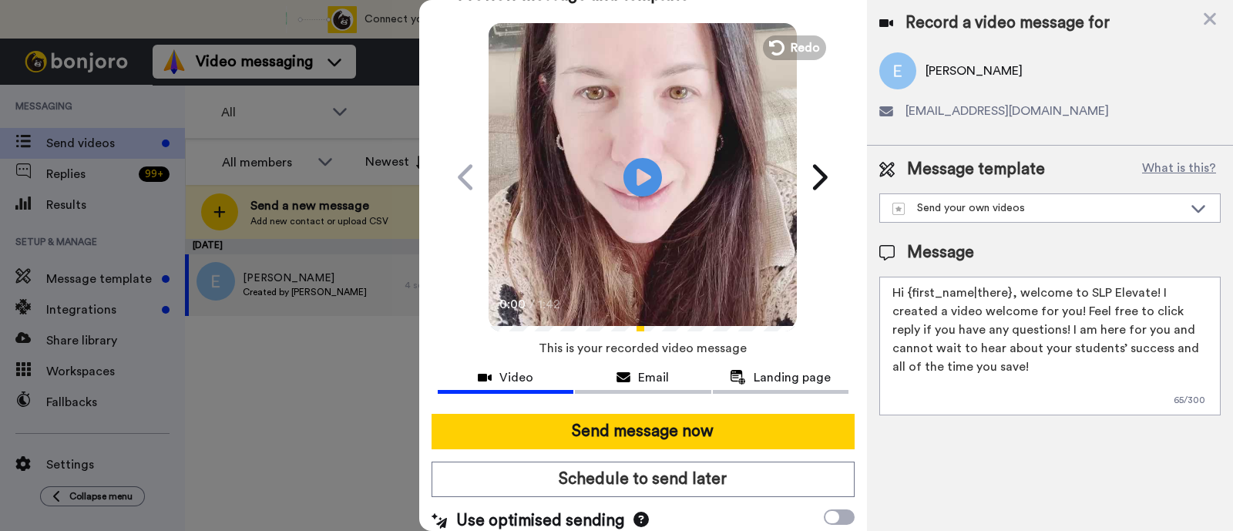
scroll to position [42, 0]
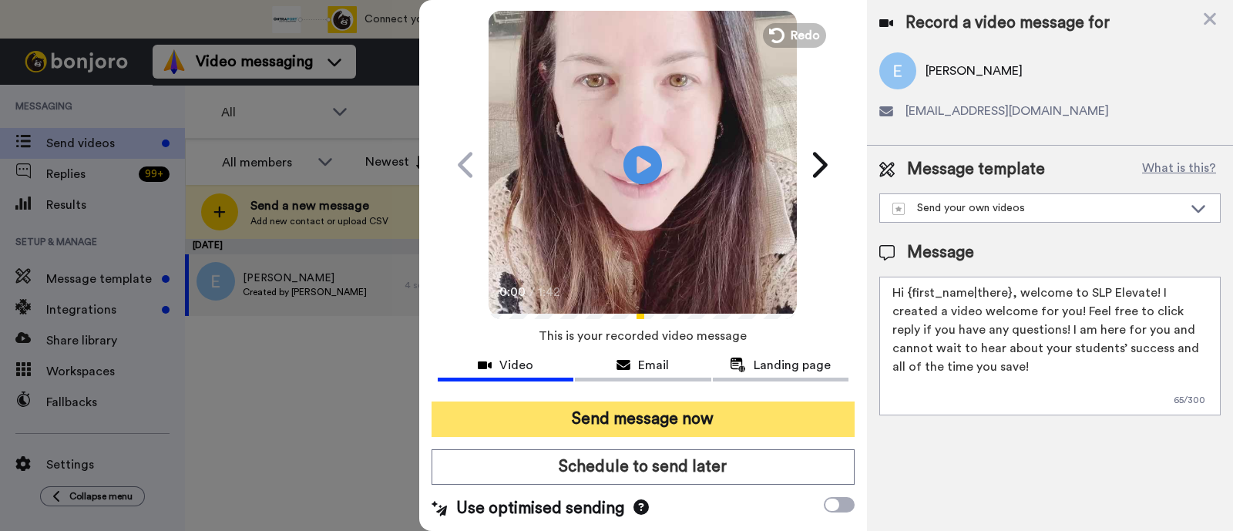
type textarea "Hi {first_name|there}, welcome to SLP Elevate! I created a video welcome for yo…"
click at [721, 408] on button "Send message now" at bounding box center [642, 418] width 423 height 35
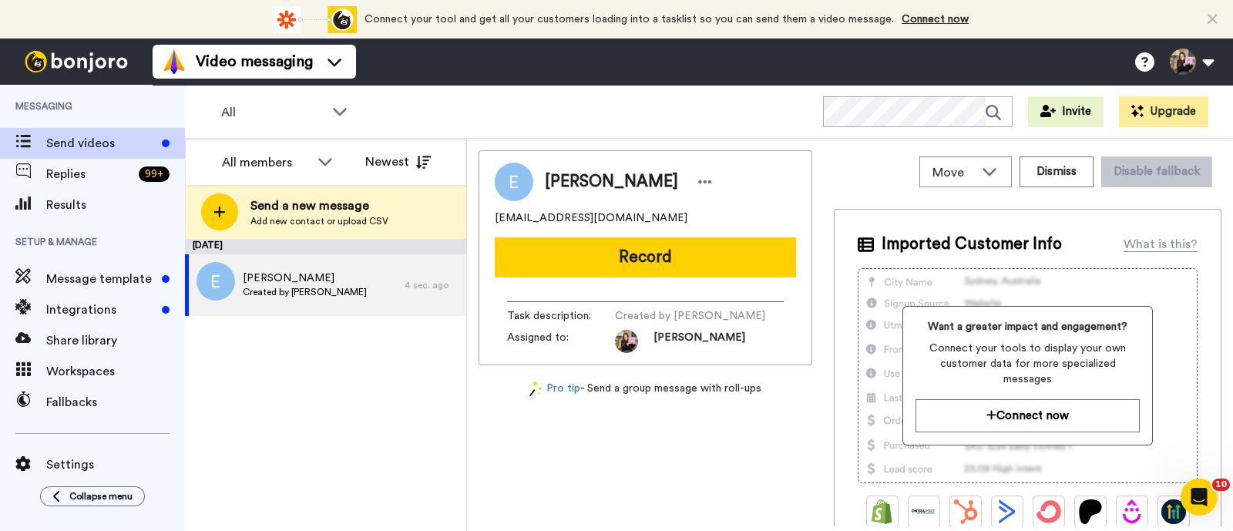
scroll to position [0, 0]
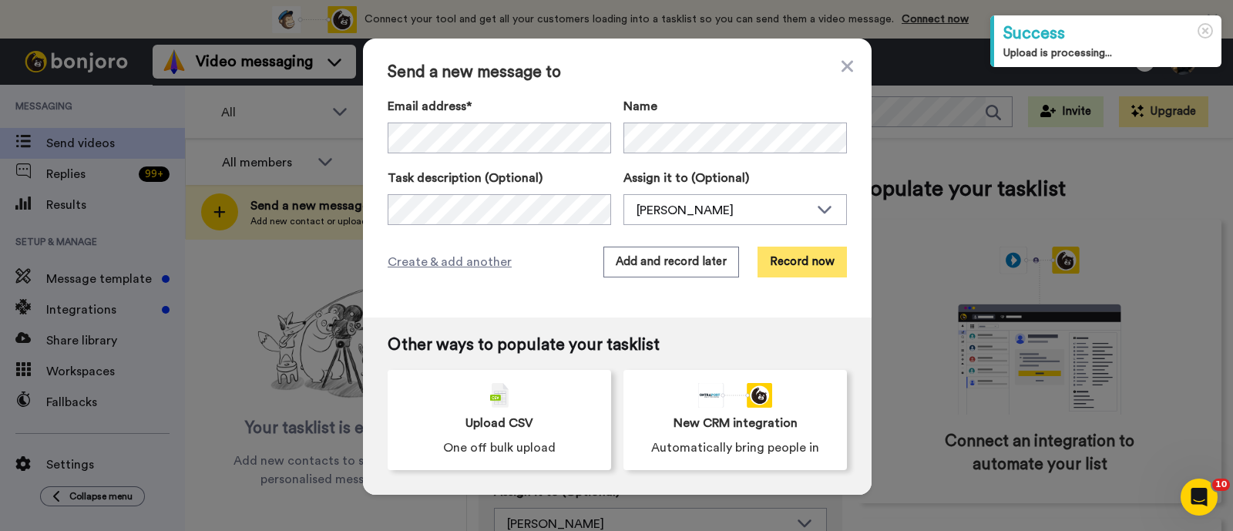
click at [774, 251] on button "Record now" at bounding box center [801, 262] width 89 height 31
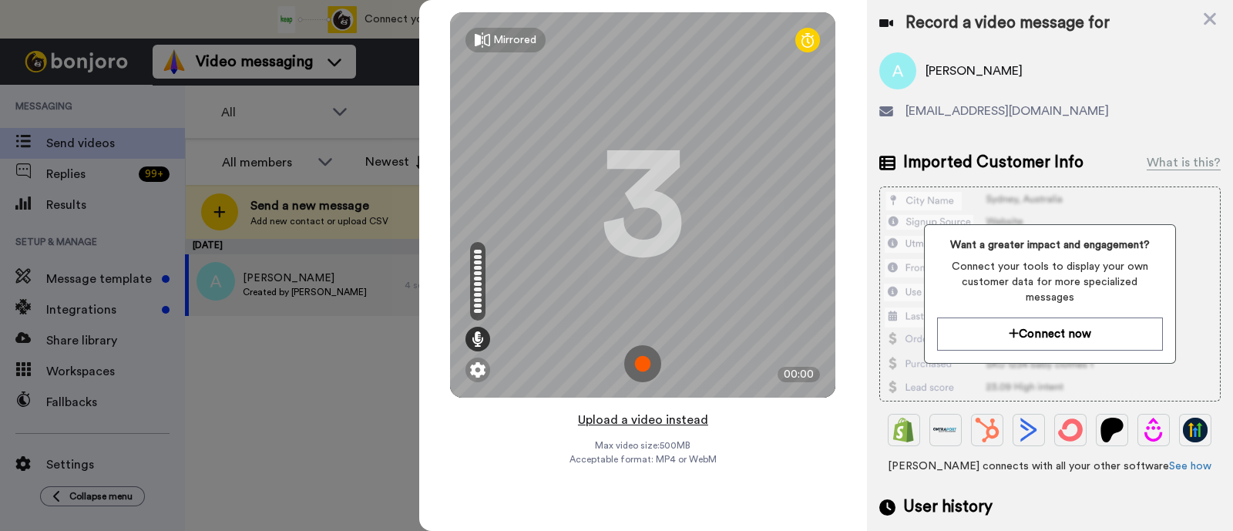
click at [678, 419] on button "Upload a video instead" at bounding box center [642, 420] width 139 height 20
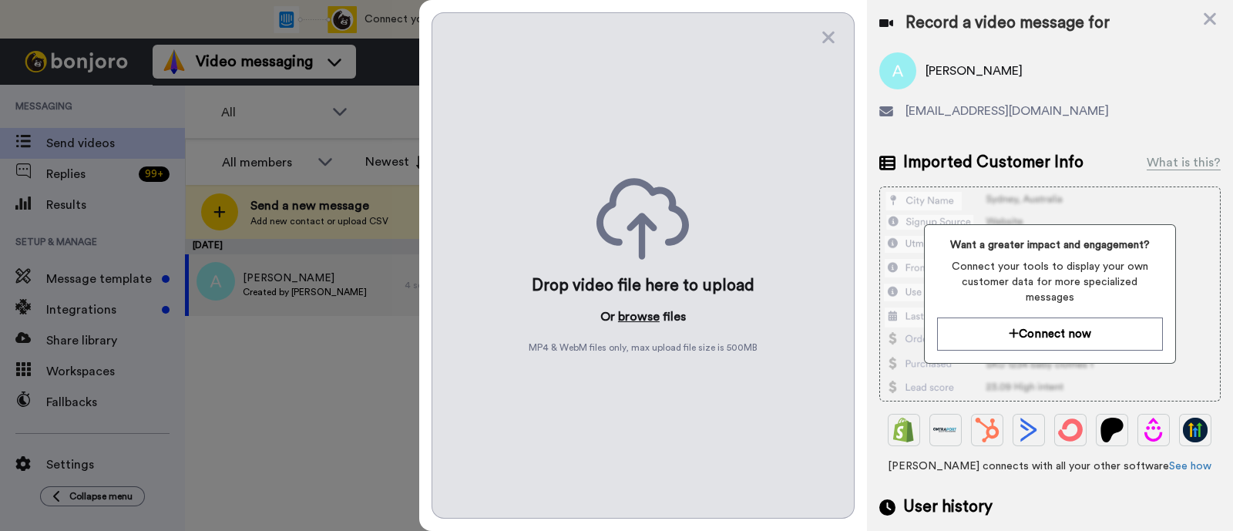
click at [643, 314] on button "browse" at bounding box center [639, 316] width 42 height 18
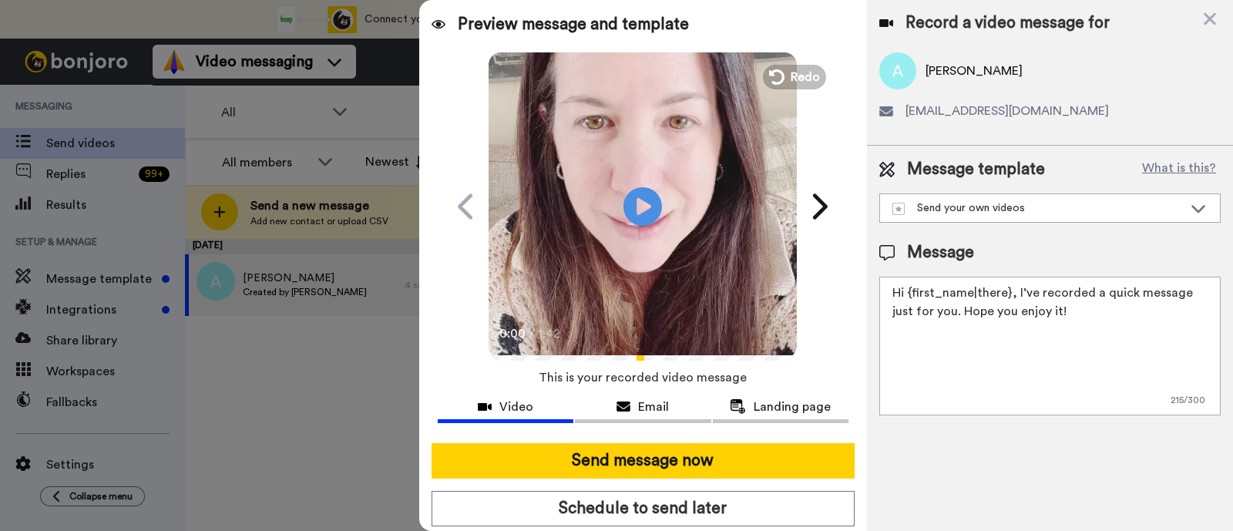
drag, startPoint x: 1082, startPoint y: 314, endPoint x: 1015, endPoint y: 294, distance: 70.5
click at [1015, 294] on textarea "Hi {first_name|there}, I’ve recorded a quick message just for you. Hope you enj…" at bounding box center [1049, 346] width 341 height 139
paste textarea "welcome to SLP Elevate! I created a video welcome for you! Feel free to click r…"
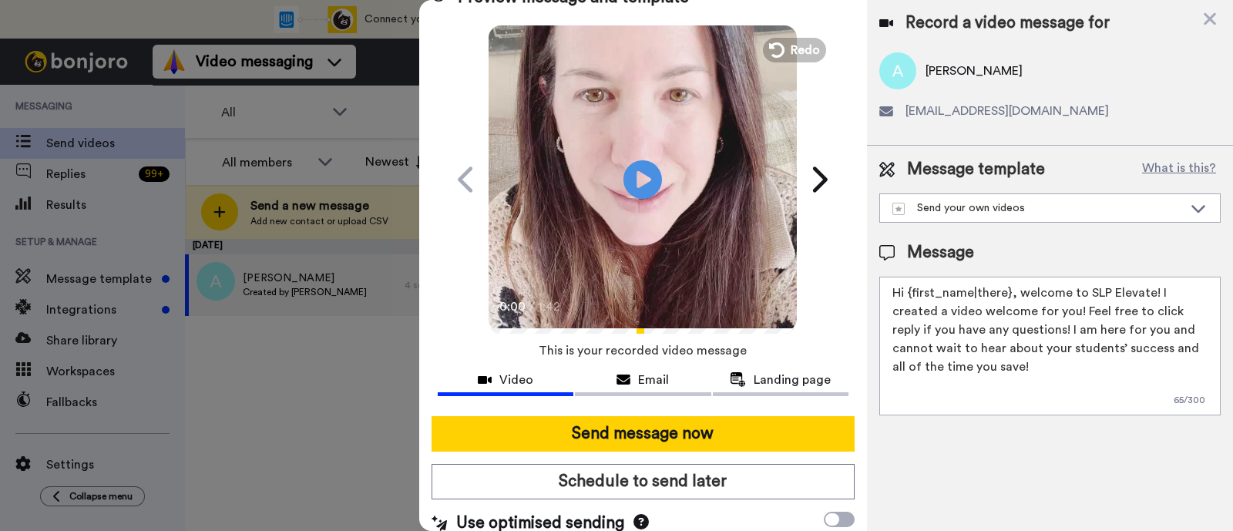
scroll to position [42, 0]
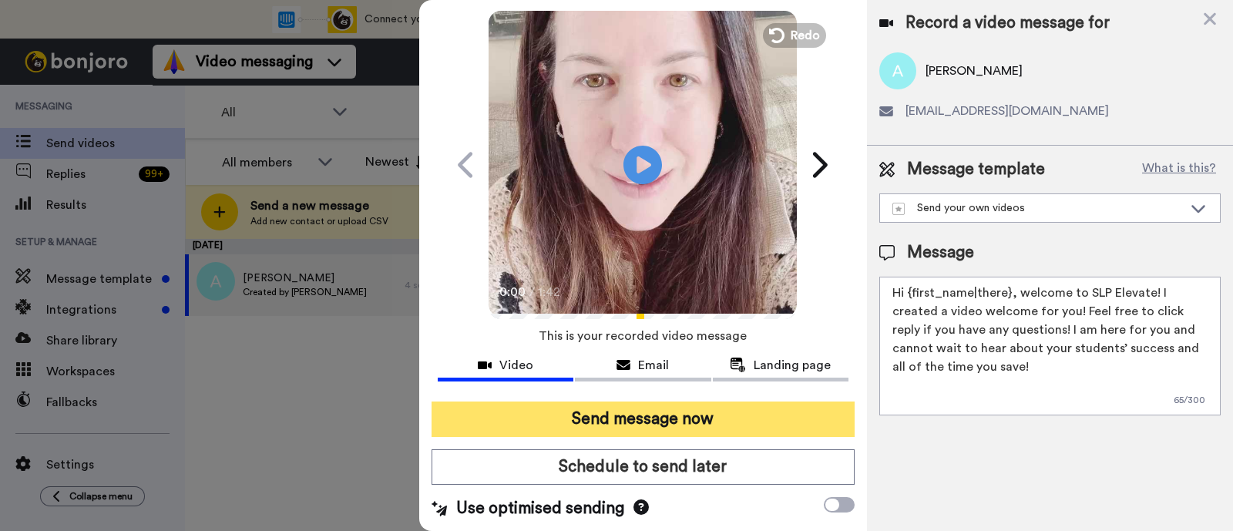
type textarea "Hi {first_name|there}, welcome to SLP Elevate! I created a video welcome for yo…"
click at [689, 419] on button "Send message now" at bounding box center [642, 418] width 423 height 35
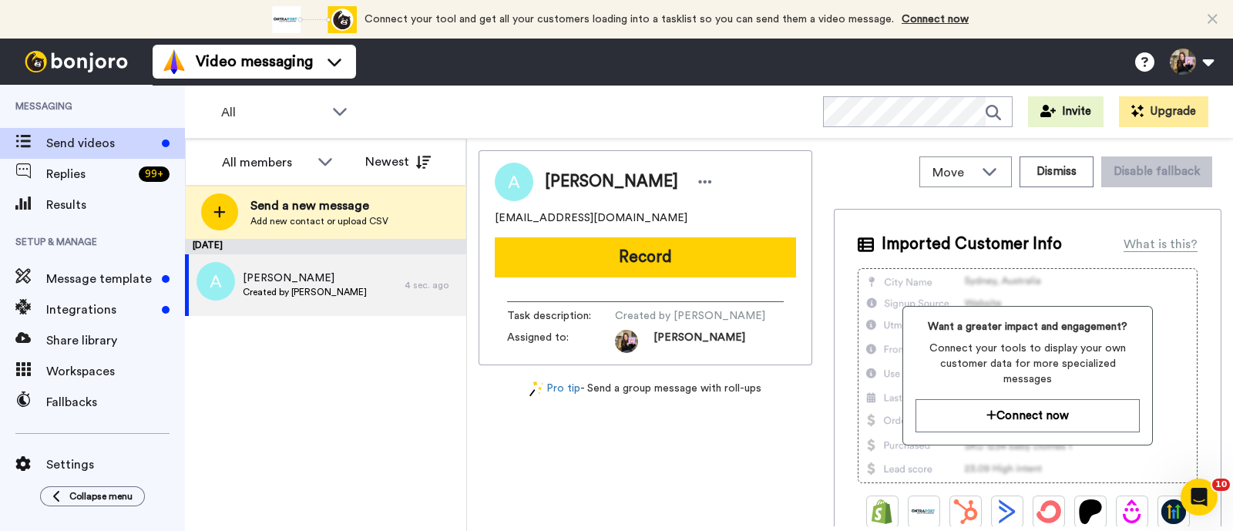
scroll to position [0, 0]
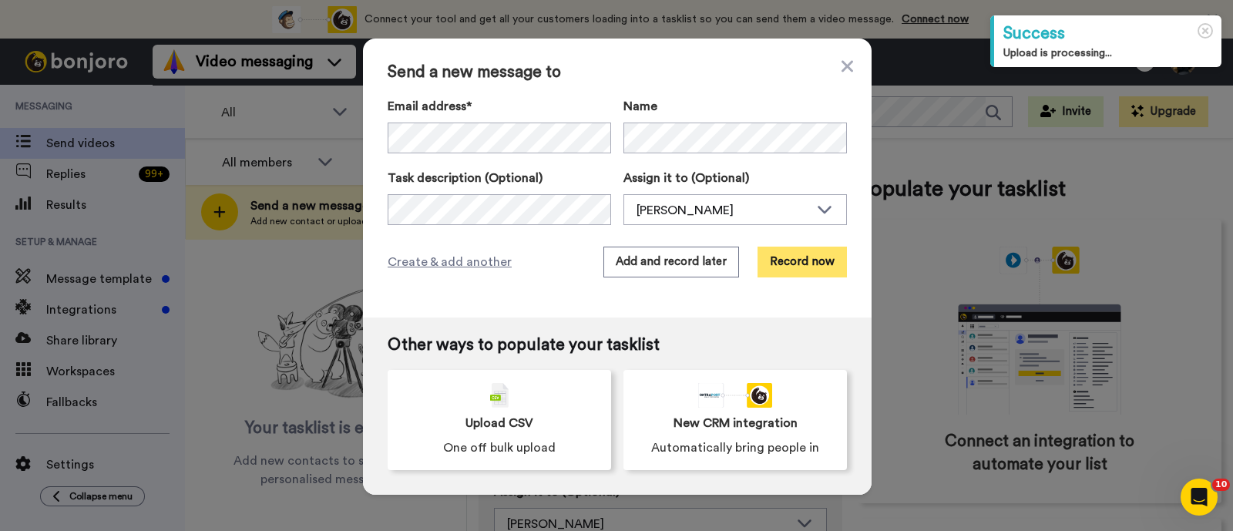
click at [783, 257] on button "Record now" at bounding box center [801, 262] width 89 height 31
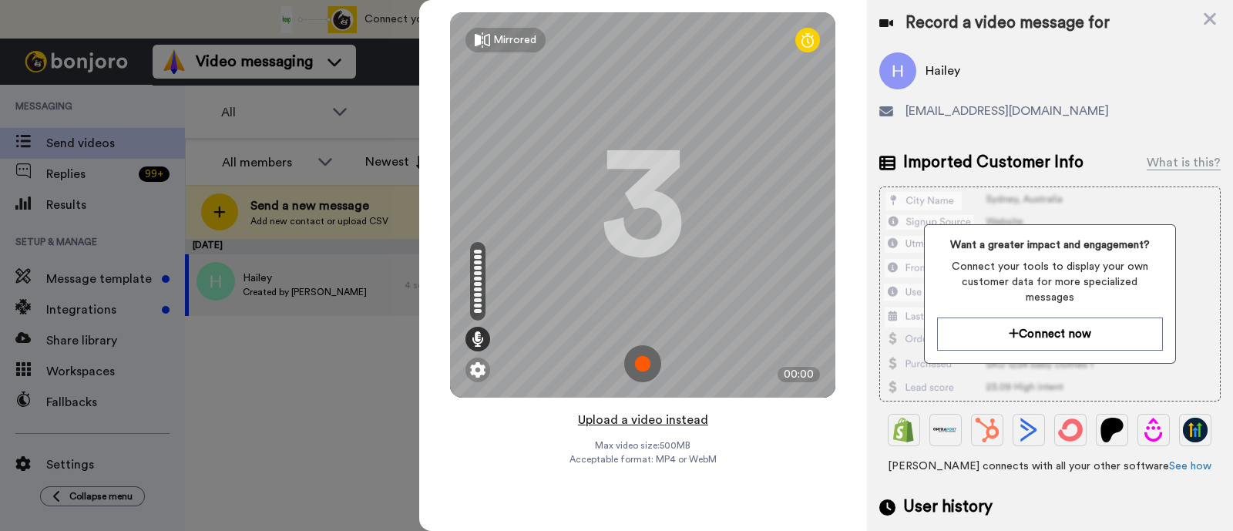
click at [683, 411] on button "Upload a video instead" at bounding box center [642, 420] width 139 height 20
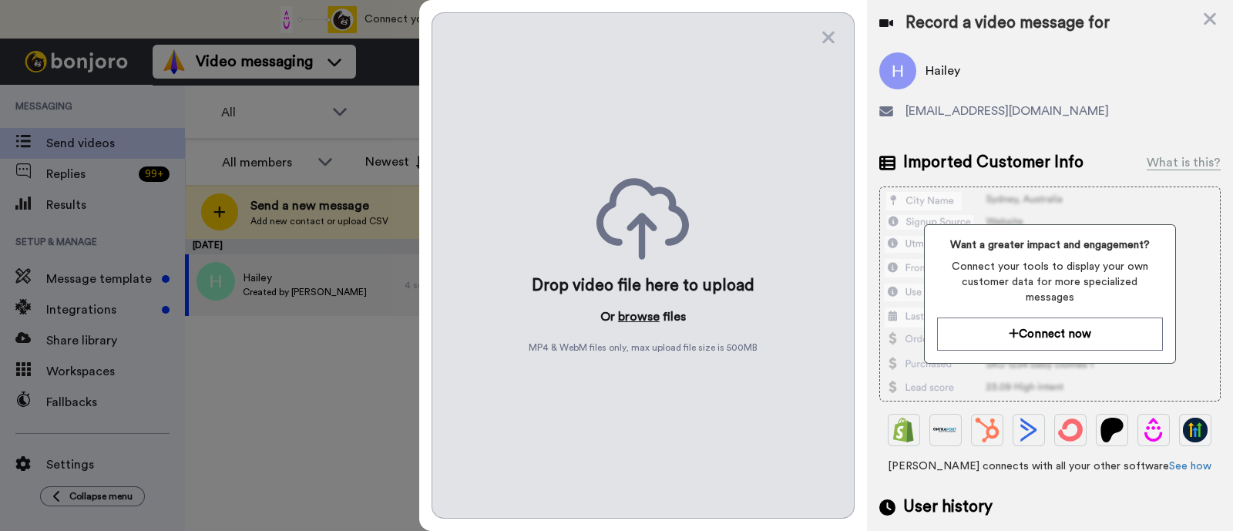
click at [649, 314] on button "browse" at bounding box center [639, 316] width 42 height 18
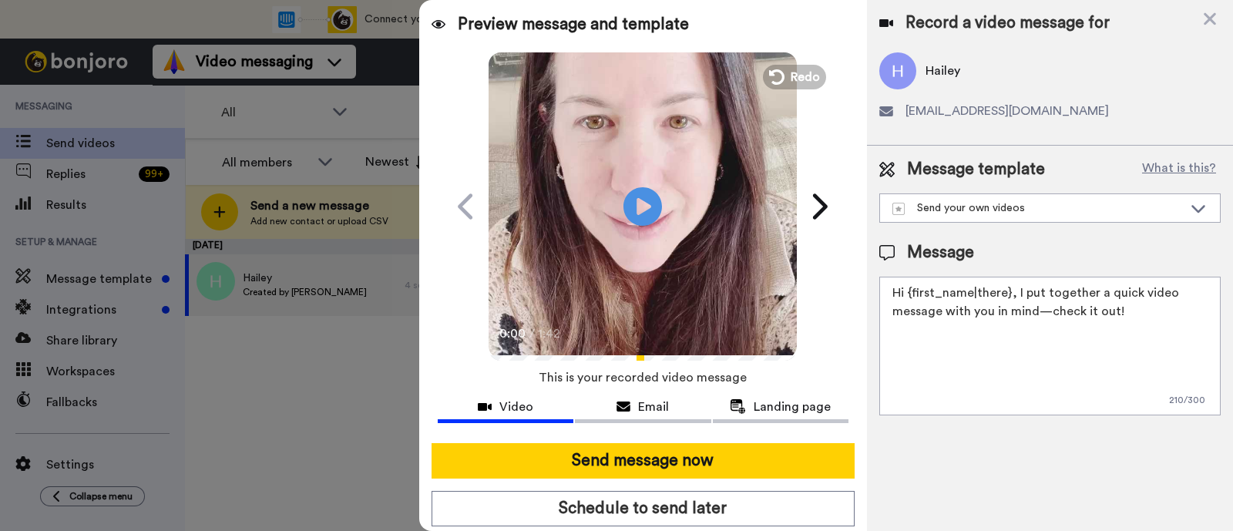
drag, startPoint x: 1135, startPoint y: 319, endPoint x: 1014, endPoint y: 291, distance: 124.1
click at [1014, 291] on textarea "Hi {first_name|there}, I put together a quick video message with you in mind—ch…" at bounding box center [1049, 346] width 341 height 139
paste textarea "welcome to SLP Elevate! I created a video welcome for you! Feel free to click r…"
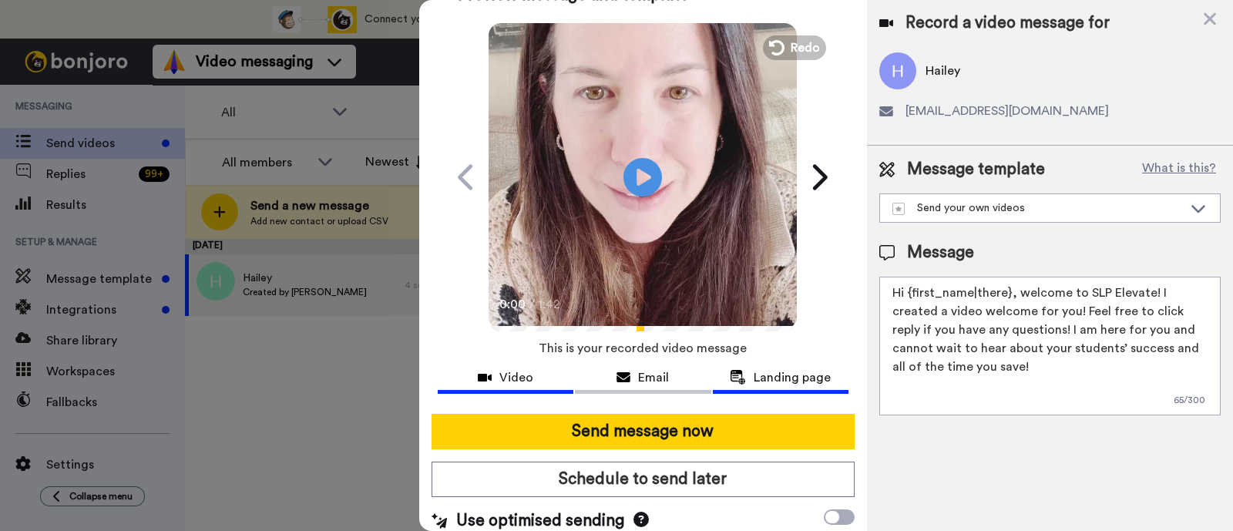
scroll to position [42, 0]
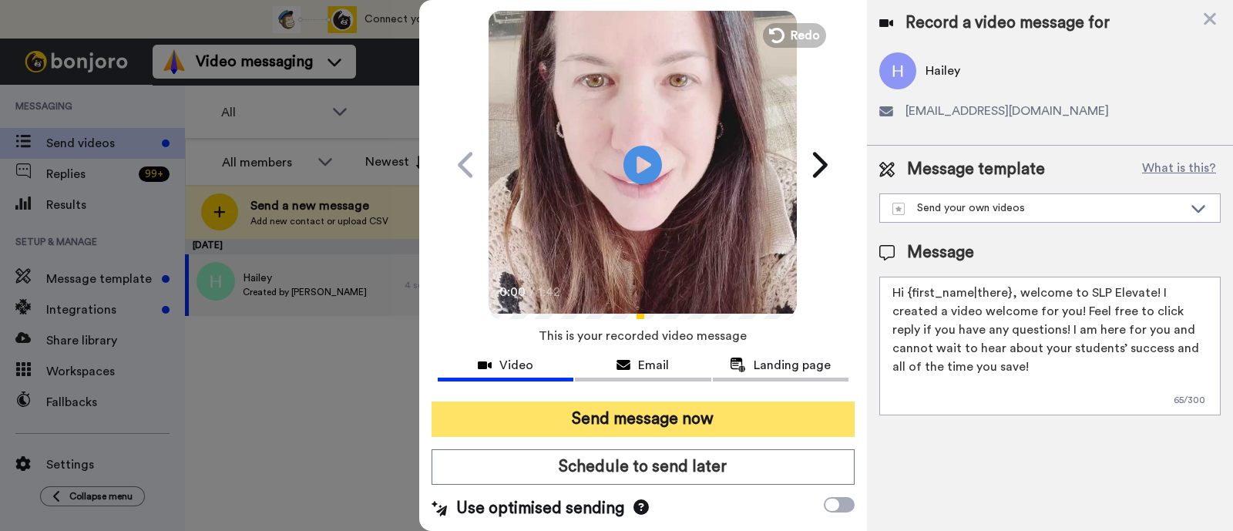
type textarea "Hi {first_name|there}, welcome to SLP Elevate! I created a video welcome for yo…"
click at [762, 416] on button "Send message now" at bounding box center [642, 418] width 423 height 35
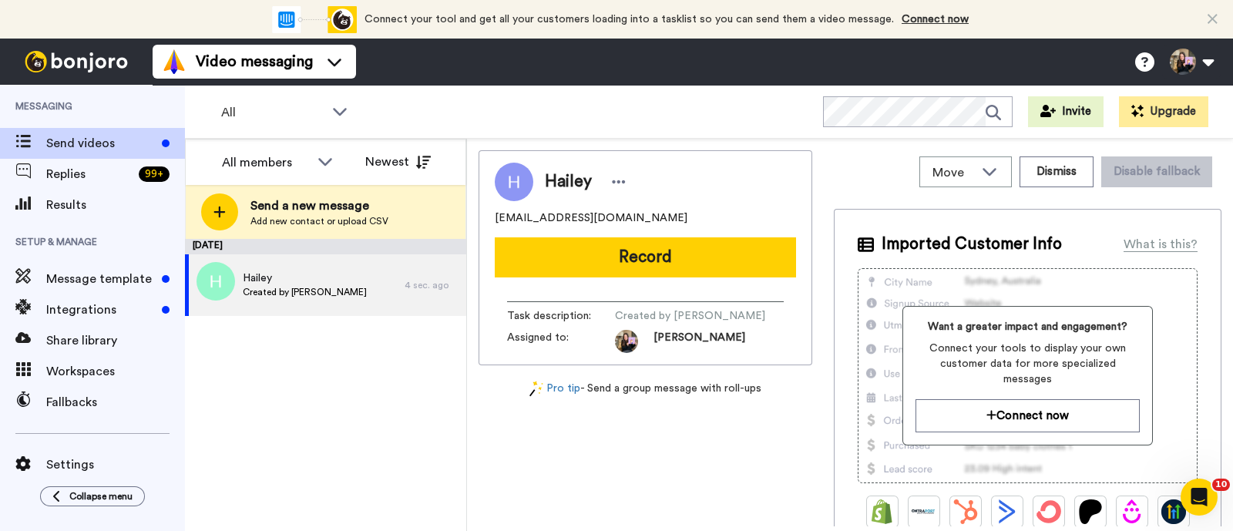
scroll to position [0, 0]
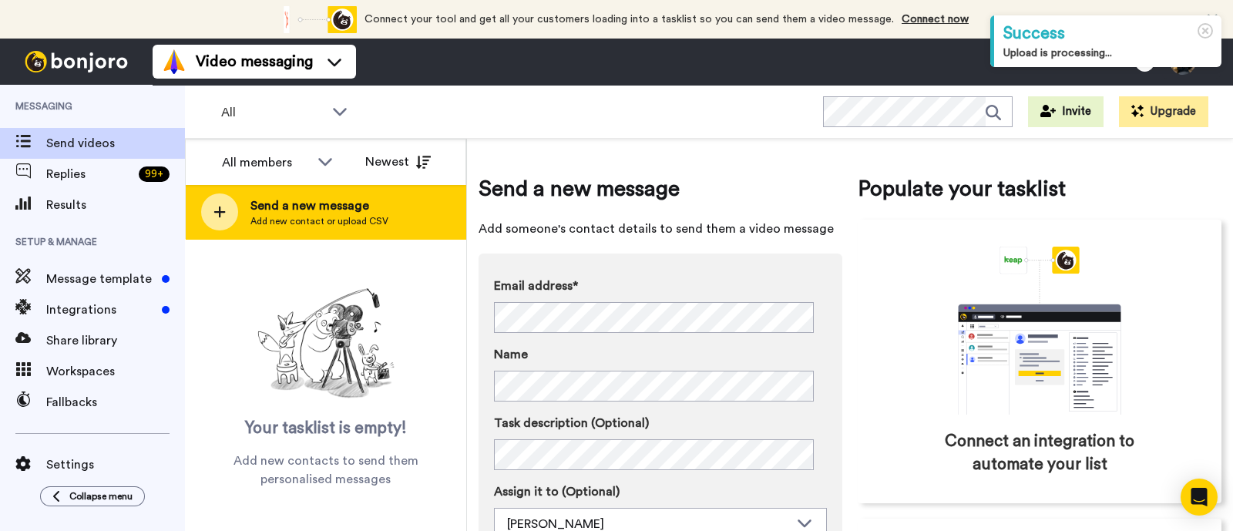
click at [267, 200] on span "Send a new message" at bounding box center [319, 205] width 138 height 18
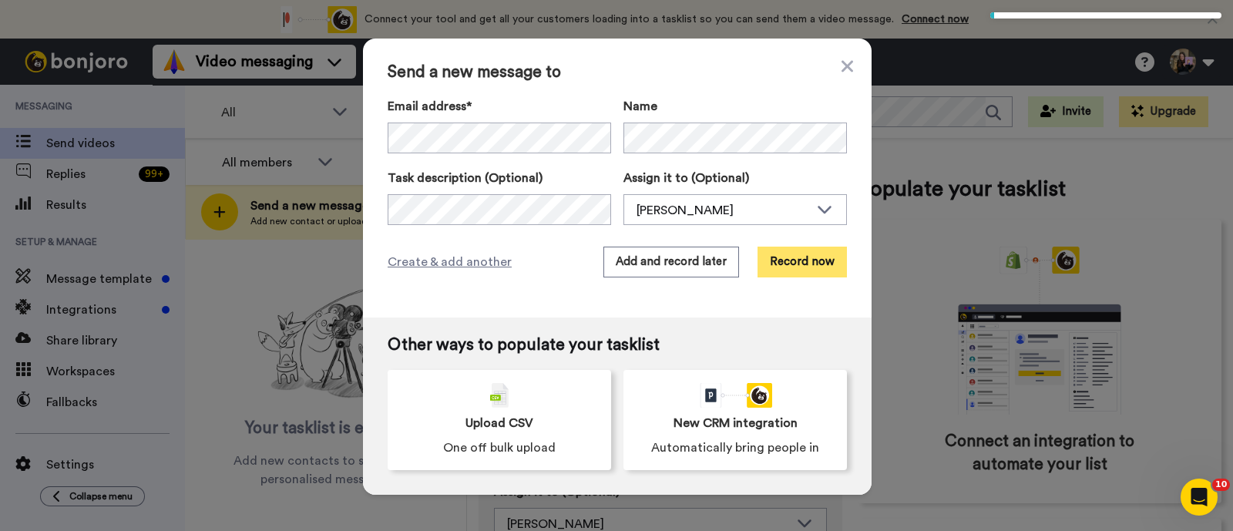
click at [810, 264] on button "Record now" at bounding box center [801, 262] width 89 height 31
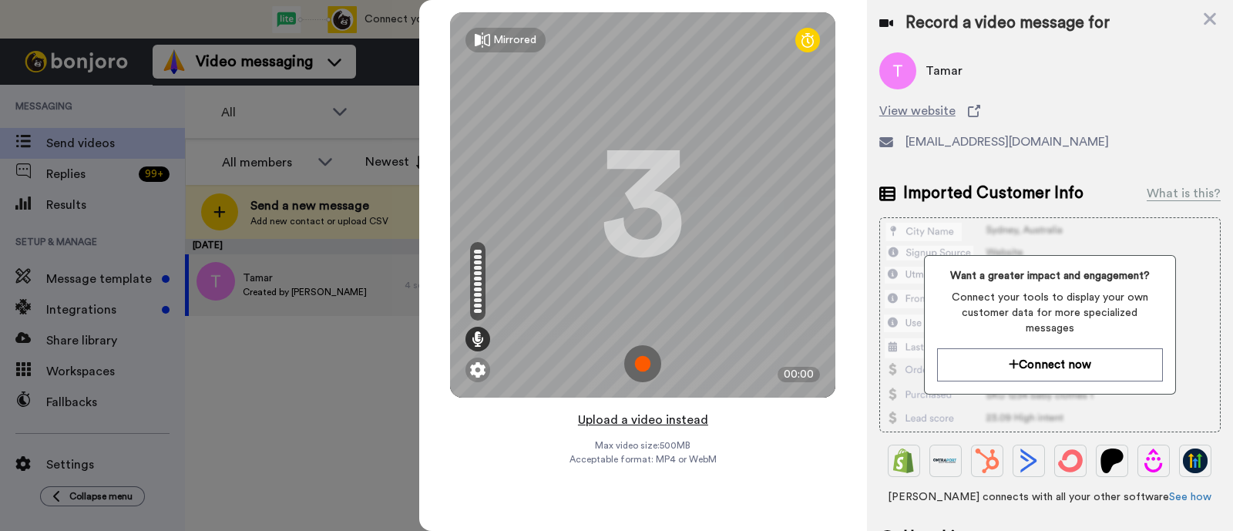
click at [679, 423] on button "Upload a video instead" at bounding box center [642, 420] width 139 height 20
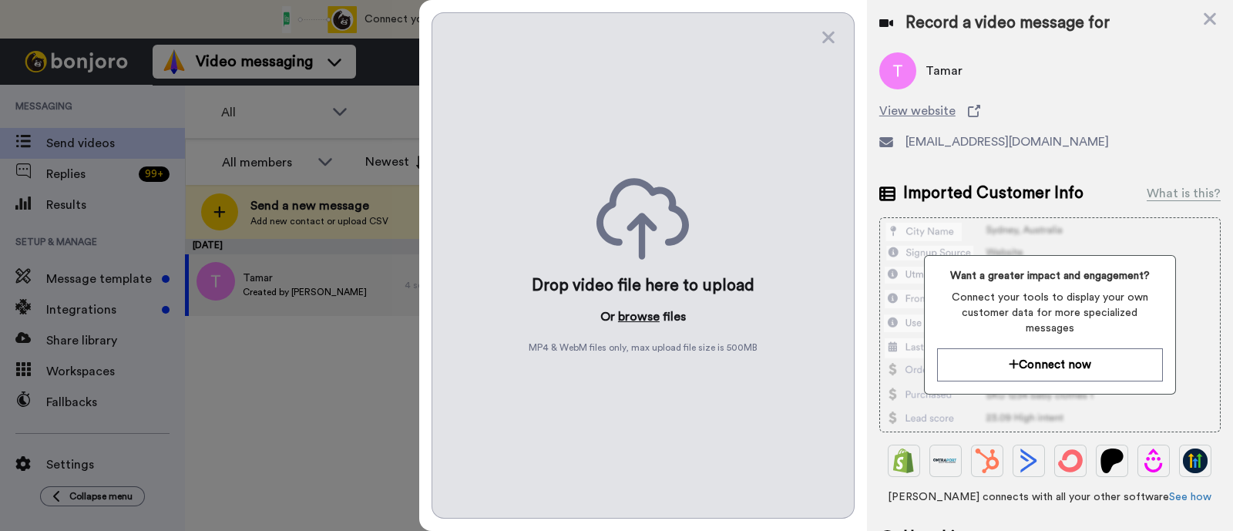
click at [641, 314] on button "browse" at bounding box center [639, 316] width 42 height 18
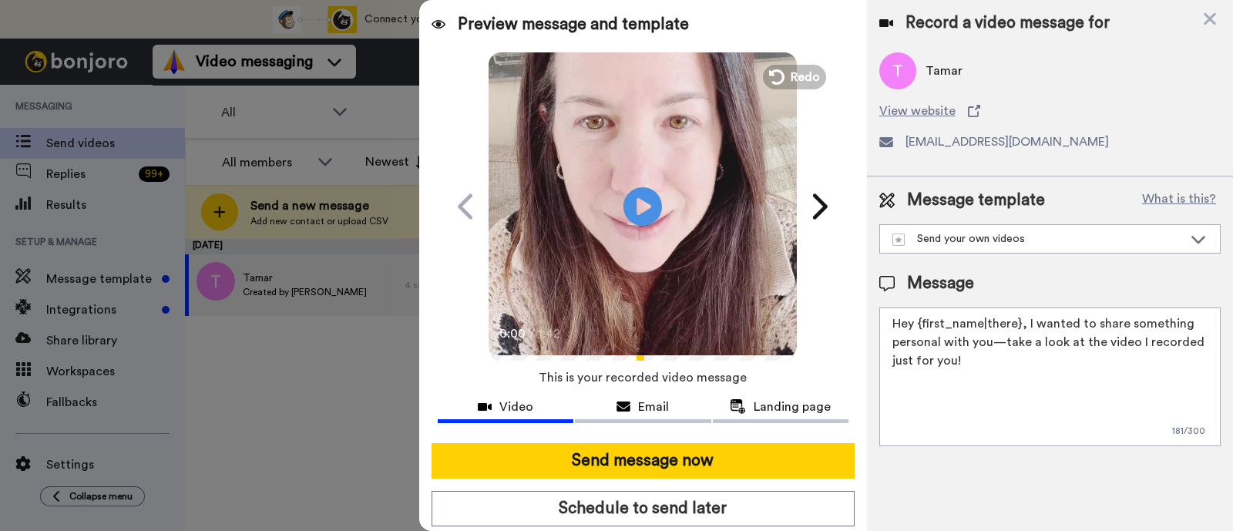
drag, startPoint x: 982, startPoint y: 353, endPoint x: 1022, endPoint y: 326, distance: 48.3
click at [1022, 326] on textarea "Hey {first_name|there}, I wanted to share something personal with you—take a lo…" at bounding box center [1049, 376] width 341 height 139
paste textarea "welcome to SLP Elevate! I created a video welcome for you! Feel free to click r…"
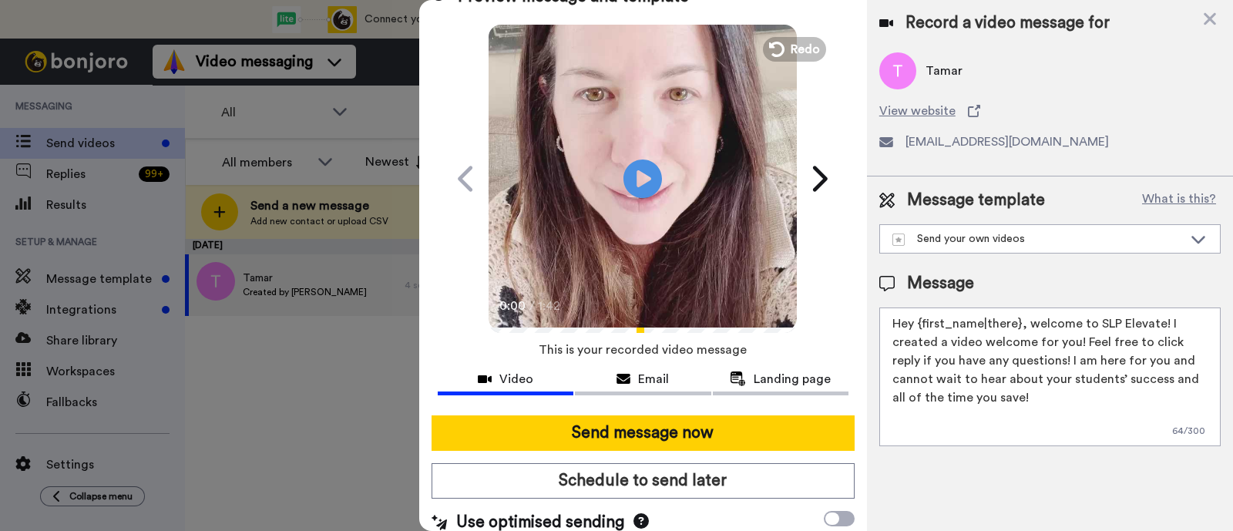
scroll to position [42, 0]
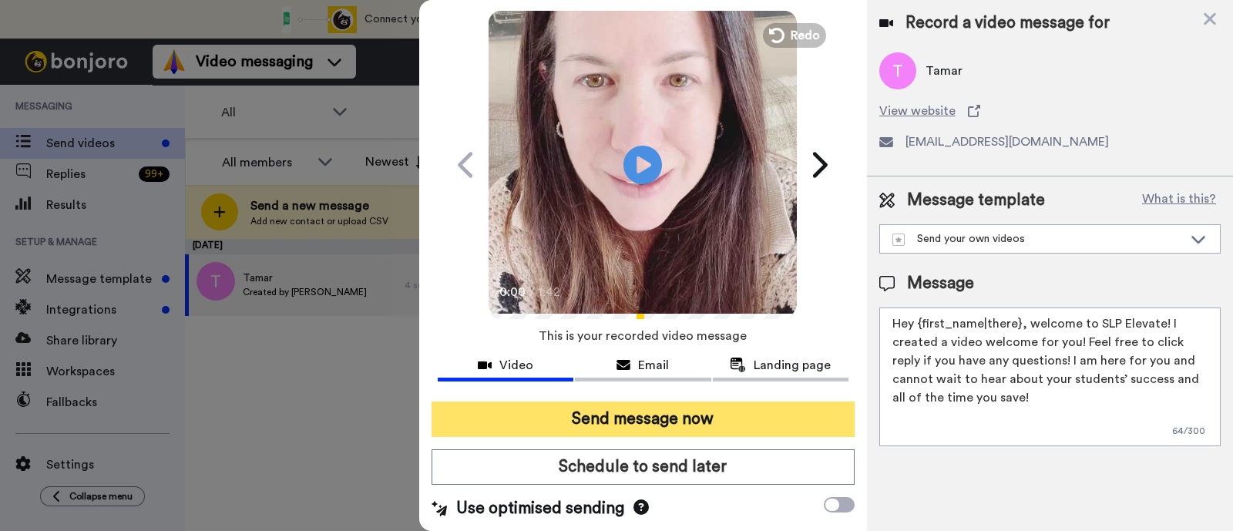
type textarea "Hey {first_name|there}, welcome to SLP Elevate! I created a video welcome for y…"
click at [716, 414] on button "Send message now" at bounding box center [642, 418] width 423 height 35
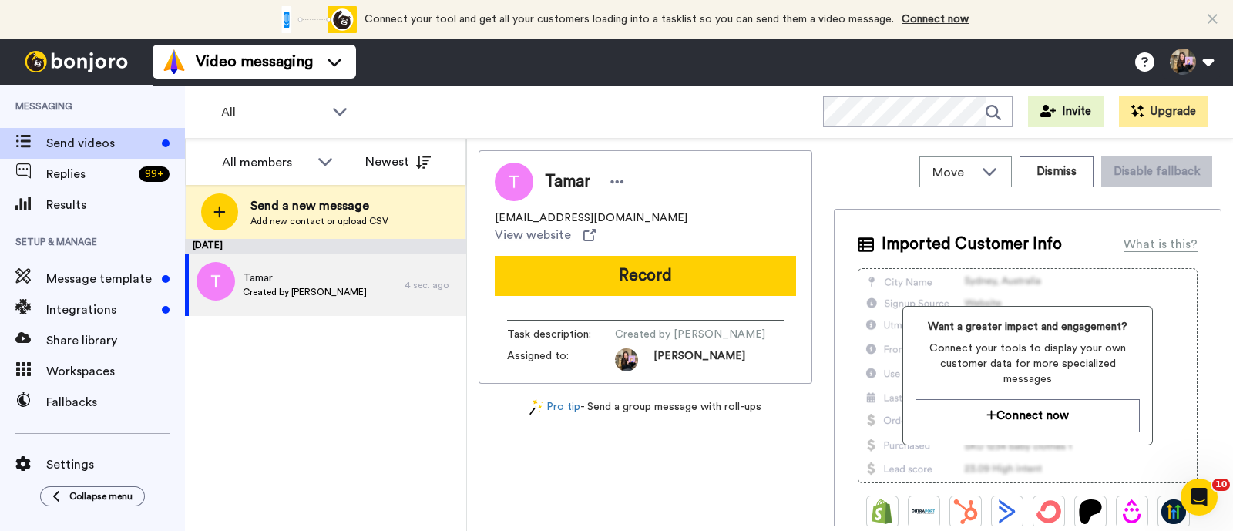
scroll to position [0, 0]
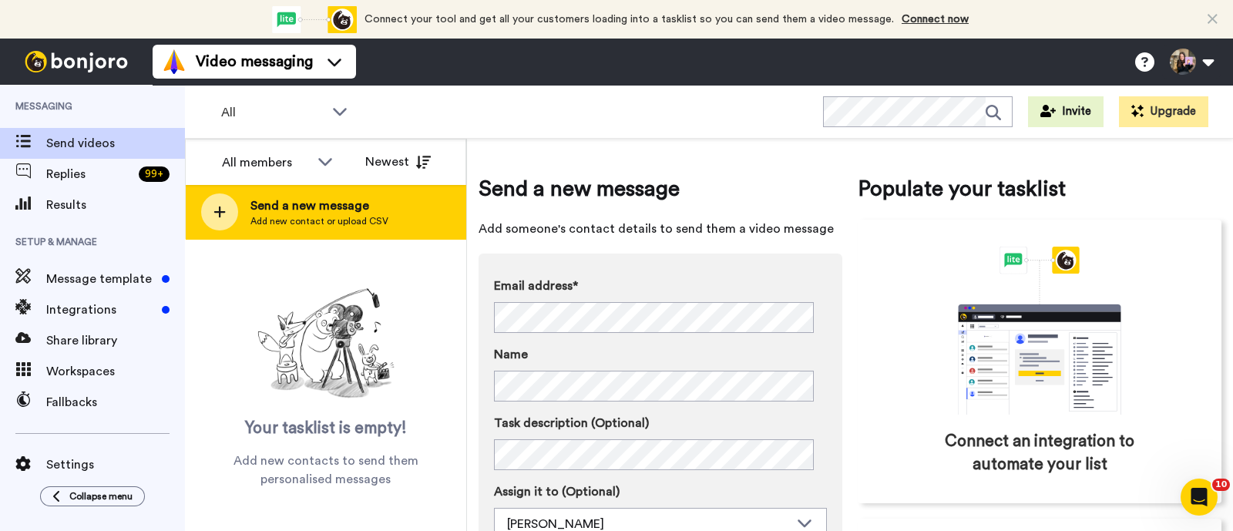
click at [380, 210] on span "Send a new message" at bounding box center [319, 205] width 138 height 18
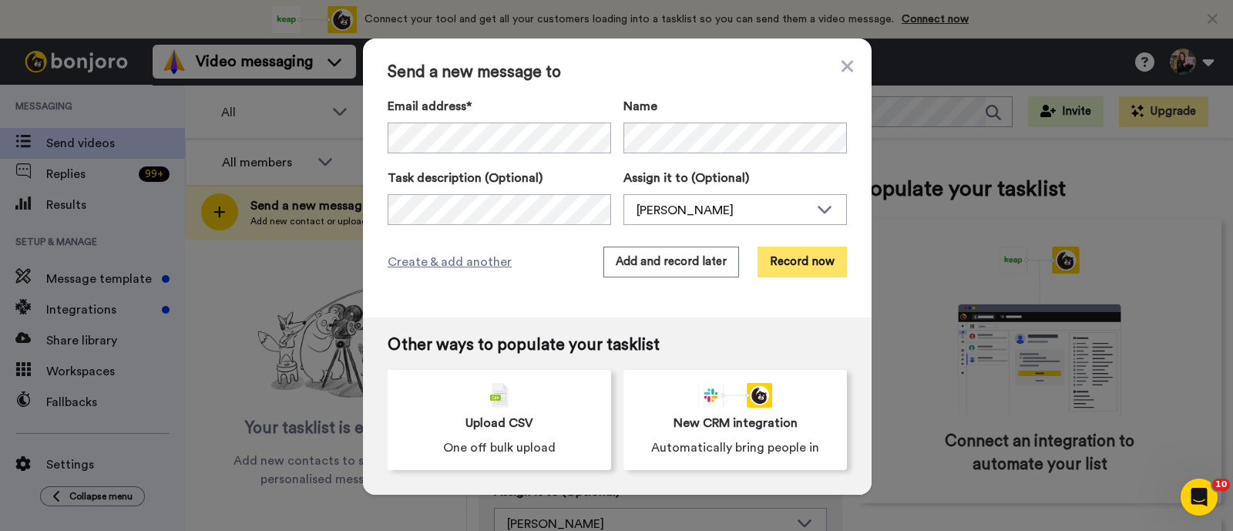
click at [804, 252] on button "Record now" at bounding box center [801, 262] width 89 height 31
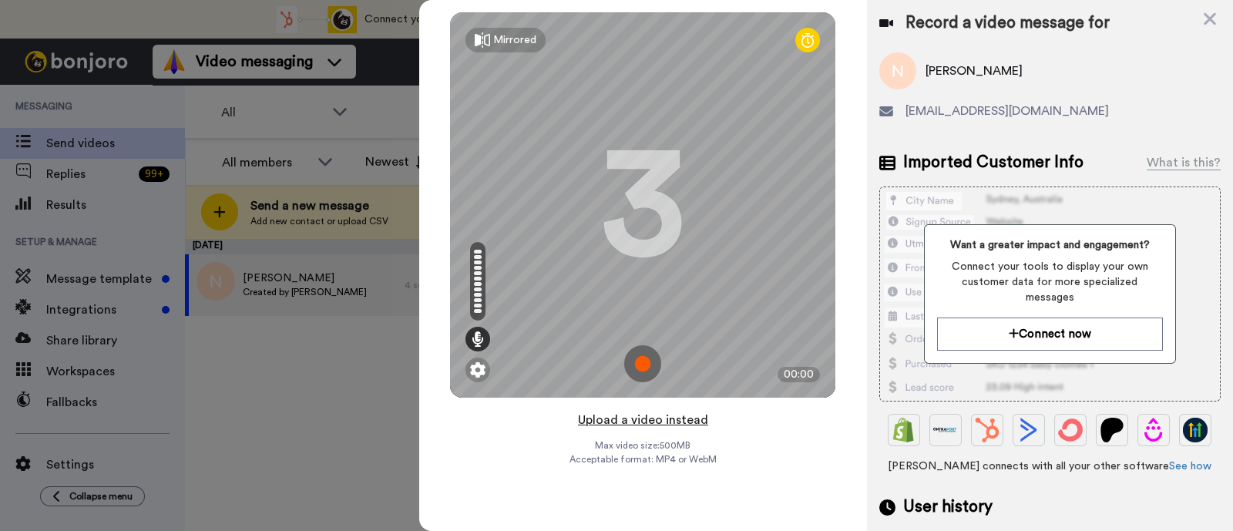
click at [689, 418] on button "Upload a video instead" at bounding box center [642, 420] width 139 height 20
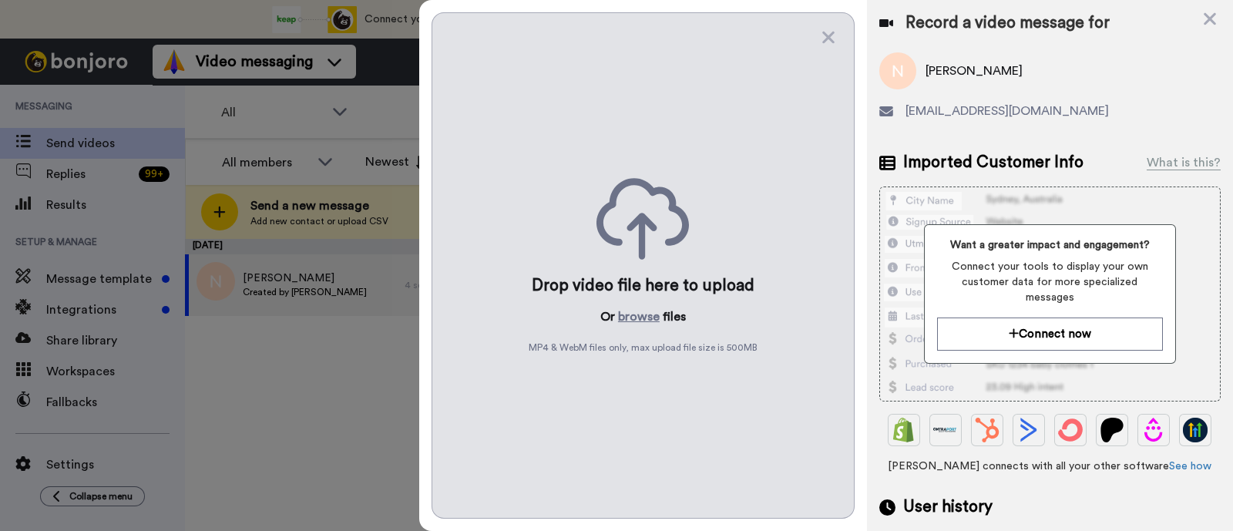
click at [629, 303] on div "Drop video file here to upload Or browse files MP4 & WebM files only, max uploa…" at bounding box center [642, 265] width 423 height 506
click at [631, 316] on button "browse" at bounding box center [639, 316] width 42 height 18
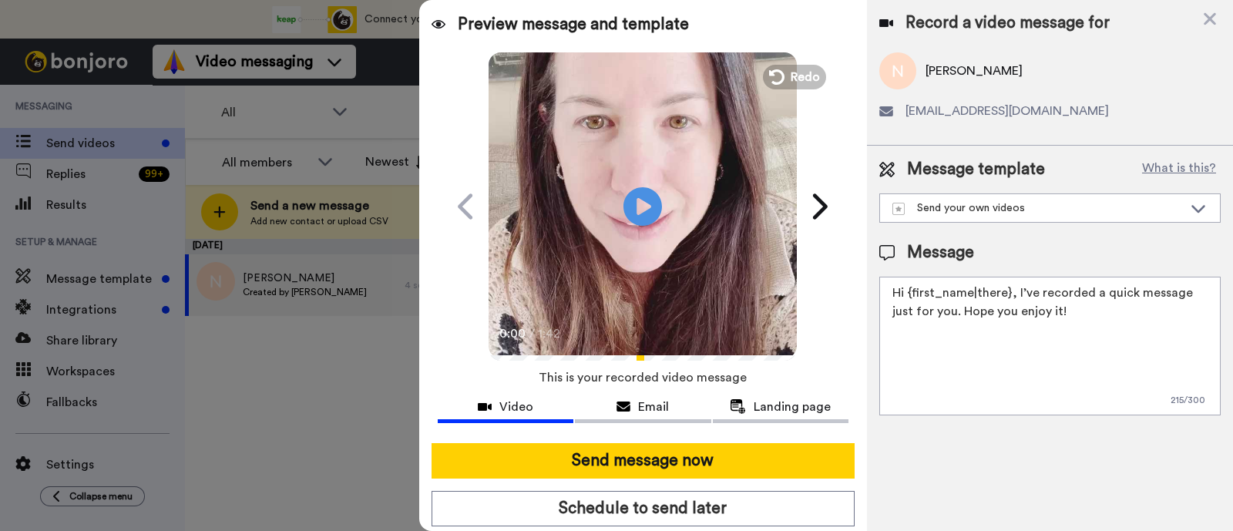
drag, startPoint x: 1113, startPoint y: 323, endPoint x: 1015, endPoint y: 293, distance: 102.9
click at [1015, 293] on textarea "Hi {first_name|there}, I’ve recorded a quick message just for you. Hope you enj…" at bounding box center [1049, 346] width 341 height 139
paste textarea "welcome to SLP Elevate! I created a video welcome for you! Feel free to click r…"
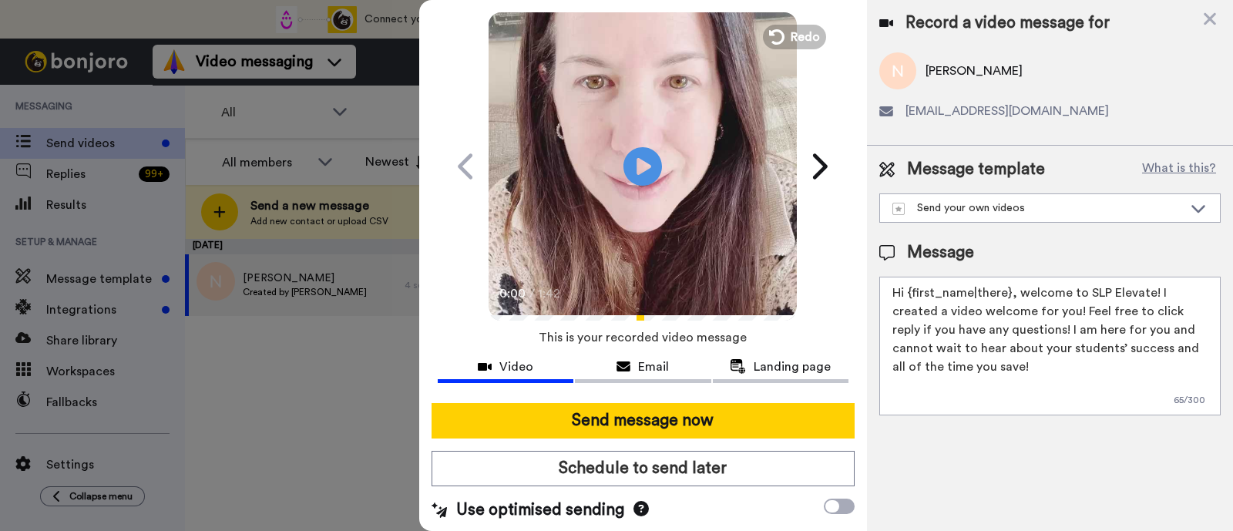
scroll to position [42, 0]
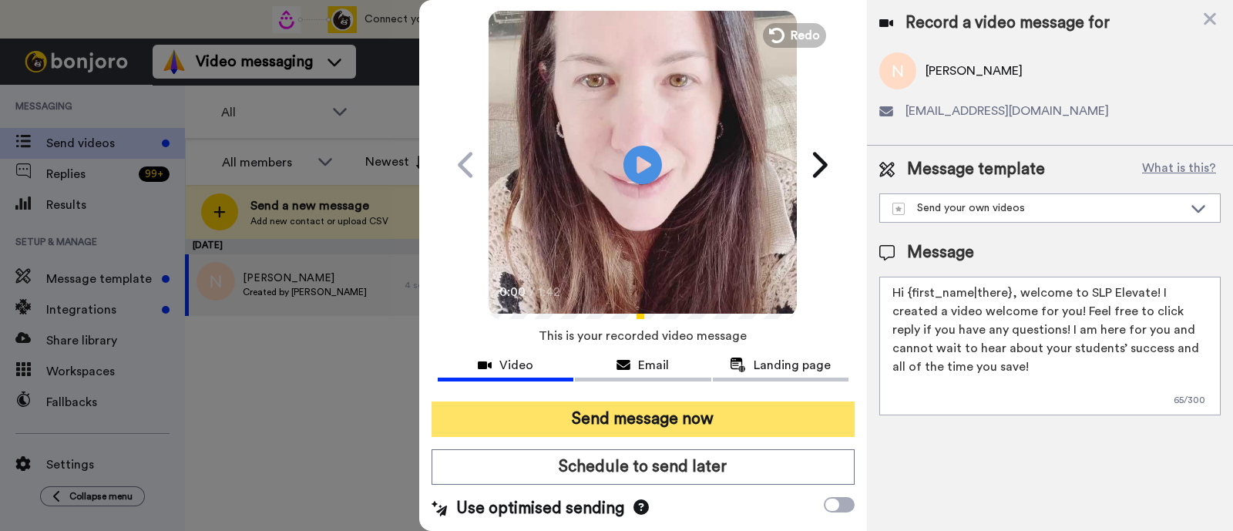
type textarea "Hi {first_name|there}, welcome to SLP Elevate! I created a video welcome for yo…"
click at [664, 418] on button "Send message now" at bounding box center [642, 418] width 423 height 35
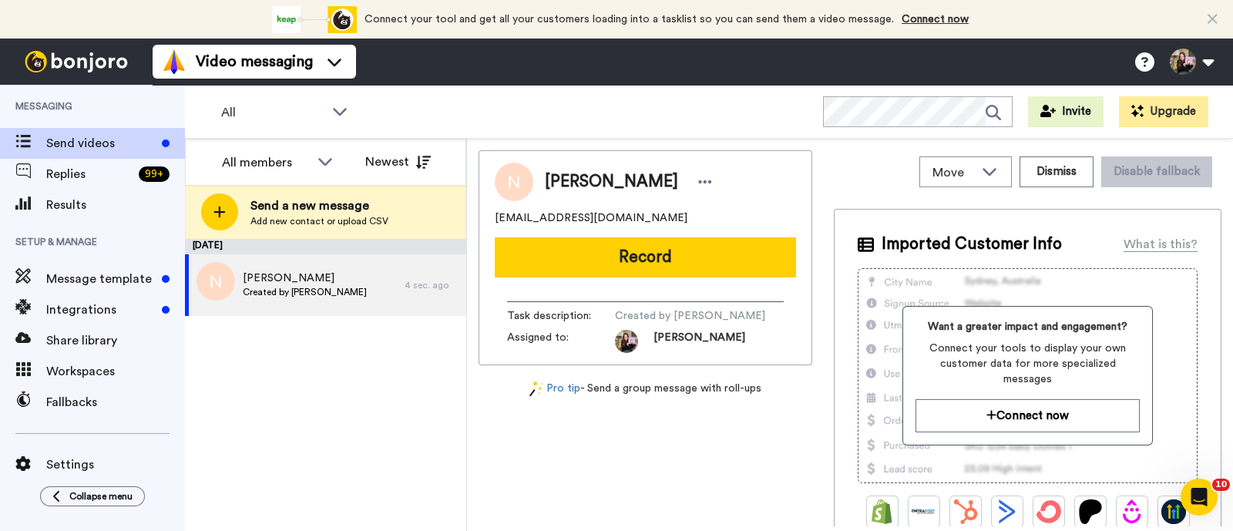
scroll to position [0, 0]
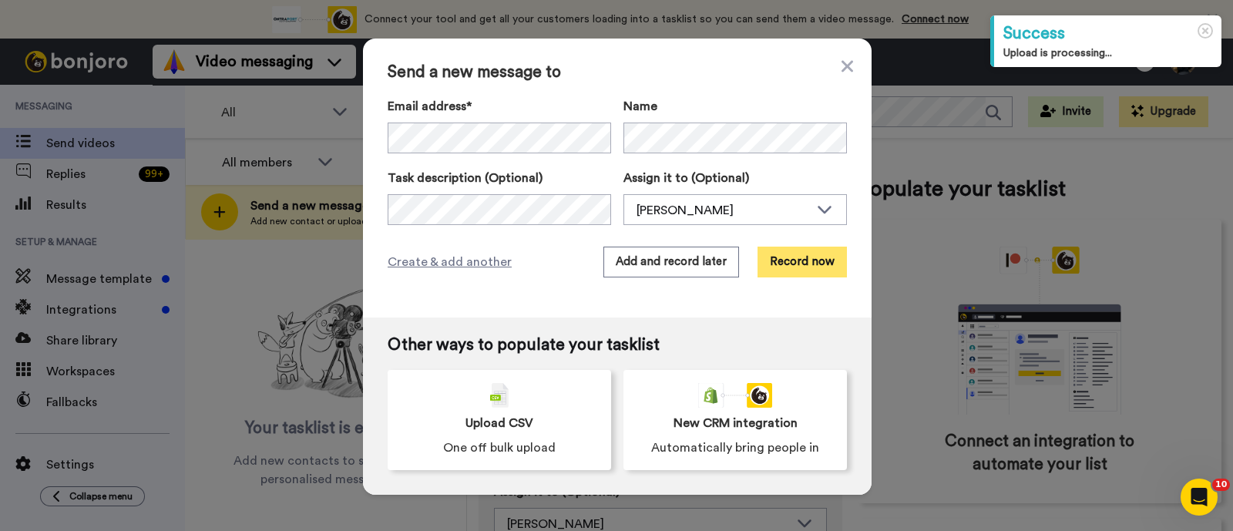
click at [820, 260] on button "Record now" at bounding box center [801, 262] width 89 height 31
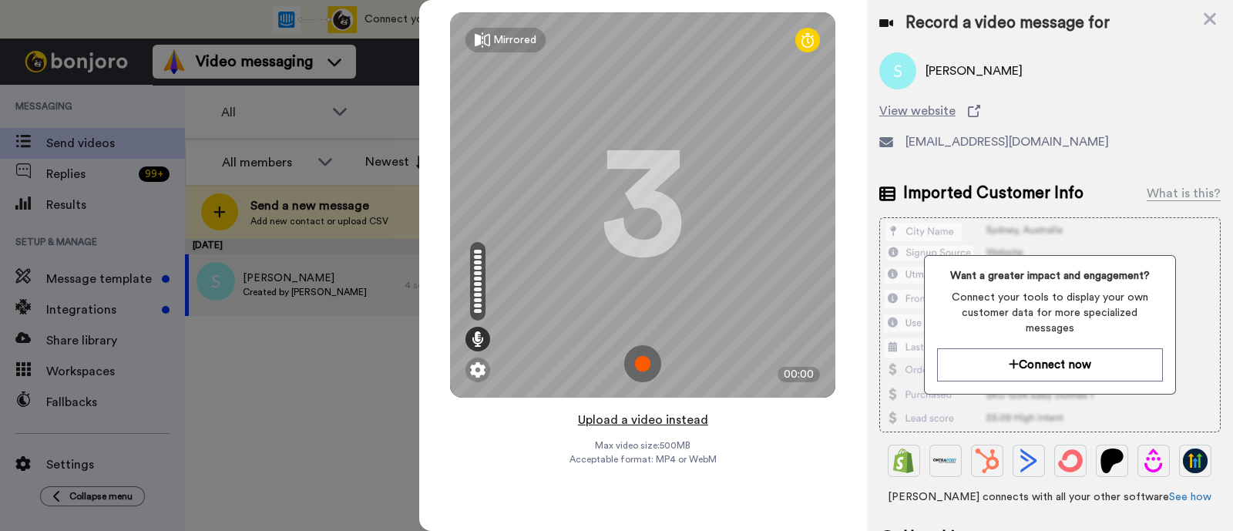
click at [675, 424] on button "Upload a video instead" at bounding box center [642, 420] width 139 height 20
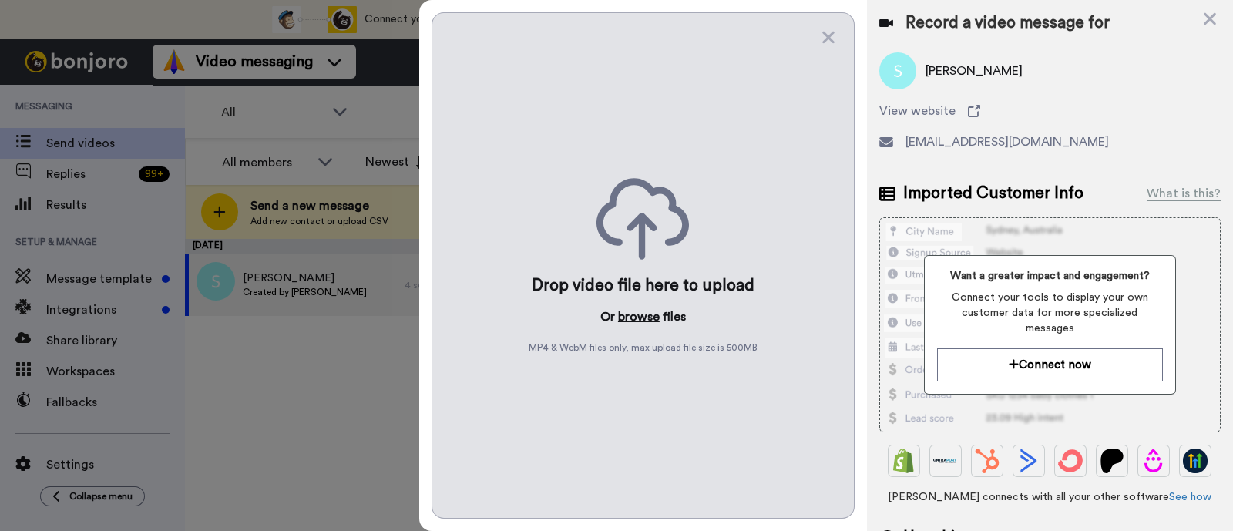
click at [640, 317] on button "browse" at bounding box center [639, 316] width 42 height 18
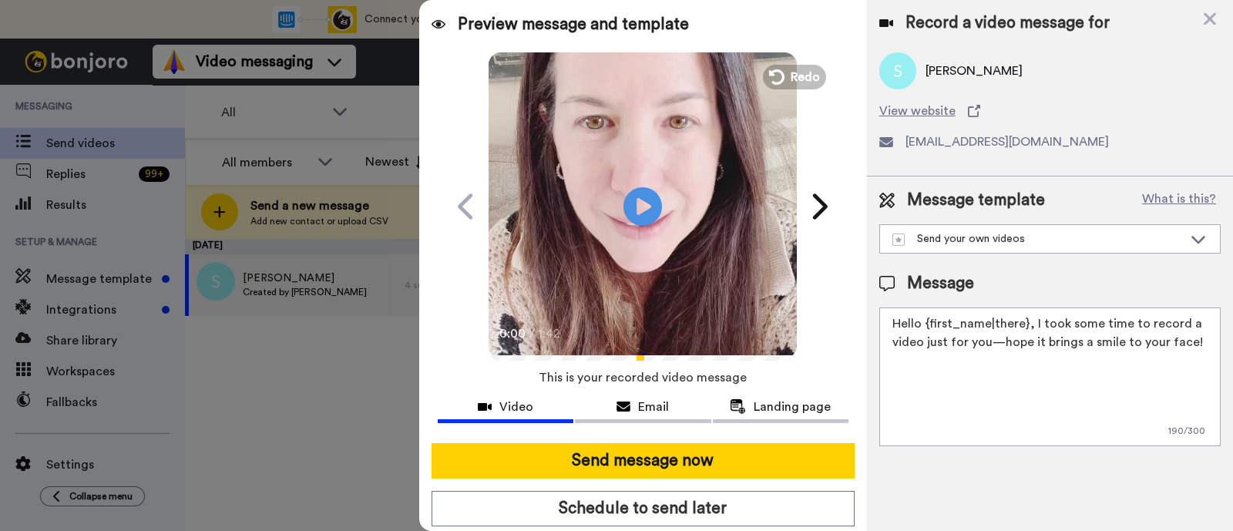
drag, startPoint x: 1198, startPoint y: 348, endPoint x: 1030, endPoint y: 325, distance: 169.5
click at [1030, 325] on textarea "Hello {first_name|there}, I took some time to record a video just for you—hope …" at bounding box center [1049, 376] width 341 height 139
paste textarea "welcome to SLP Elevate! I created a video welcome for you! Feel free to click r…"
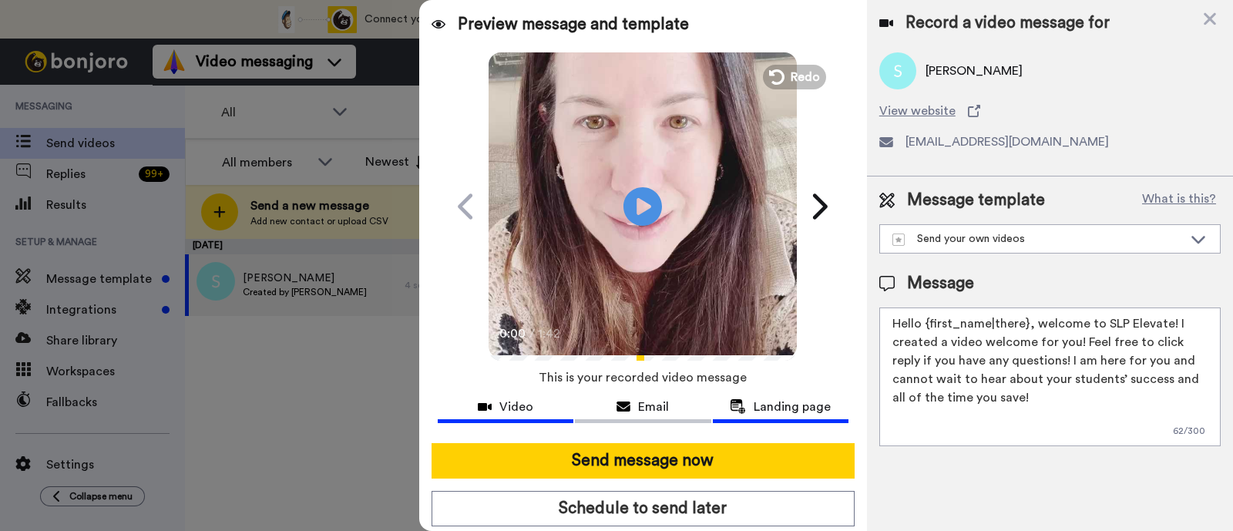
scroll to position [42, 0]
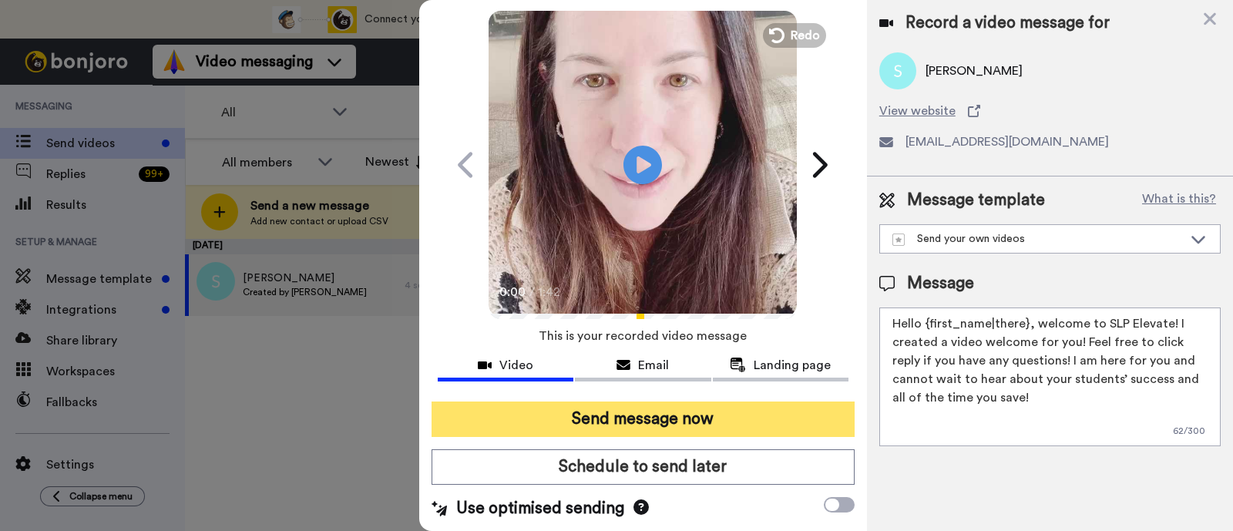
type textarea "Hello {first_name|there}, welcome to SLP Elevate! I created a video welcome for…"
click at [783, 418] on button "Send message now" at bounding box center [642, 418] width 423 height 35
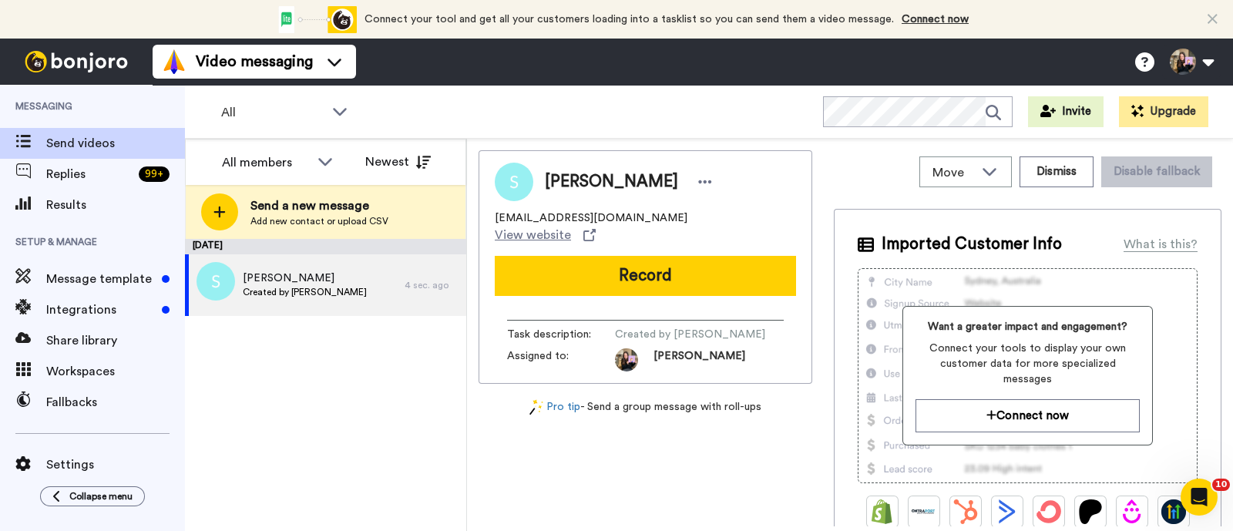
scroll to position [0, 0]
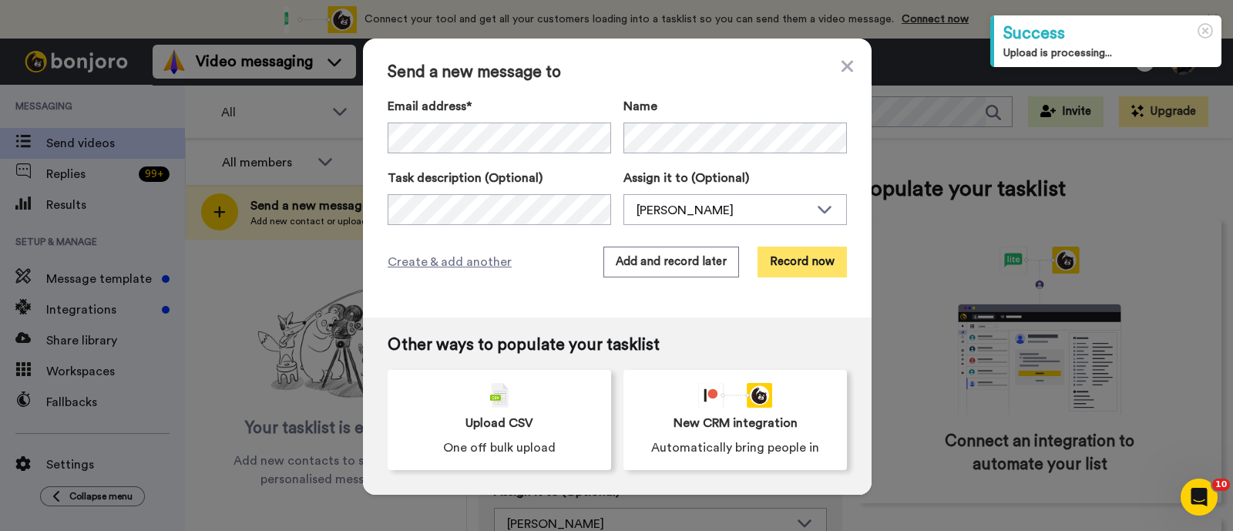
click at [797, 265] on button "Record now" at bounding box center [801, 262] width 89 height 31
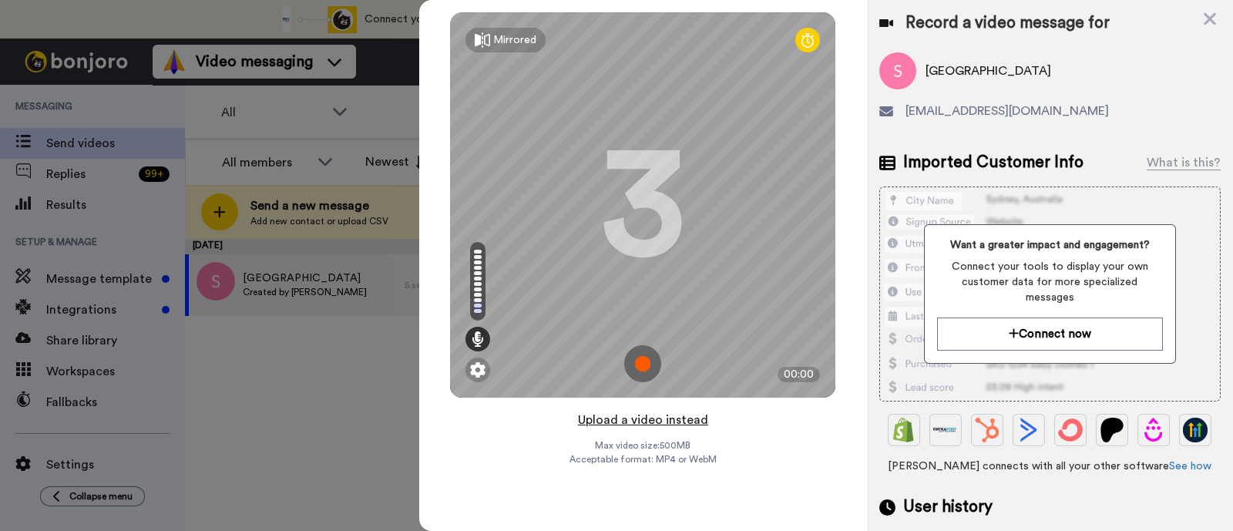
click at [697, 425] on button "Upload a video instead" at bounding box center [642, 420] width 139 height 20
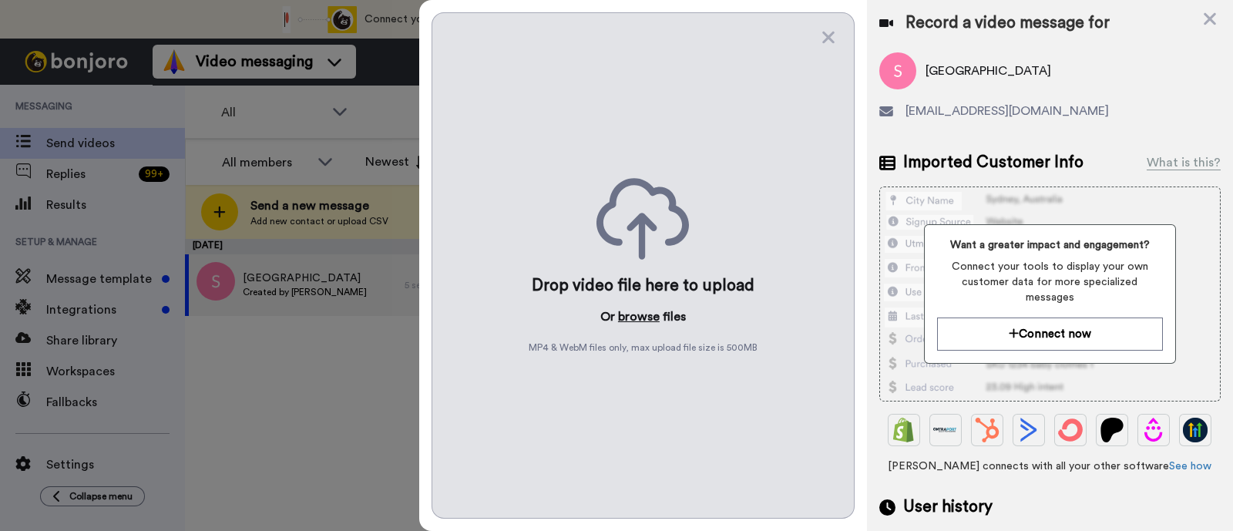
click at [643, 320] on button "browse" at bounding box center [639, 316] width 42 height 18
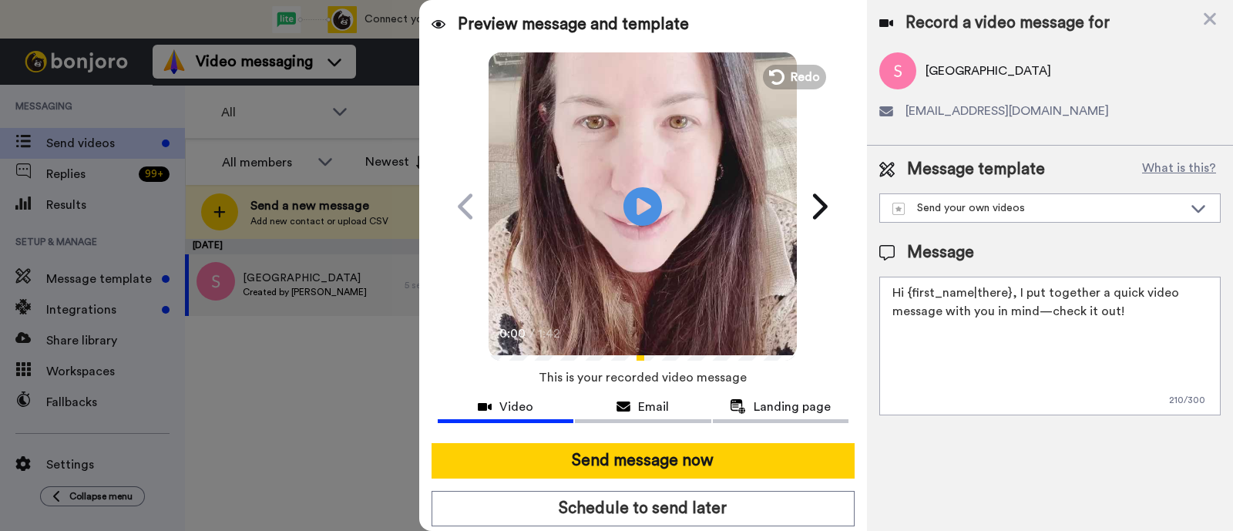
drag, startPoint x: 1145, startPoint y: 307, endPoint x: 1015, endPoint y: 291, distance: 130.3
click at [1015, 291] on textarea "Hi {first_name|there}, I put together a quick video message with you in mind—ch…" at bounding box center [1049, 346] width 341 height 139
paste textarea "welcome to SLP Elevate! I created a video welcome for you! Feel free to click r…"
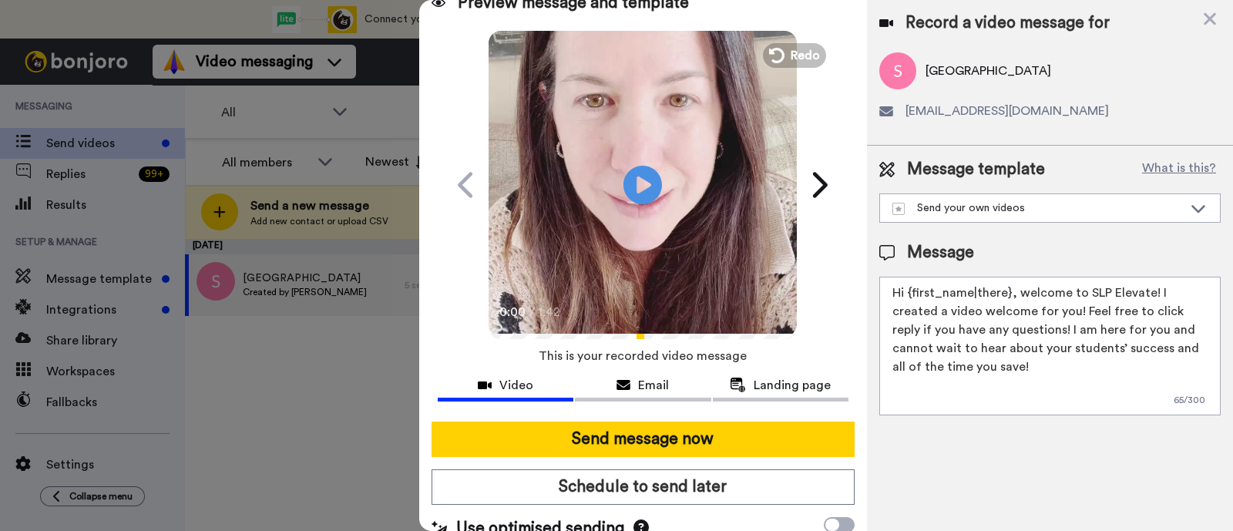
scroll to position [42, 0]
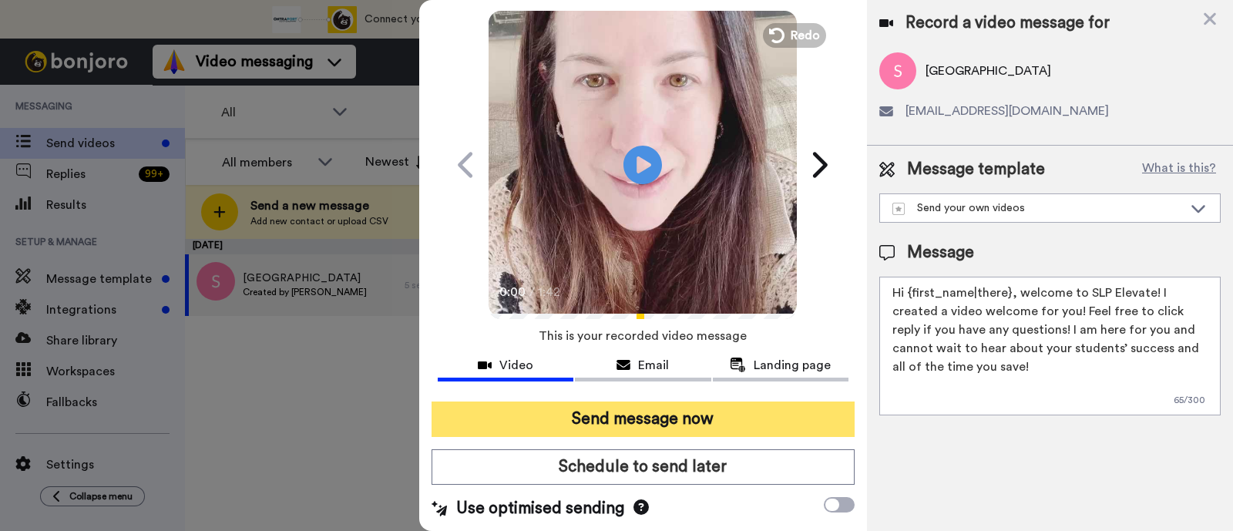
type textarea "Hi {first_name|there}, welcome to SLP Elevate! I created a video welcome for yo…"
click at [753, 418] on button "Send message now" at bounding box center [642, 418] width 423 height 35
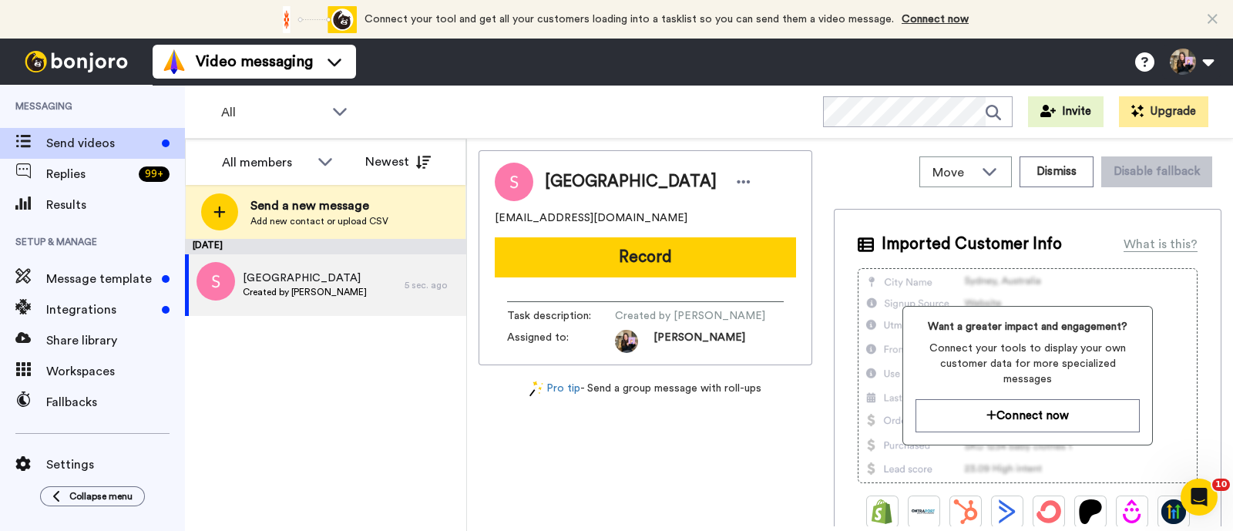
scroll to position [0, 0]
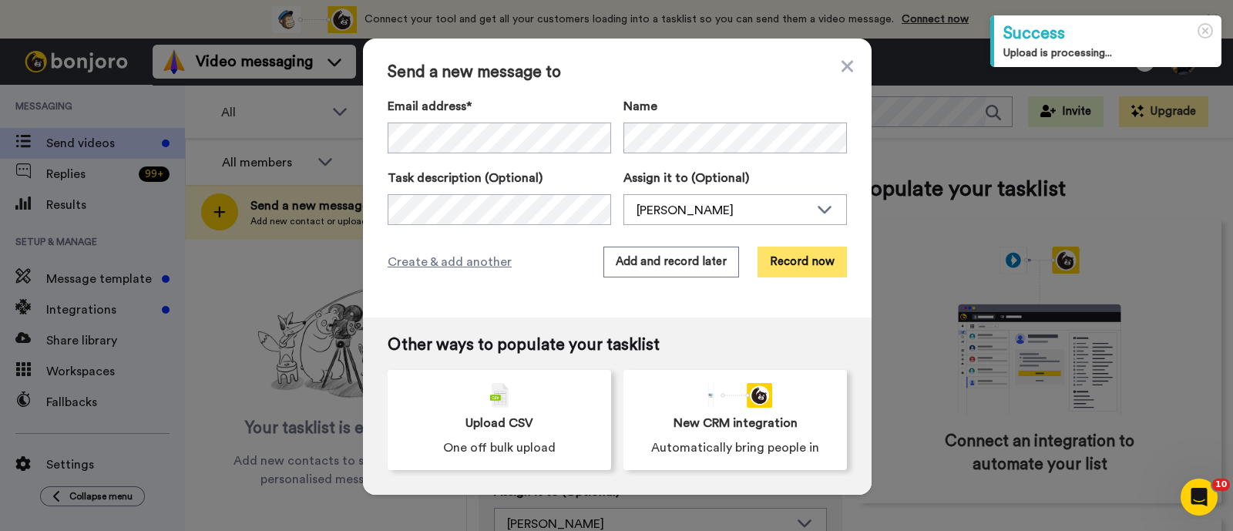
click at [791, 271] on button "Record now" at bounding box center [801, 262] width 89 height 31
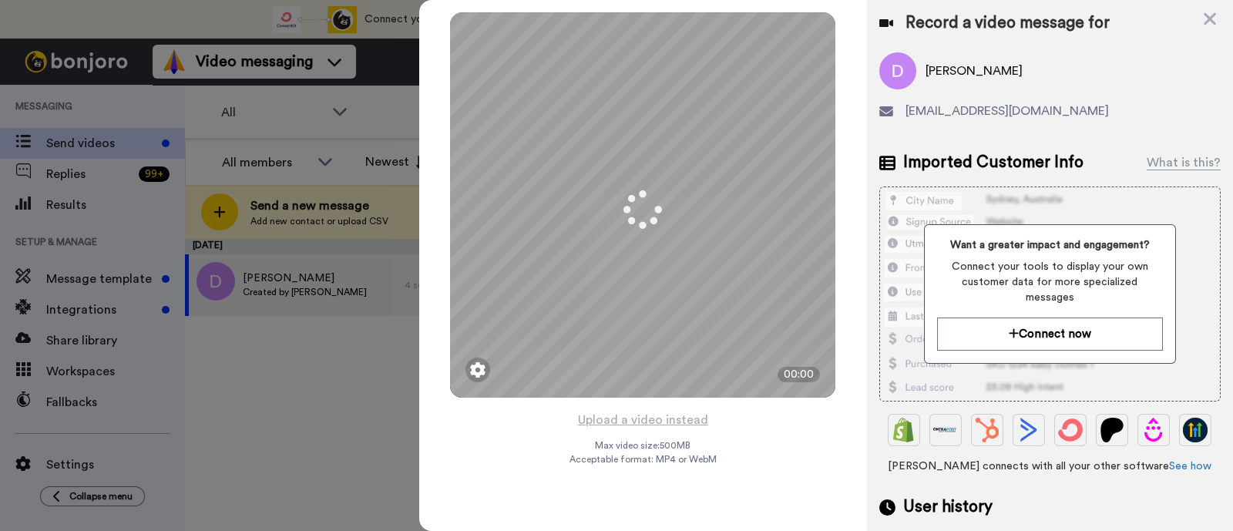
click at [506, 445] on div "Mirrored Redo 3 00:00 Upload a video instead Max video size: 500 MB Acceptable …" at bounding box center [643, 265] width 448 height 531
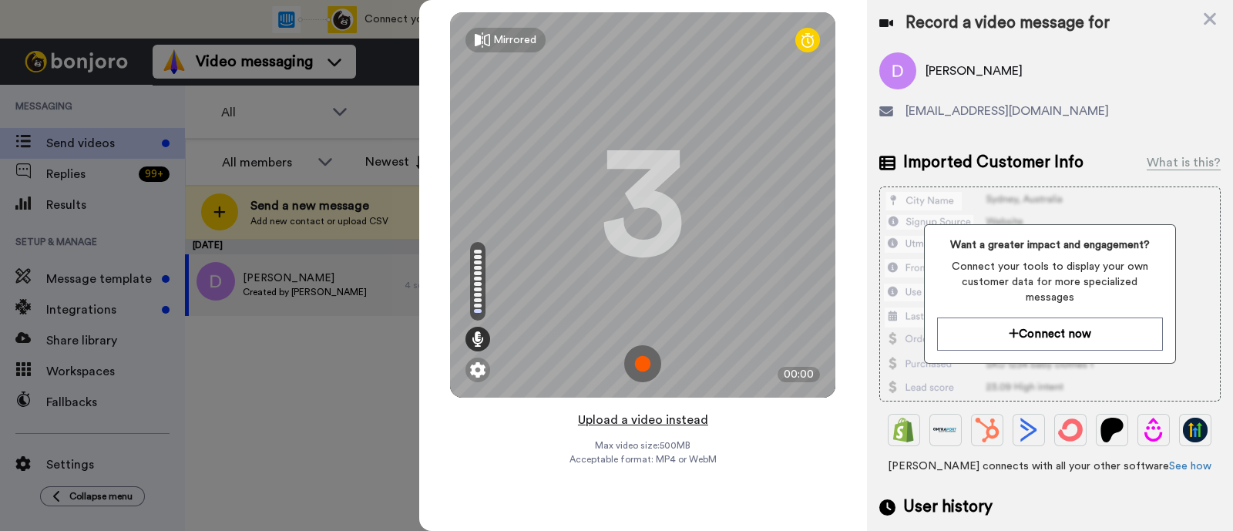
click at [681, 421] on button "Upload a video instead" at bounding box center [642, 420] width 139 height 20
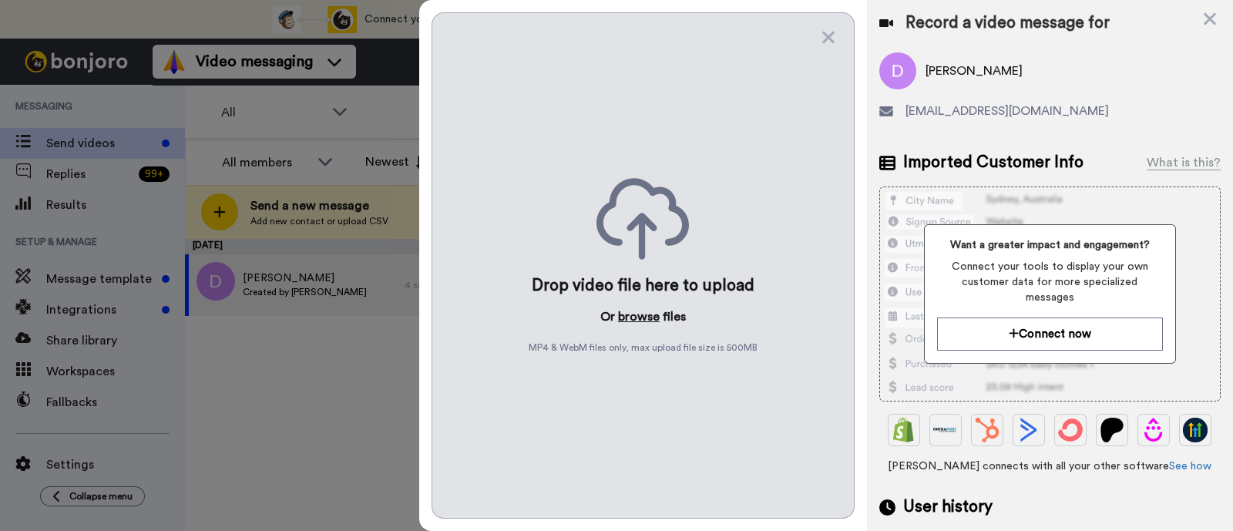
click at [627, 325] on button "browse" at bounding box center [639, 316] width 42 height 18
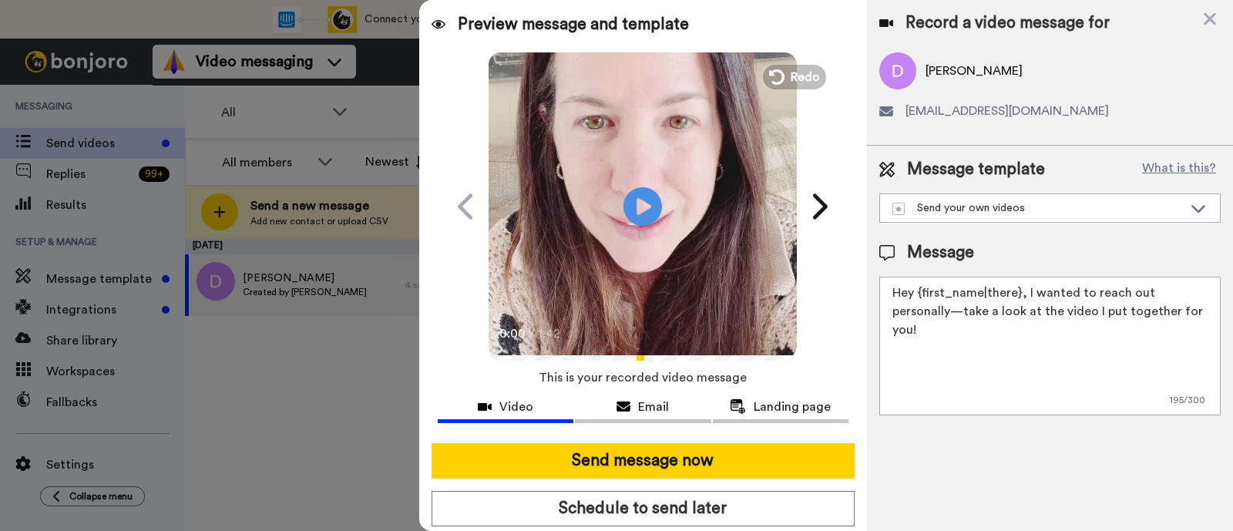
drag, startPoint x: 1183, startPoint y: 310, endPoint x: 1025, endPoint y: 281, distance: 161.2
click at [1025, 281] on textarea "Hey {first_name|there}, I wanted to reach out personally—take a look at the vid…" at bounding box center [1049, 346] width 341 height 139
paste textarea "welcome to SLP Elevate! I created a video welcome for you! Feel free to click r…"
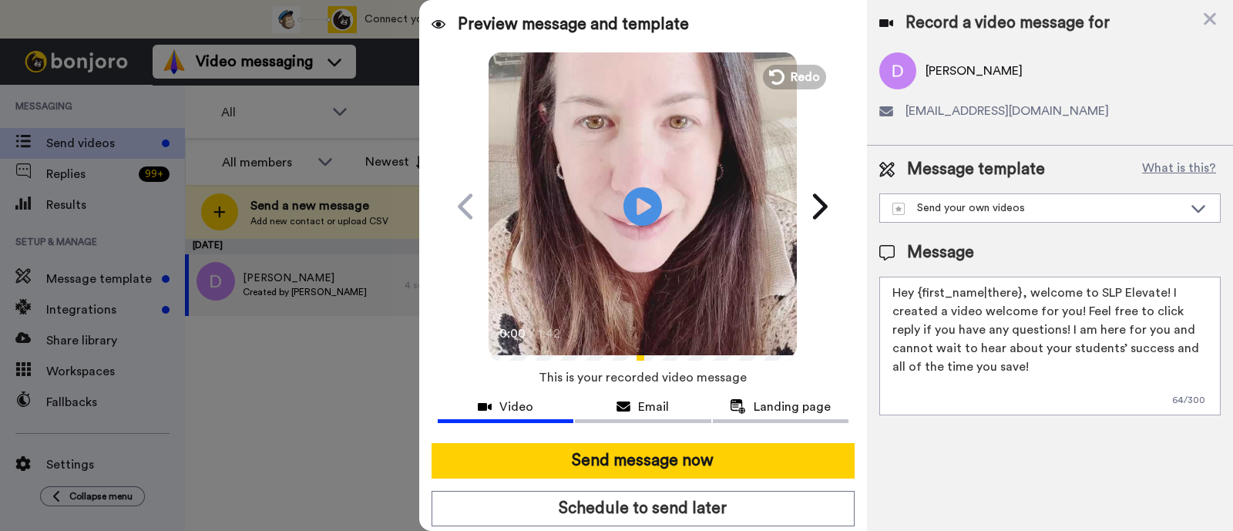
scroll to position [42, 0]
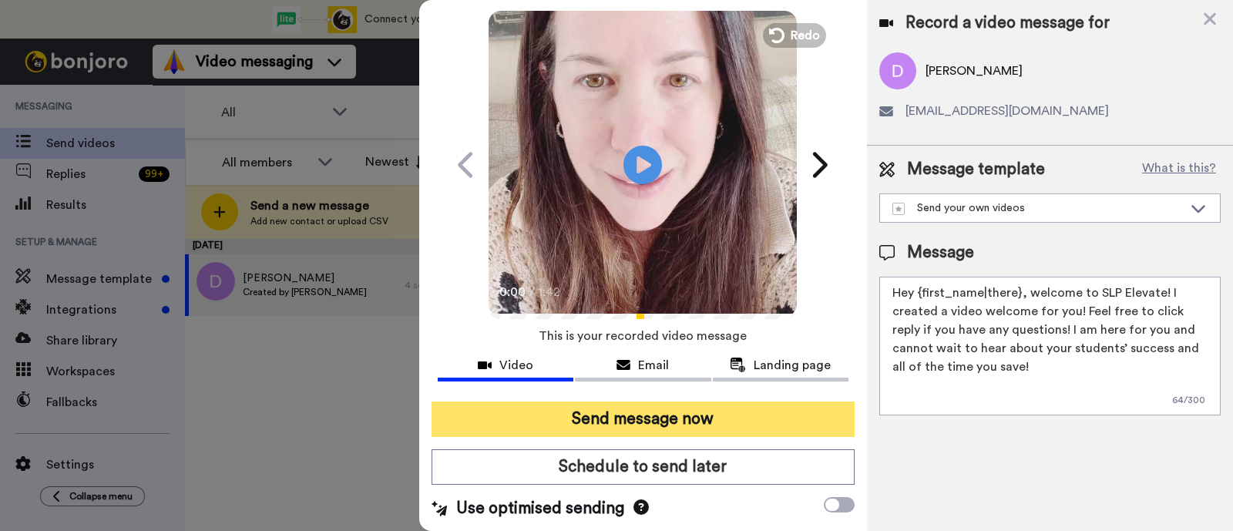
type textarea "Hey {first_name|there}, welcome to SLP Elevate! I created a video welcome for y…"
click at [783, 411] on button "Send message now" at bounding box center [642, 418] width 423 height 35
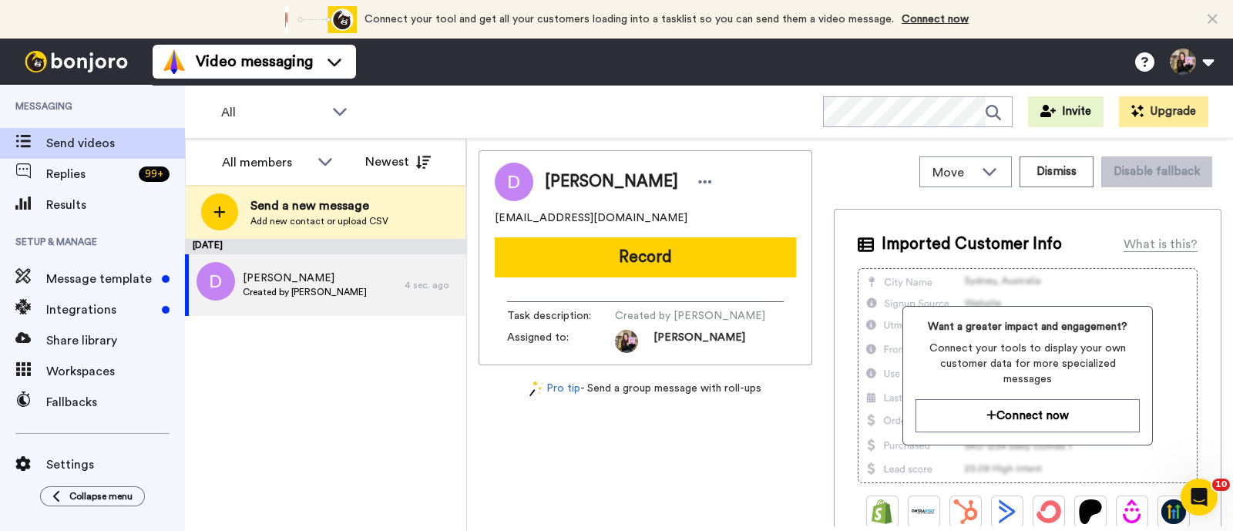
scroll to position [0, 0]
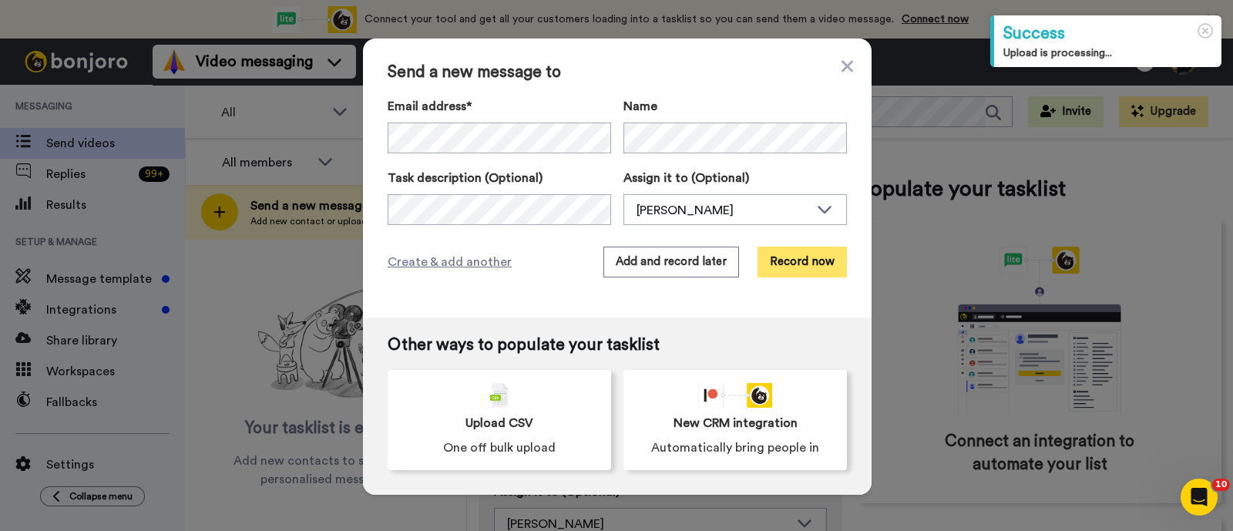
click at [776, 261] on button "Record now" at bounding box center [801, 262] width 89 height 31
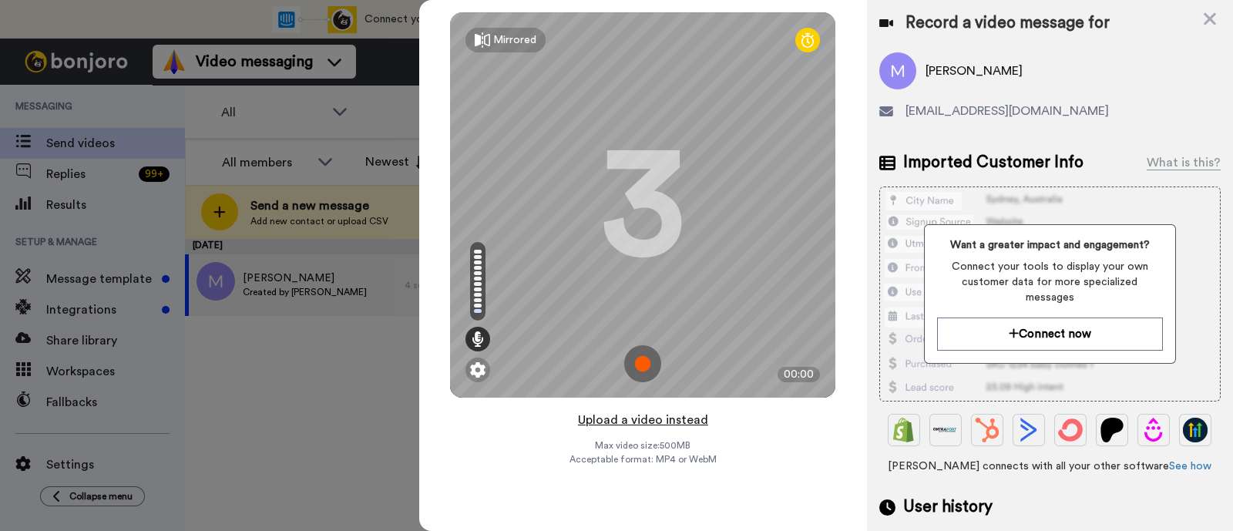
click at [673, 413] on button "Upload a video instead" at bounding box center [642, 420] width 139 height 20
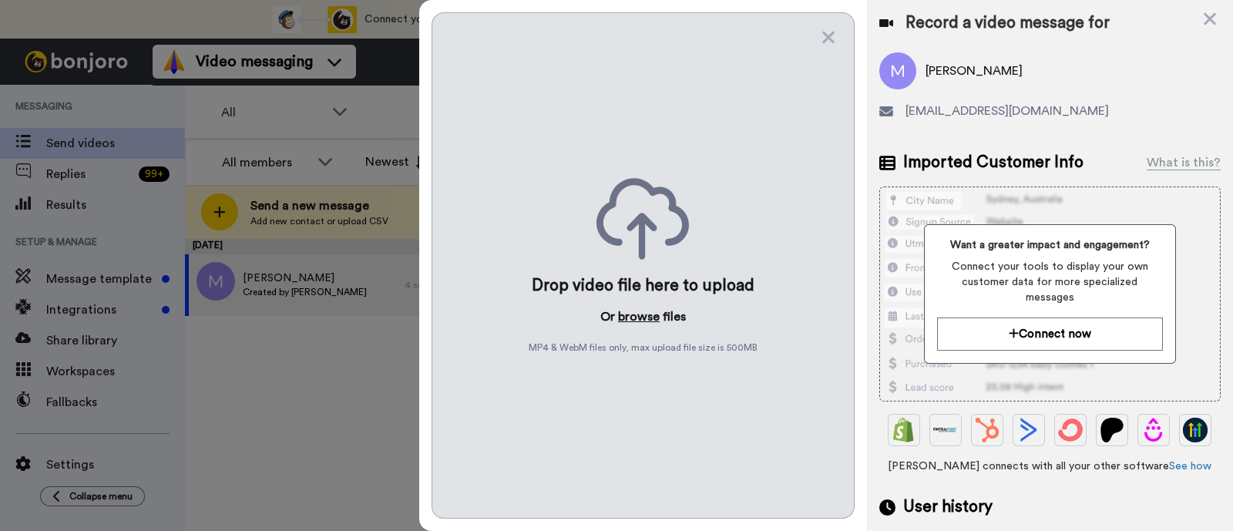
click at [636, 317] on button "browse" at bounding box center [639, 316] width 42 height 18
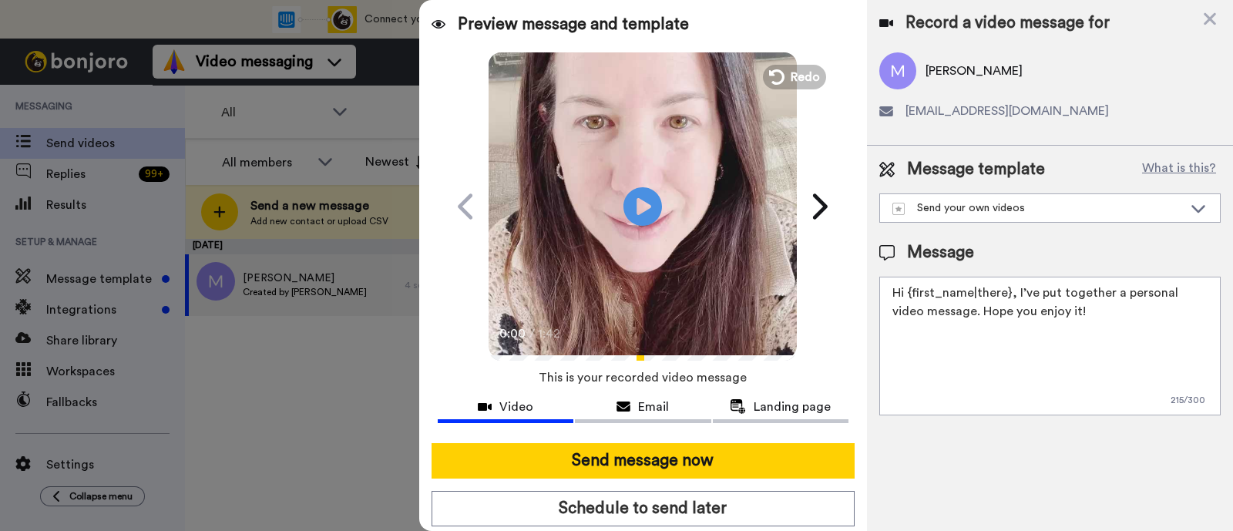
drag, startPoint x: 1096, startPoint y: 325, endPoint x: 1015, endPoint y: 292, distance: 88.1
click at [1015, 292] on textarea "Hi {first_name|there}, I’ve put together a personal video message. Hope you enj…" at bounding box center [1049, 346] width 341 height 139
paste textarea "welcome to SLP Elevate! I created a video welcome for you! Feel free to click r…"
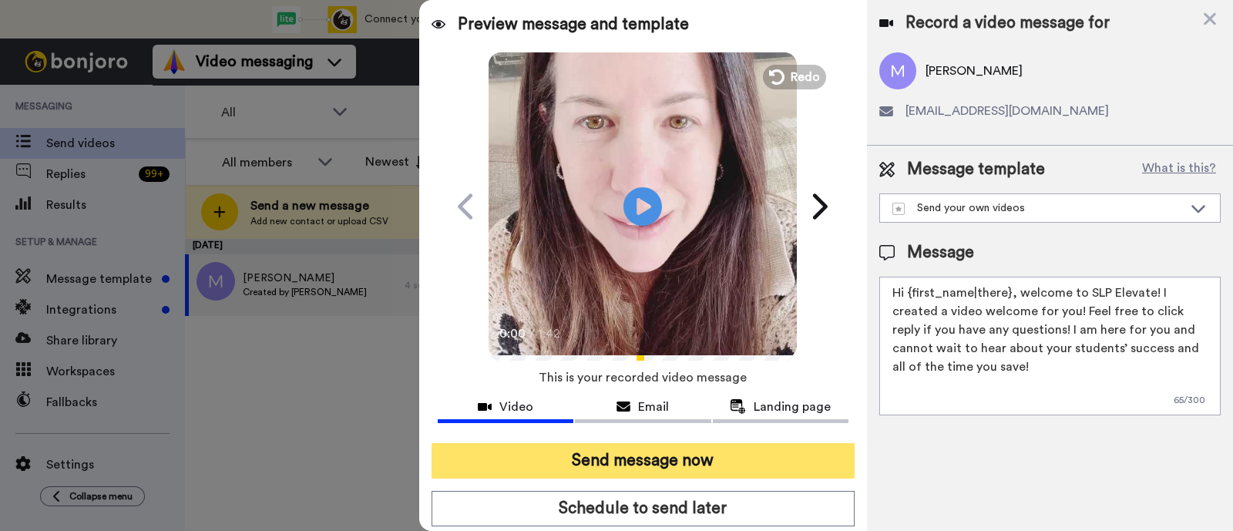
type textarea "Hi {first_name|there}, welcome to SLP Elevate! I created a video welcome for yo…"
click at [463, 460] on button "Send message now" at bounding box center [642, 460] width 423 height 35
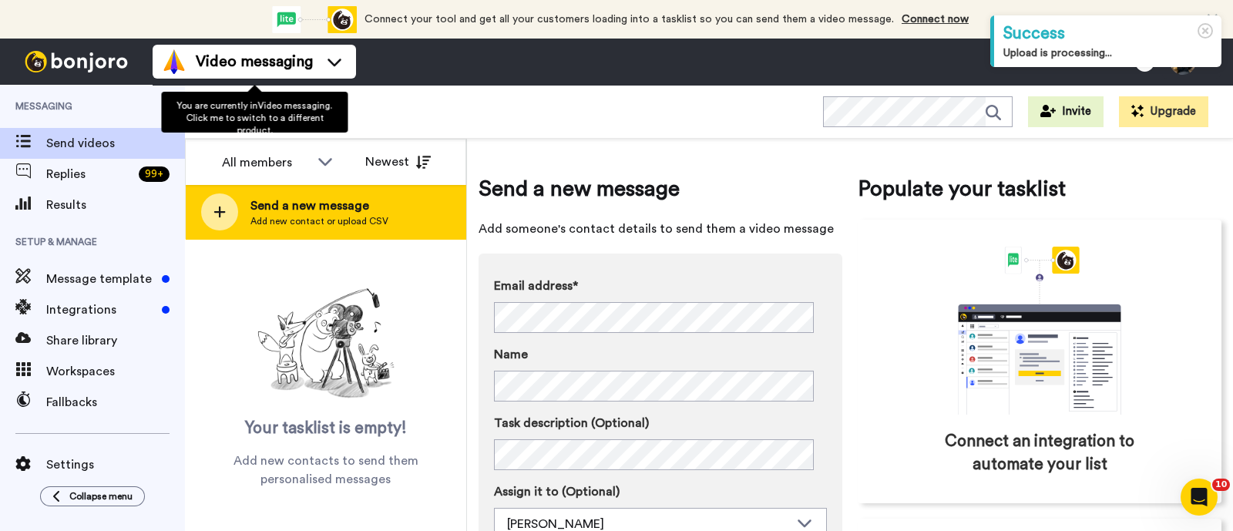
click at [350, 210] on span "Send a new message" at bounding box center [319, 205] width 138 height 18
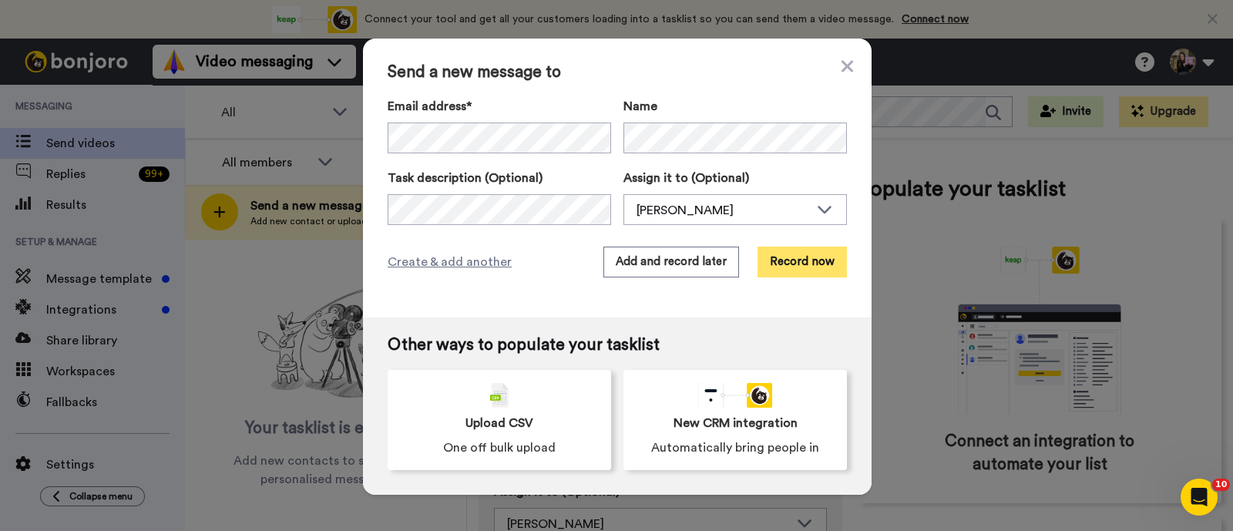
click at [783, 267] on button "Record now" at bounding box center [801, 262] width 89 height 31
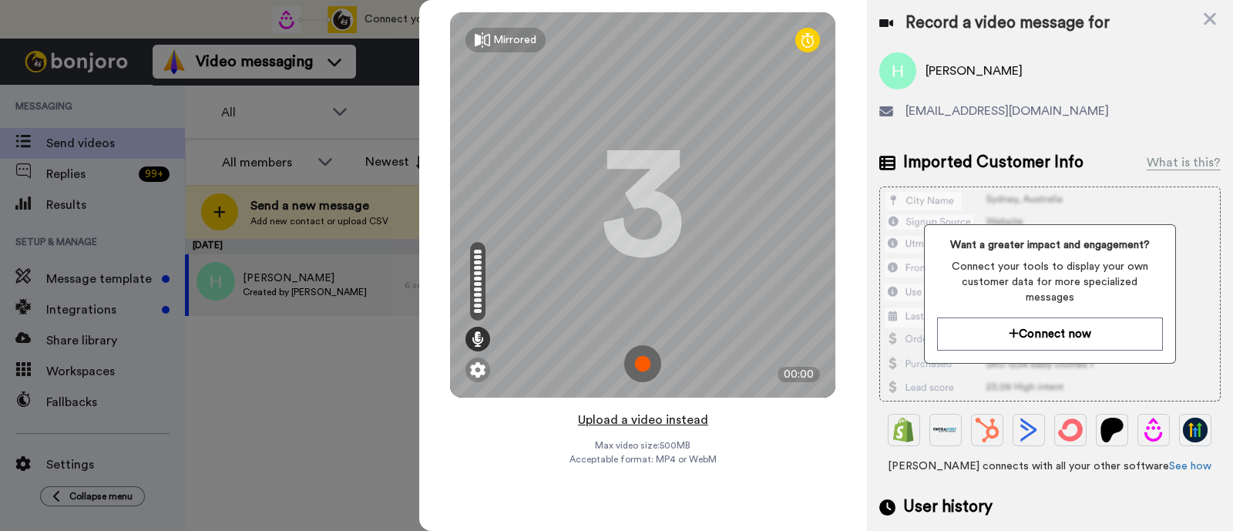
click at [652, 414] on button "Upload a video instead" at bounding box center [642, 420] width 139 height 20
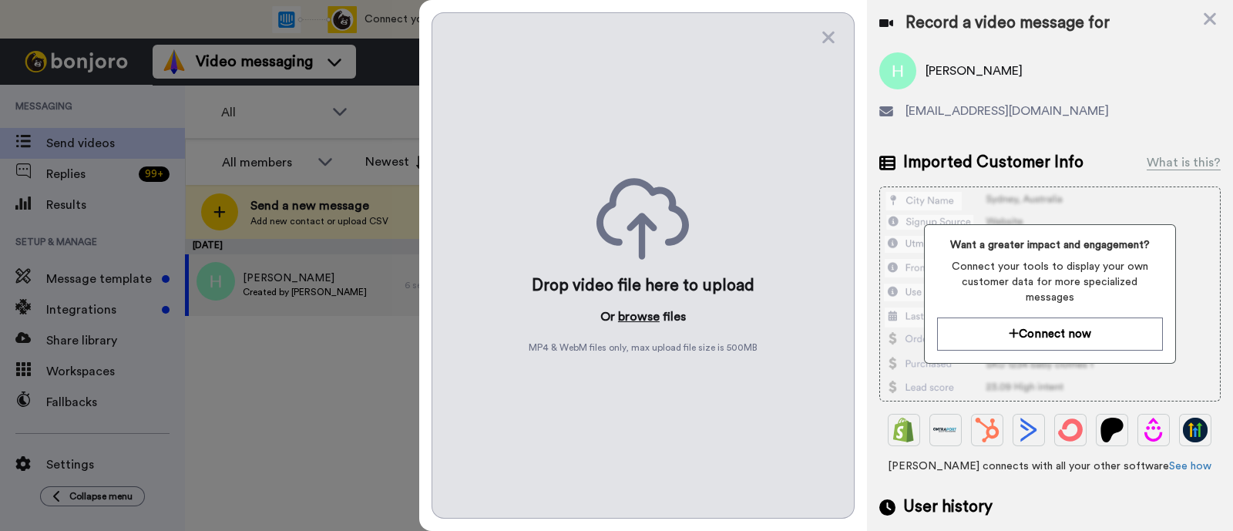
click at [633, 307] on button "browse" at bounding box center [639, 316] width 42 height 18
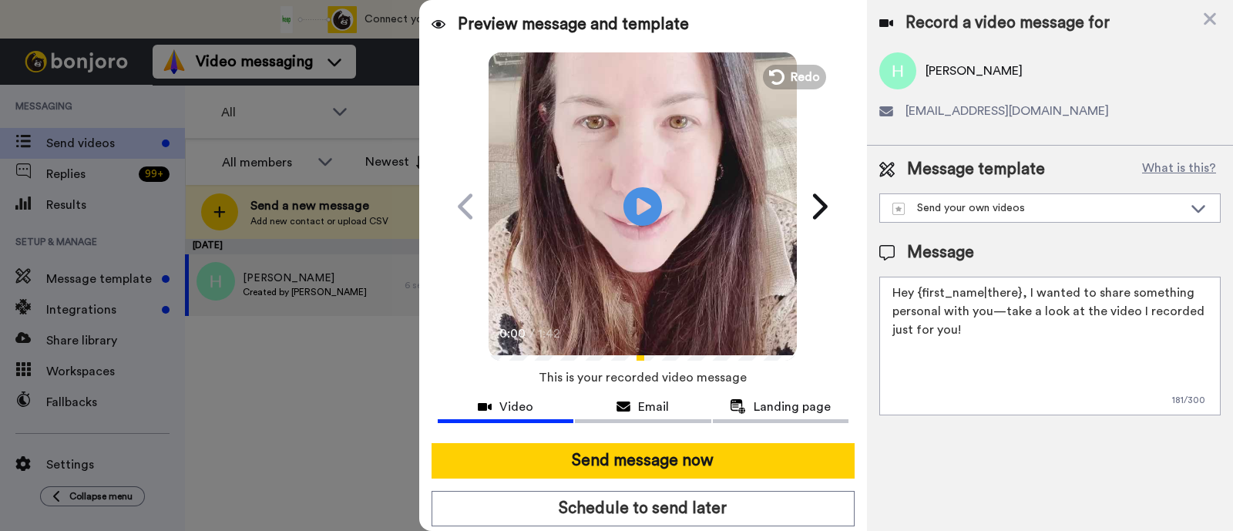
drag, startPoint x: 1070, startPoint y: 341, endPoint x: 1025, endPoint y: 287, distance: 71.1
click at [1025, 287] on textarea "Hey {first_name|there}, I wanted to share something personal with you—take a lo…" at bounding box center [1049, 346] width 341 height 139
paste textarea "welcome to SLP Elevate! I created a video welcome for you! Feel free to click r…"
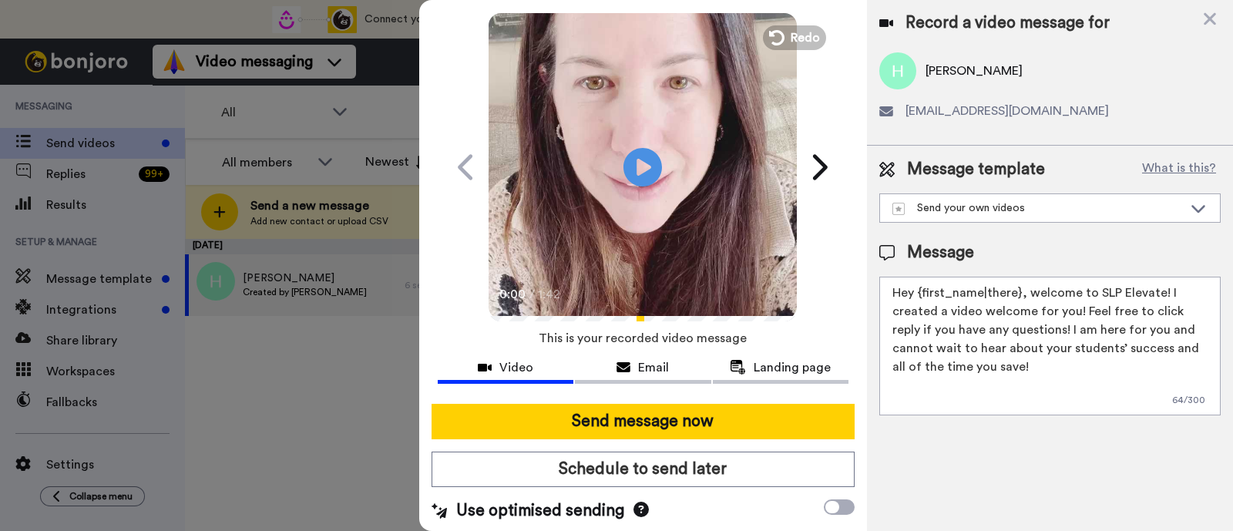
scroll to position [42, 0]
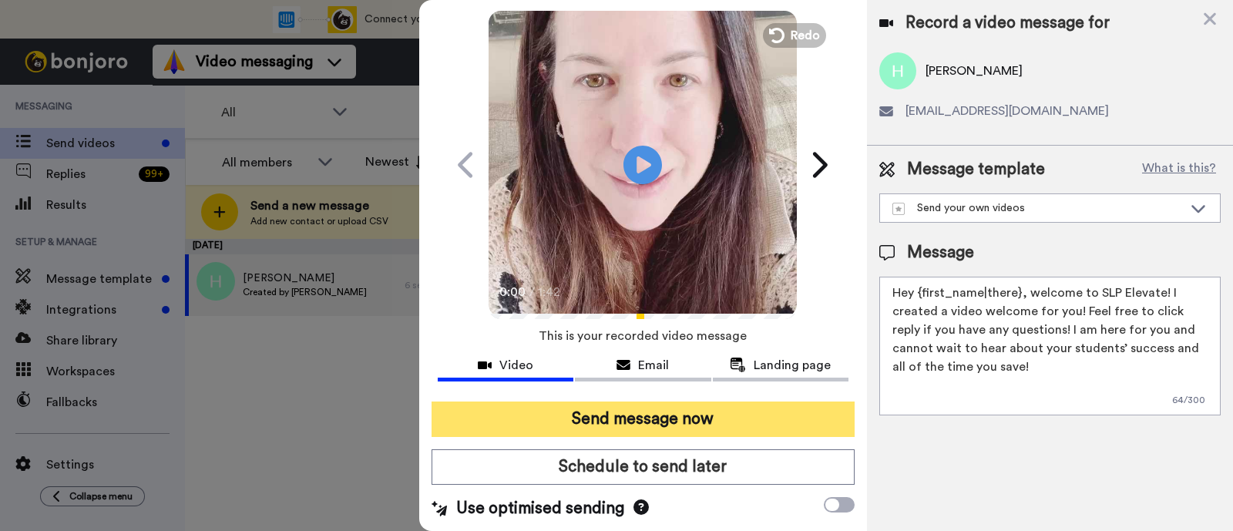
type textarea "Hey {first_name|there}, welcome to SLP Elevate! I created a video welcome for y…"
click at [729, 414] on button "Send message now" at bounding box center [642, 418] width 423 height 35
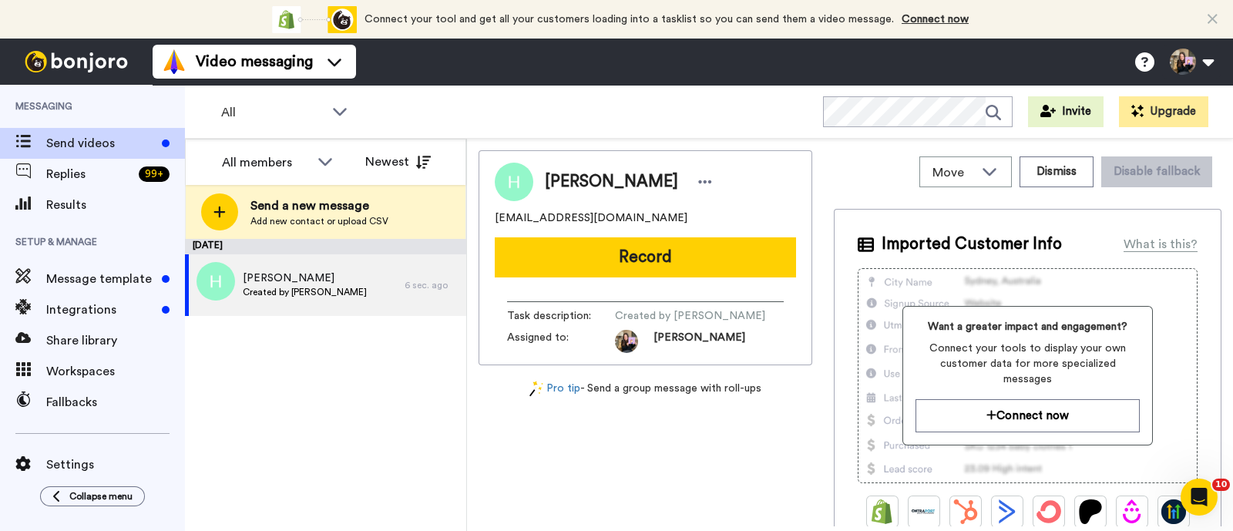
scroll to position [0, 0]
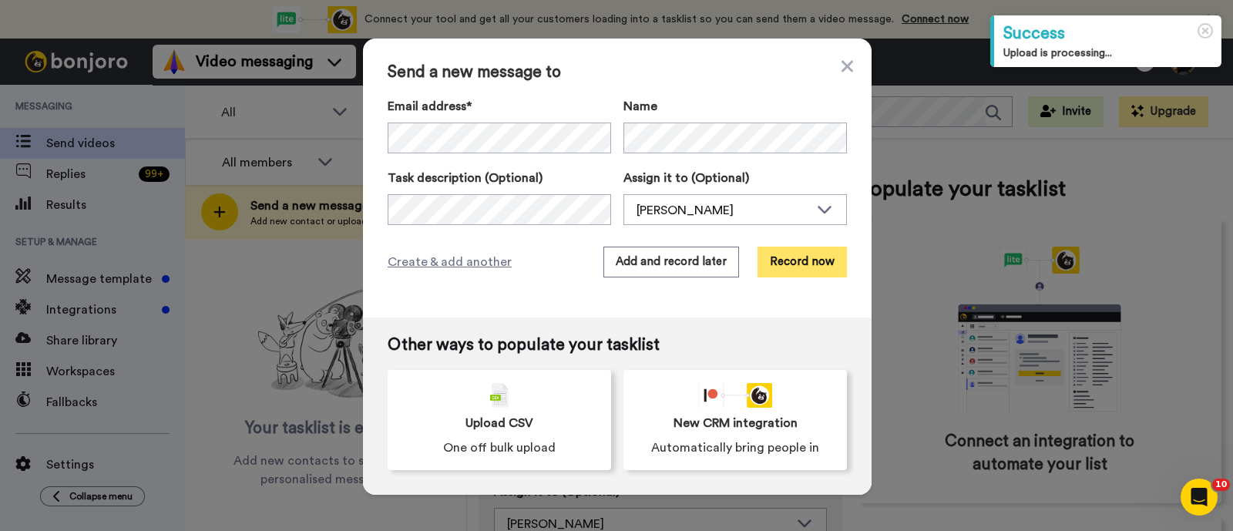
click at [778, 261] on button "Record now" at bounding box center [801, 262] width 89 height 31
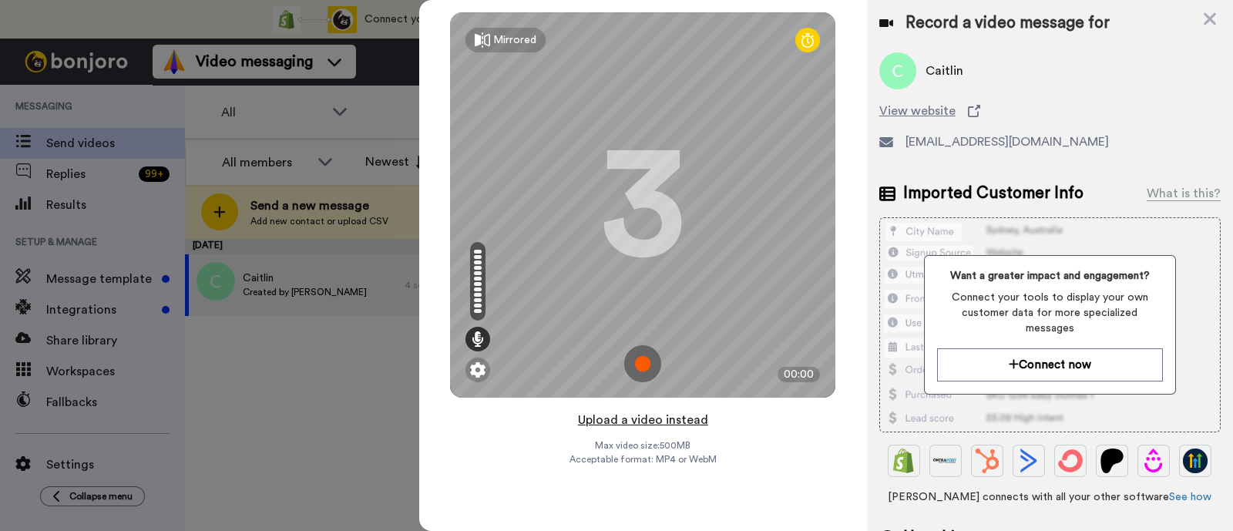
click at [679, 423] on button "Upload a video instead" at bounding box center [642, 420] width 139 height 20
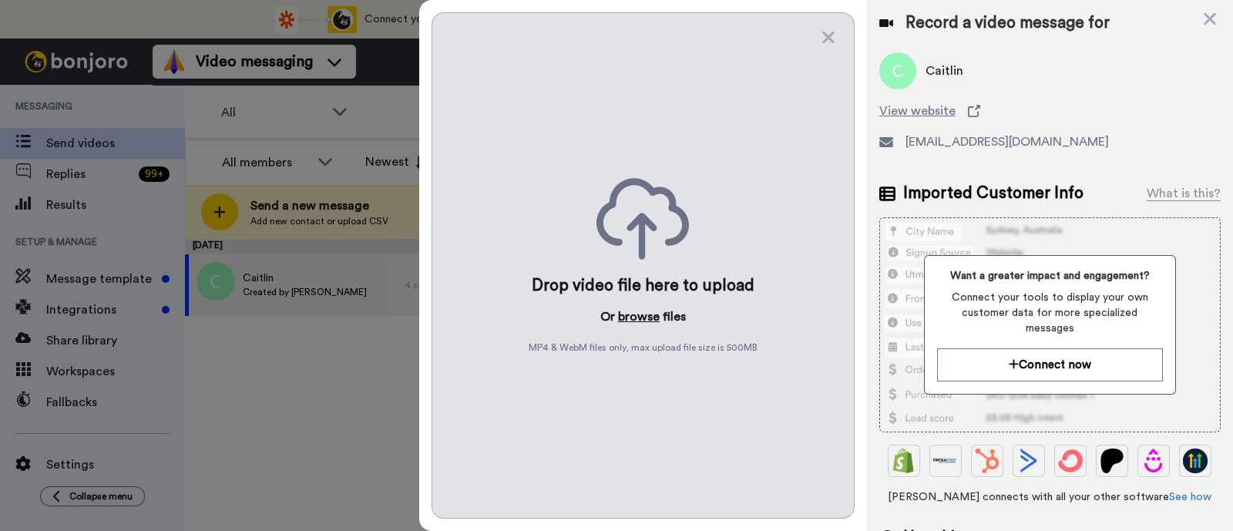
click at [654, 321] on button "browse" at bounding box center [639, 316] width 42 height 18
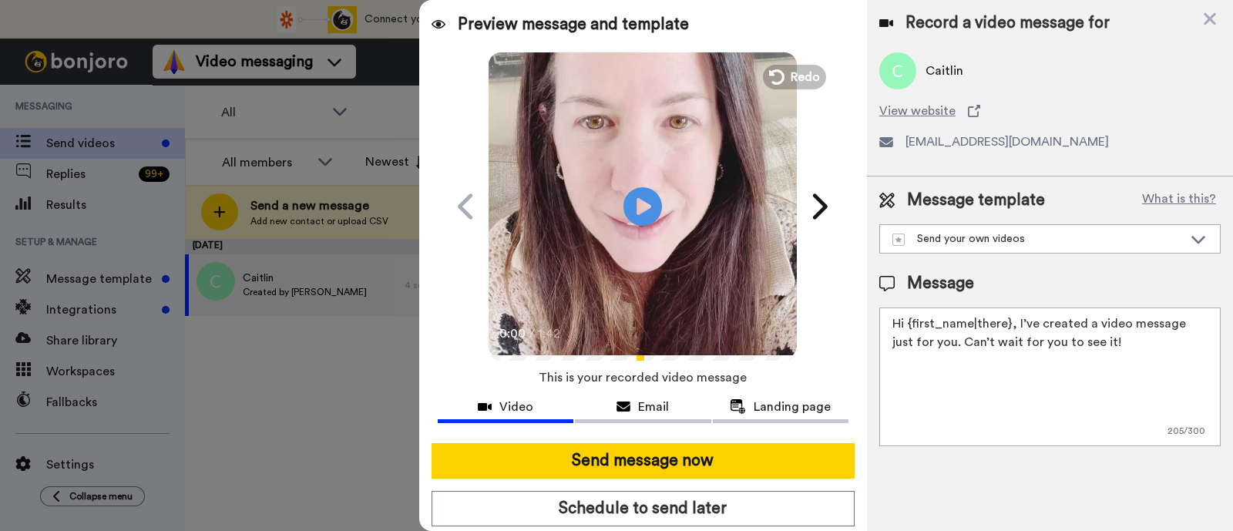
drag, startPoint x: 1102, startPoint y: 352, endPoint x: 1013, endPoint y: 325, distance: 92.6
click at [1013, 325] on textarea "Hi {first_name|there}, I’ve created a video message just for you. Can’t wait fo…" at bounding box center [1049, 376] width 341 height 139
paste textarea "welcome to SLP Elevate! I created a video welcome for you! Feel free to click r…"
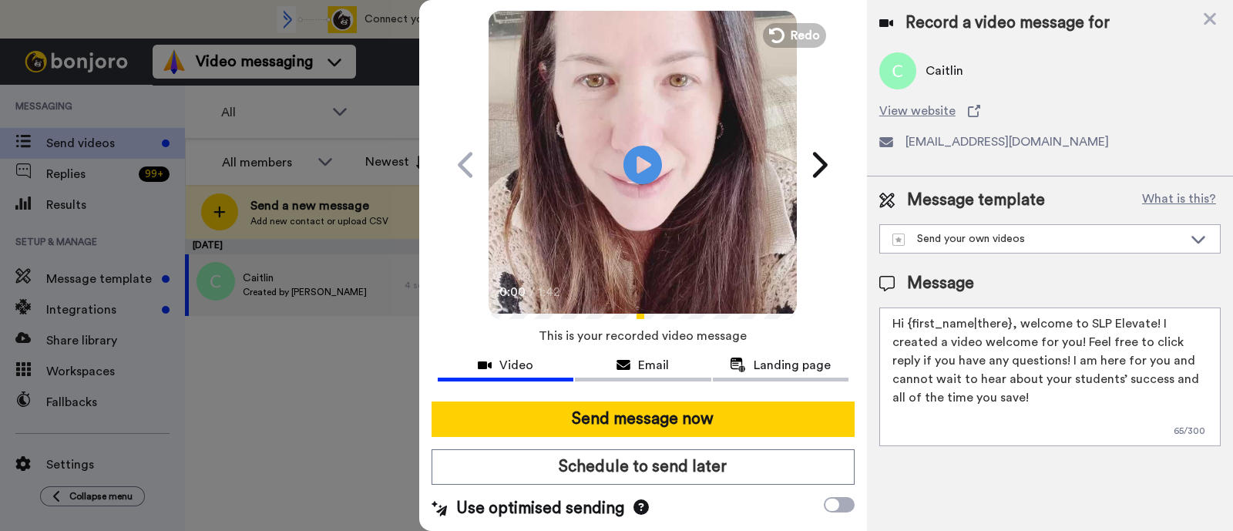
scroll to position [42, 0]
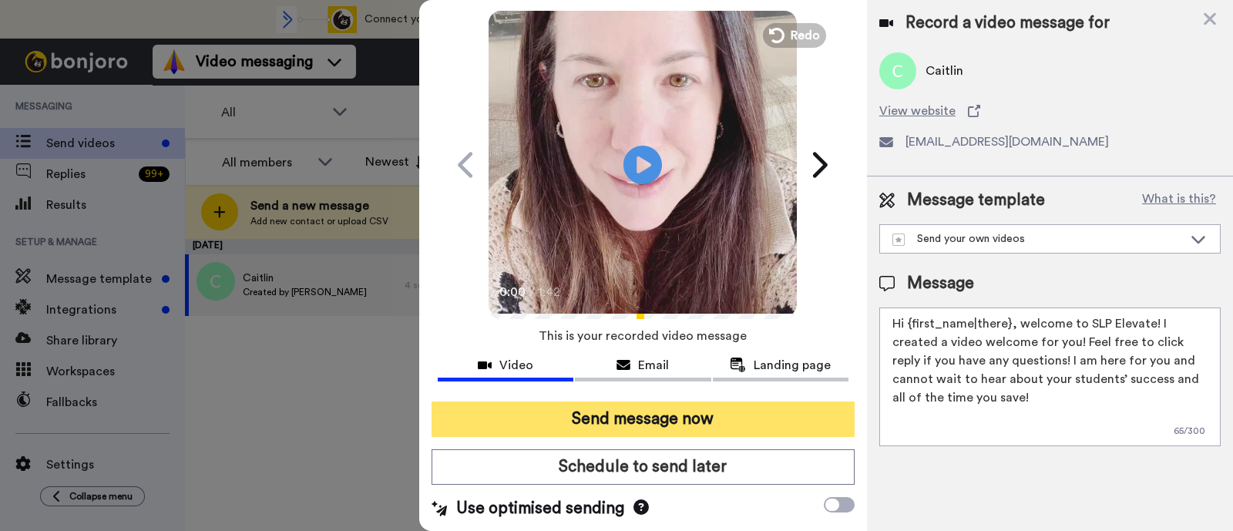
type textarea "Hi {first_name|there}, welcome to SLP Elevate! I created a video welcome for yo…"
click at [633, 414] on button "Send message now" at bounding box center [642, 418] width 423 height 35
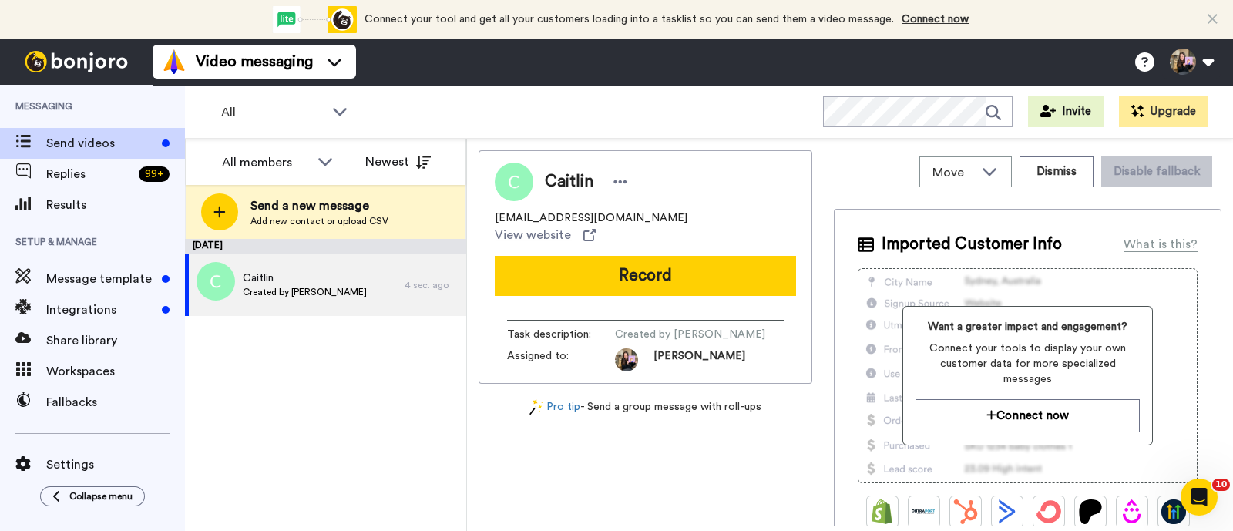
scroll to position [0, 0]
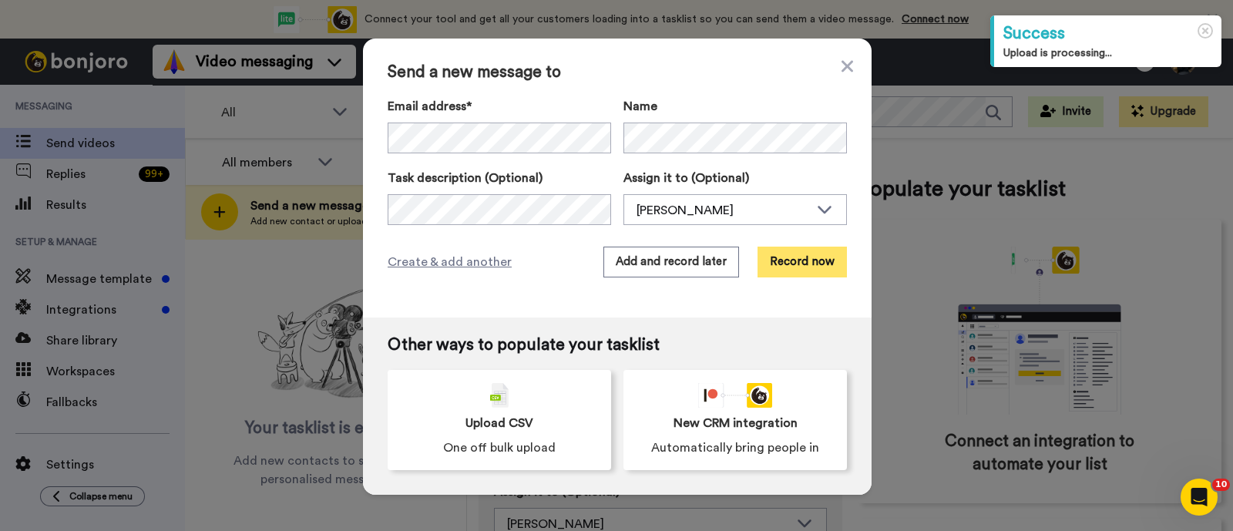
click at [791, 260] on button "Record now" at bounding box center [801, 262] width 89 height 31
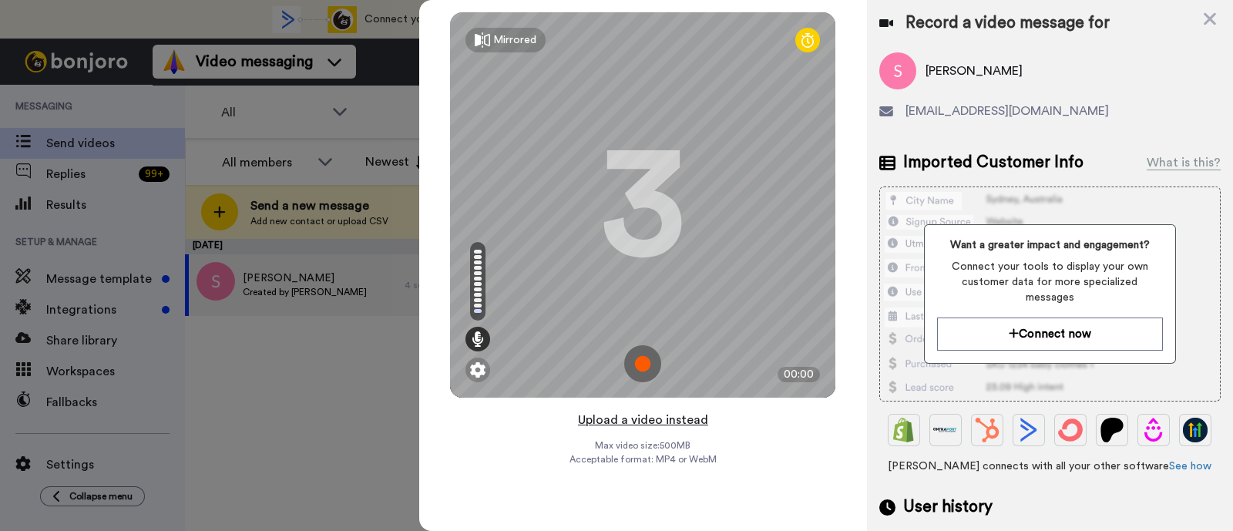
click at [694, 426] on button "Upload a video instead" at bounding box center [642, 420] width 139 height 20
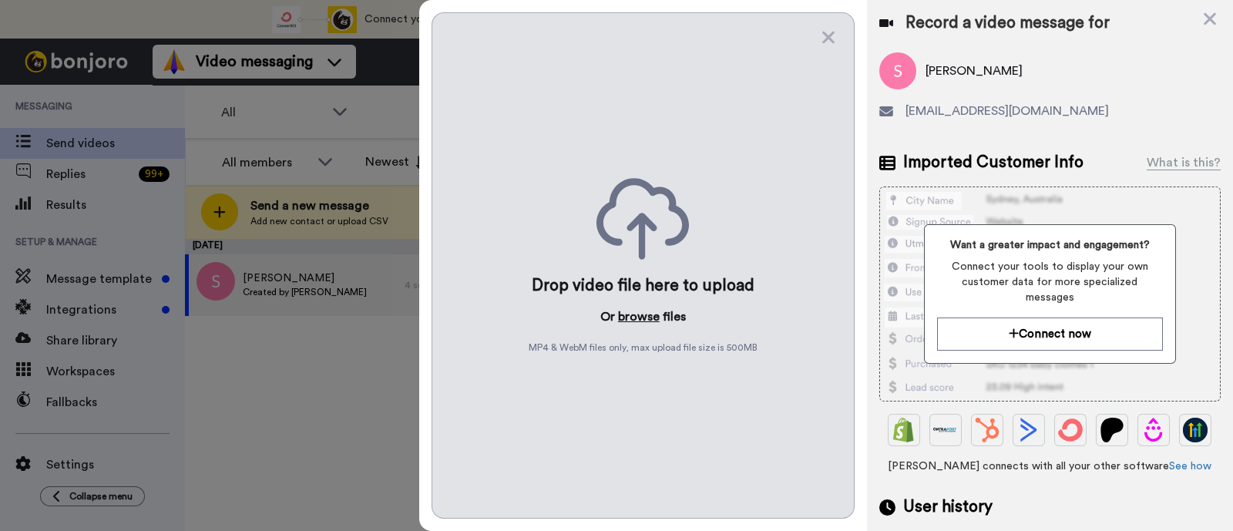
click at [652, 310] on button "browse" at bounding box center [639, 316] width 42 height 18
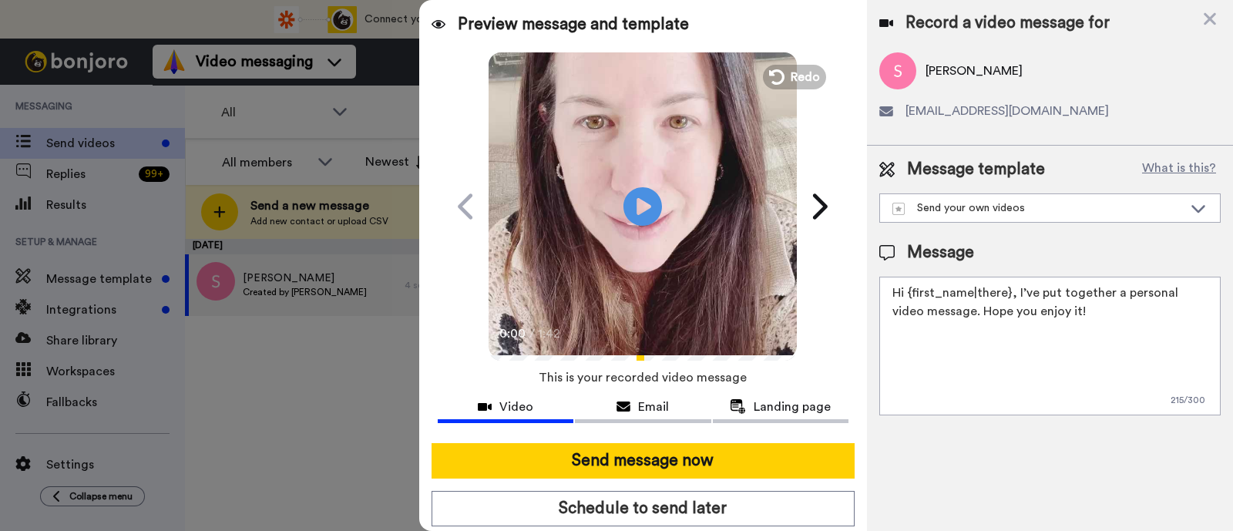
drag, startPoint x: 1081, startPoint y: 322, endPoint x: 1013, endPoint y: 290, distance: 75.1
click at [1013, 290] on textarea "Hi {first_name|there}, I’ve put together a personal video message. Hope you enj…" at bounding box center [1049, 346] width 341 height 139
paste textarea "welcome to SLP Elevate! I created a video welcome for you! Feel free to click r…"
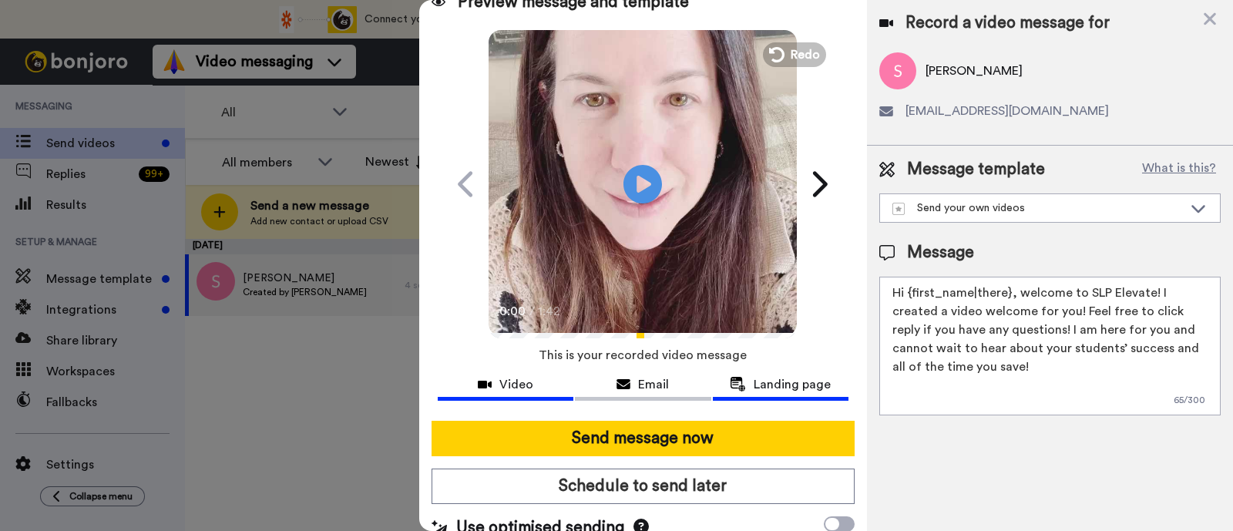
scroll to position [42, 0]
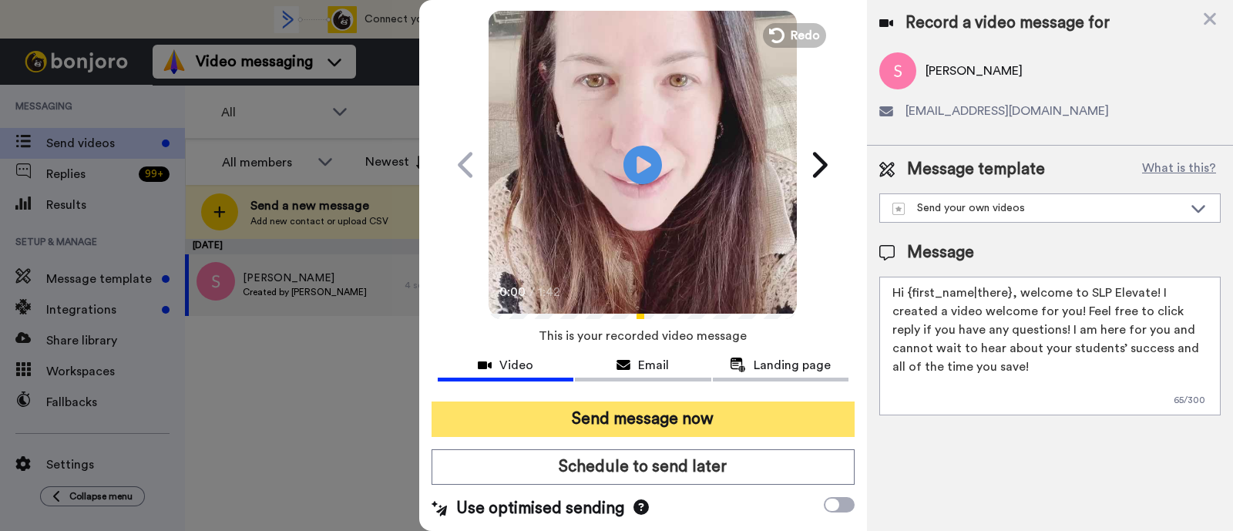
type textarea "Hi {first_name|there}, welcome to SLP Elevate! I created a video welcome for yo…"
click at [809, 414] on button "Send message now" at bounding box center [642, 418] width 423 height 35
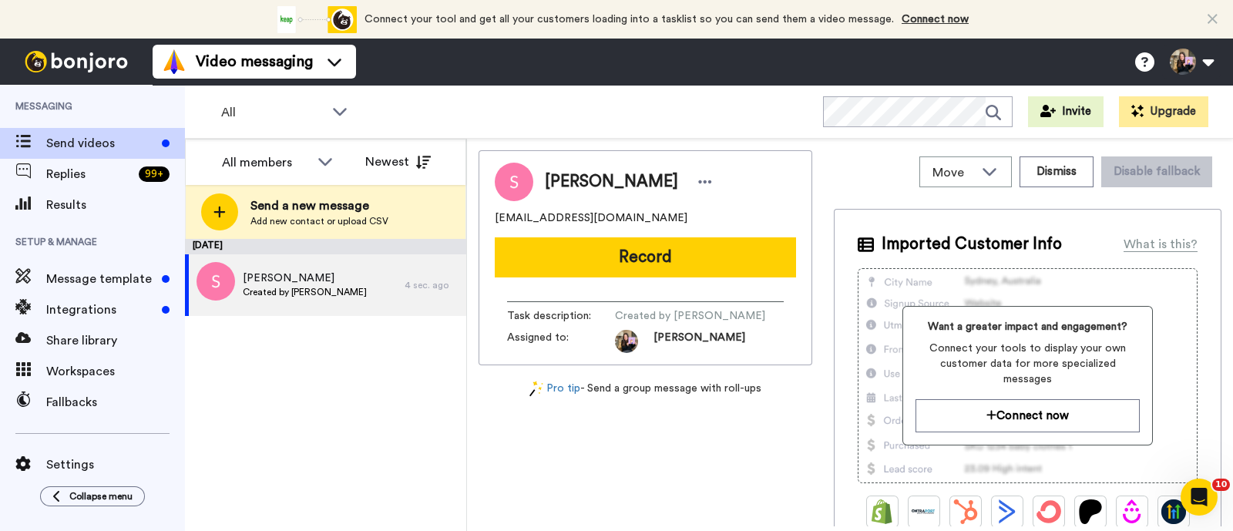
scroll to position [0, 0]
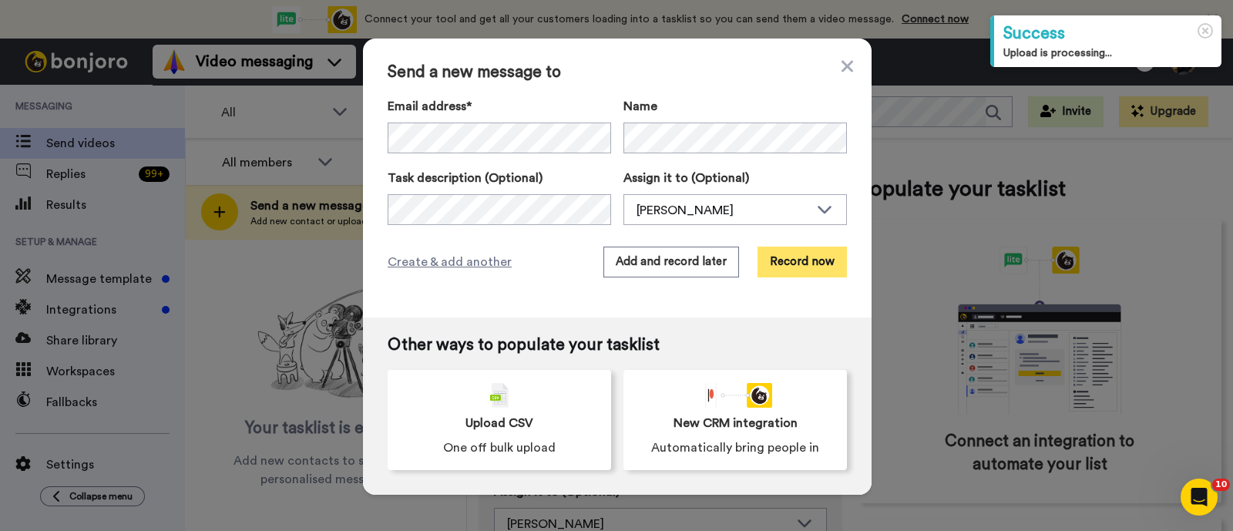
click at [786, 253] on button "Record now" at bounding box center [801, 262] width 89 height 31
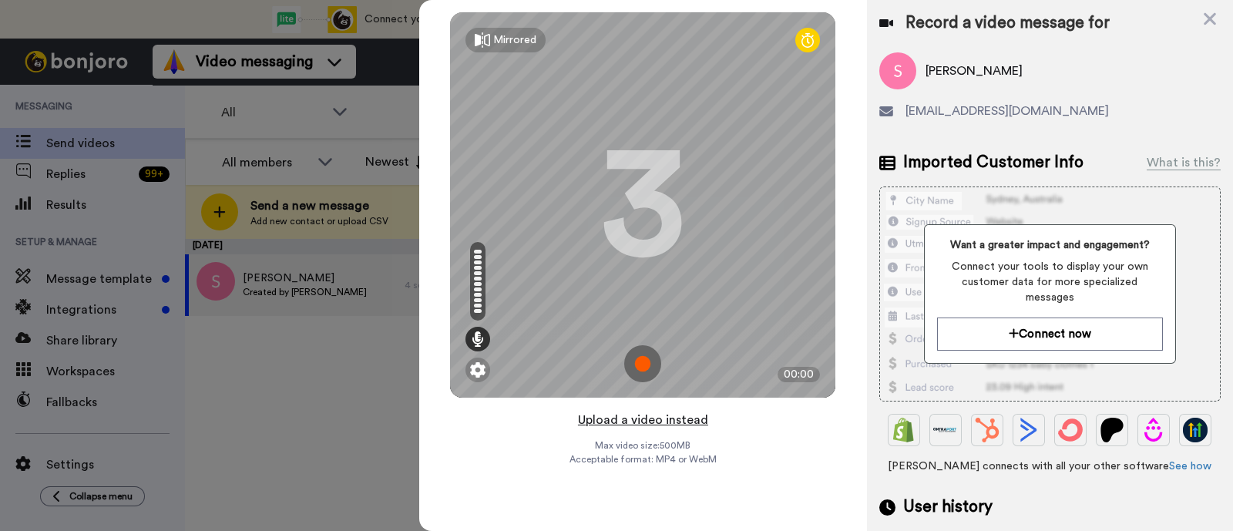
click at [659, 418] on button "Upload a video instead" at bounding box center [642, 420] width 139 height 20
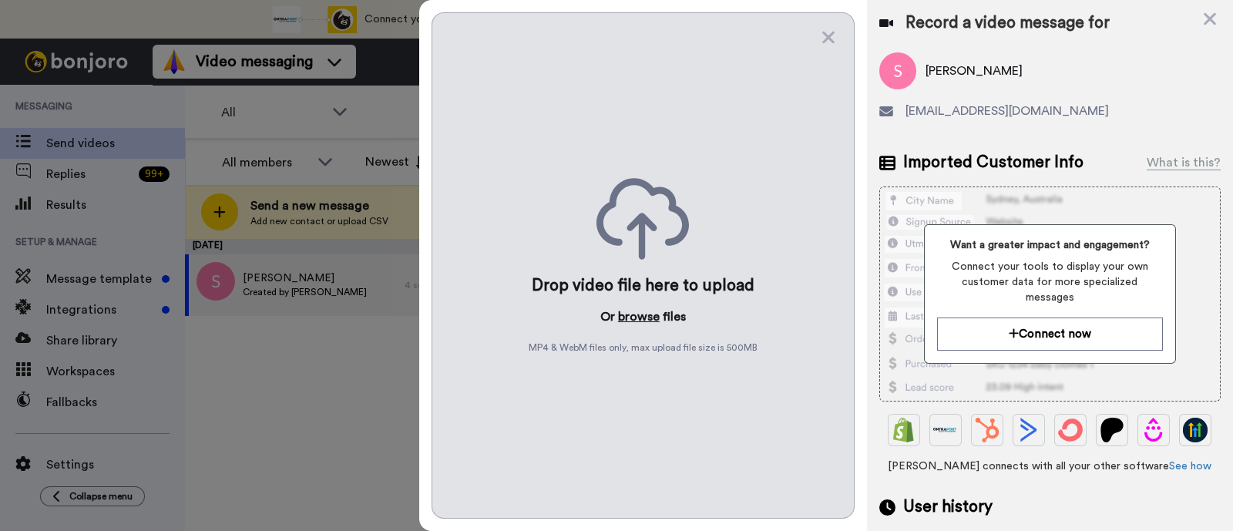
click at [642, 310] on button "browse" at bounding box center [639, 316] width 42 height 18
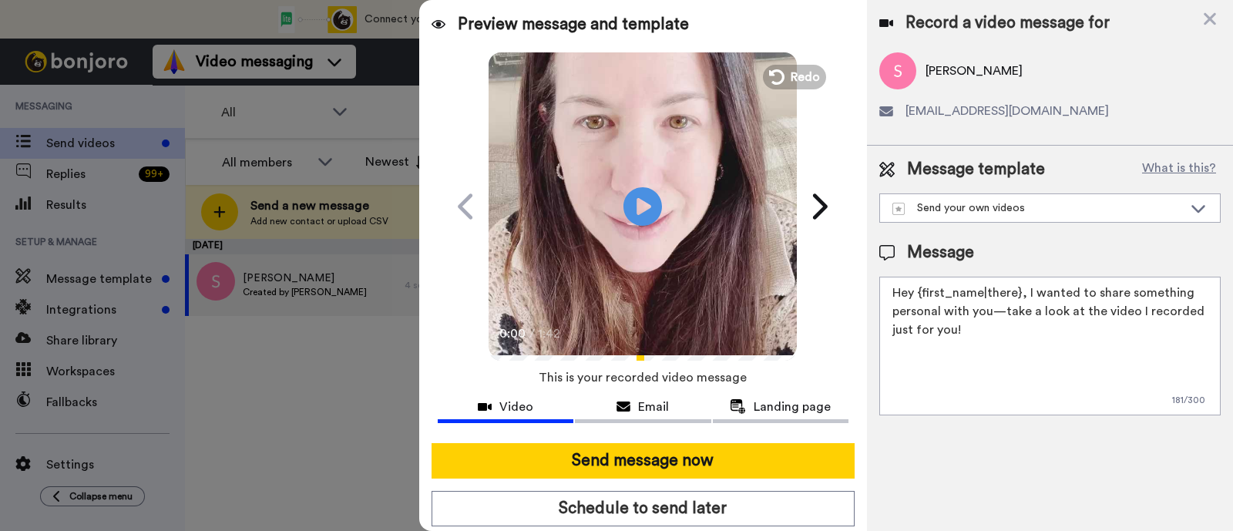
drag, startPoint x: 1021, startPoint y: 339, endPoint x: 1025, endPoint y: 297, distance: 42.5
click at [1025, 297] on textarea "Hey {first_name|there}, I wanted to share something personal with you—take a lo…" at bounding box center [1049, 346] width 341 height 139
paste textarea "welcome to SLP Elevate! I created a video welcome for you! Feel free to click r…"
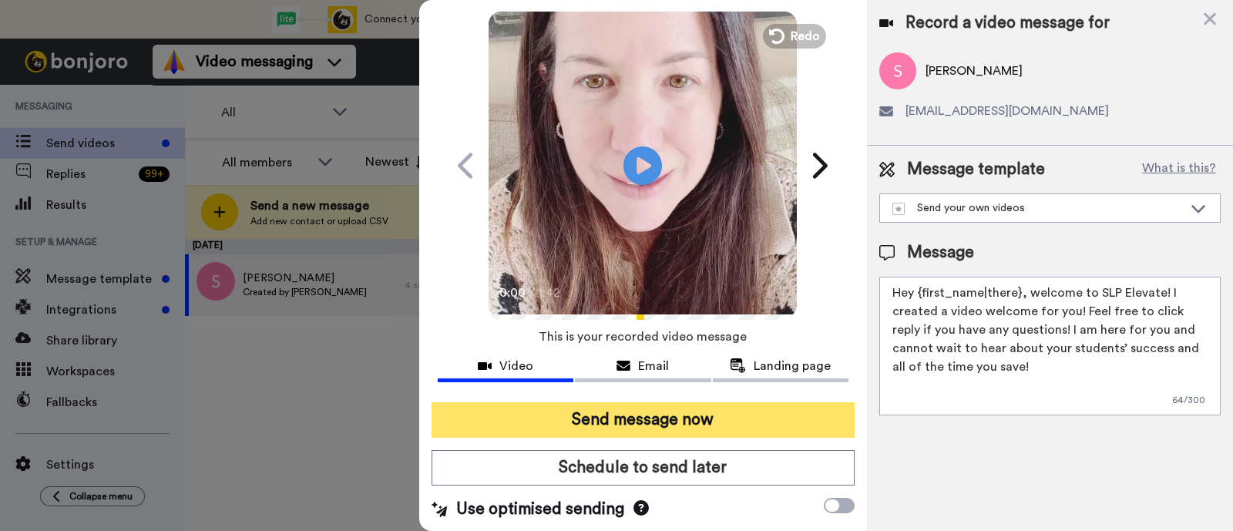
scroll to position [42, 0]
type textarea "Hey {first_name|there}, welcome to SLP Elevate! I created a video welcome for y…"
click at [810, 424] on button "Send message now" at bounding box center [642, 418] width 423 height 35
